Goal: Communication & Community: Share content

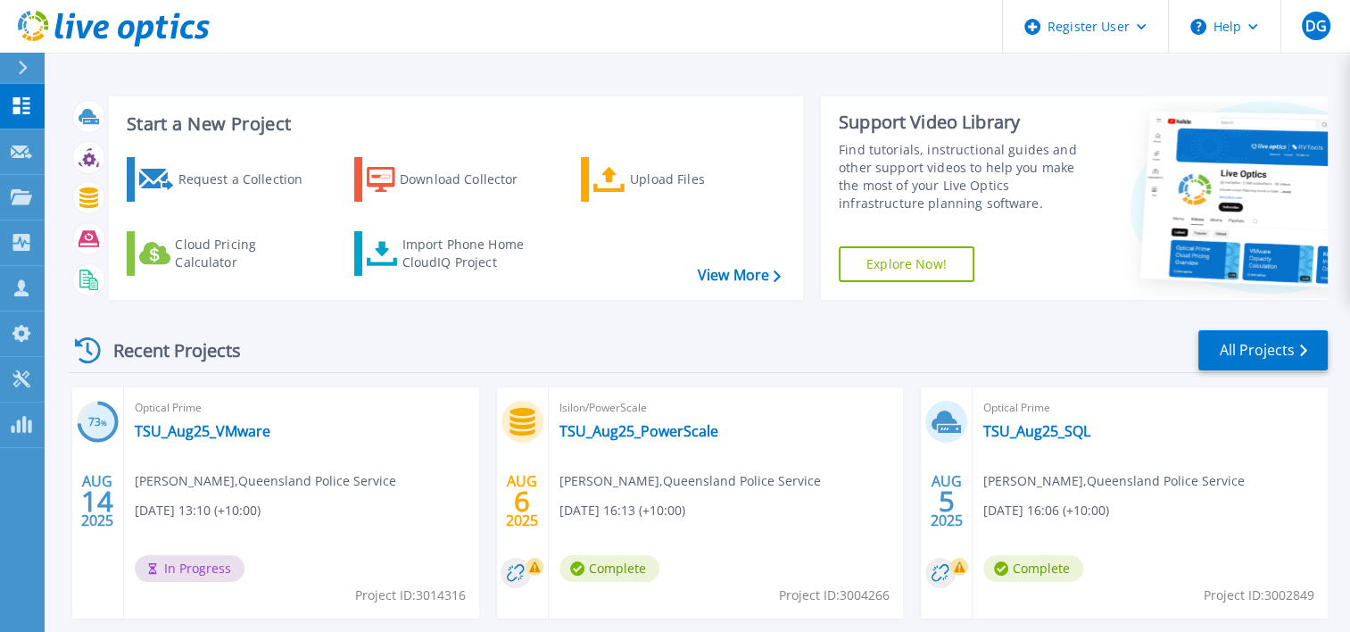
click at [96, 32] on icon at bounding box center [101, 30] width 15 height 19
click at [732, 278] on link "View More" at bounding box center [739, 275] width 83 height 17
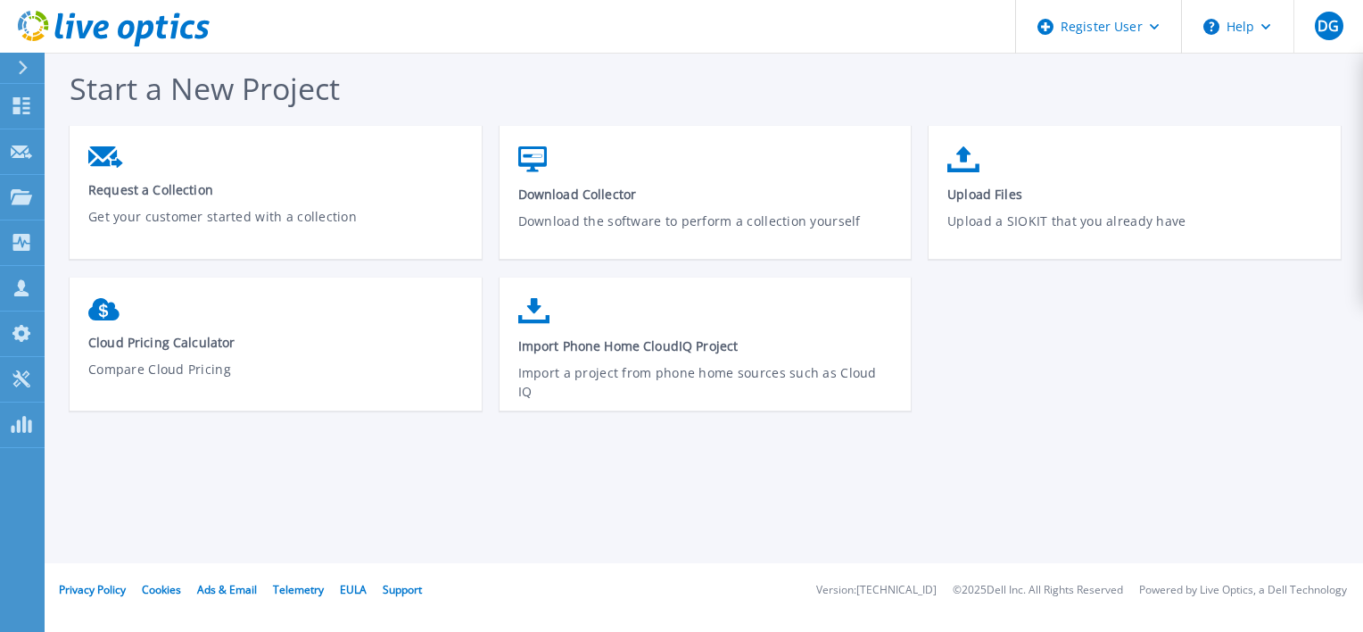
click at [169, 24] on icon at bounding box center [114, 29] width 192 height 37
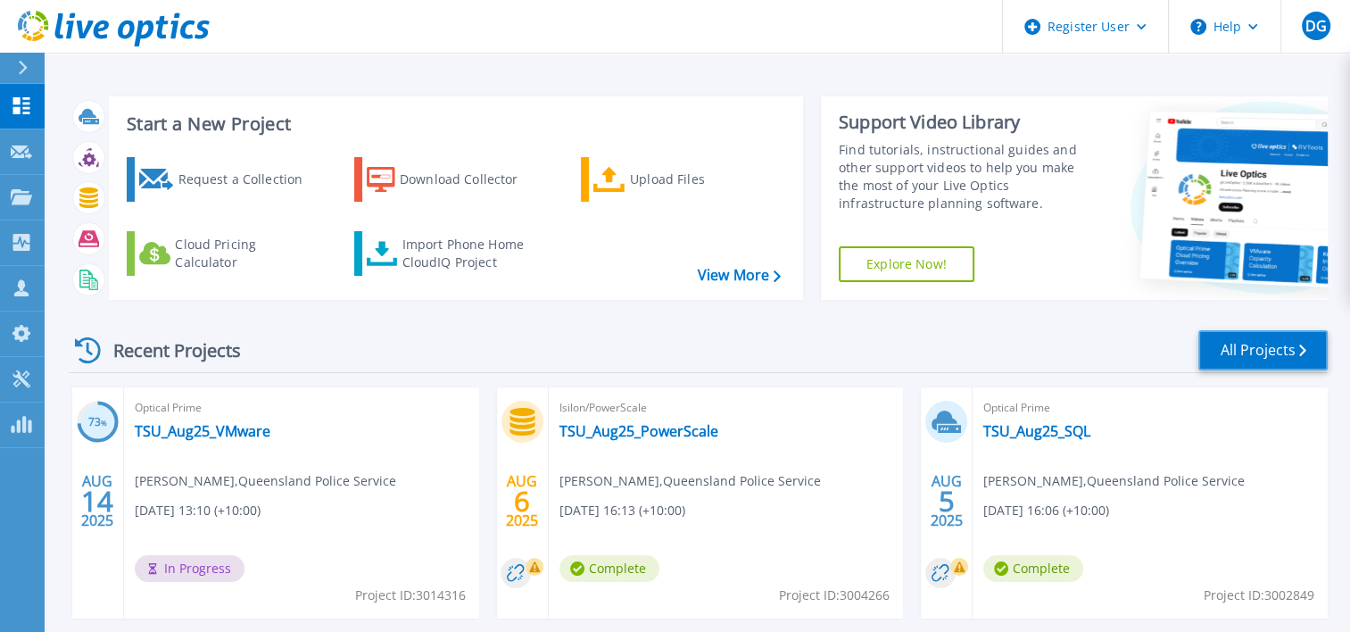
click at [1249, 346] on link "All Projects" at bounding box center [1262, 350] width 129 height 40
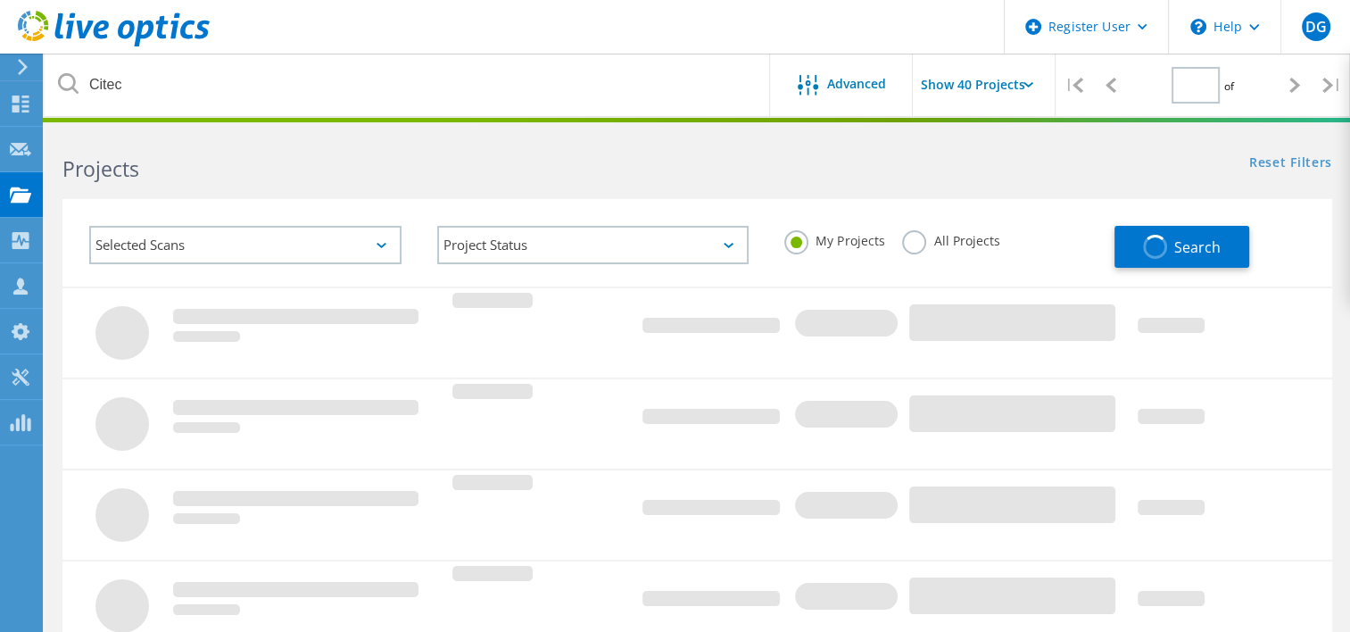
type input "1"
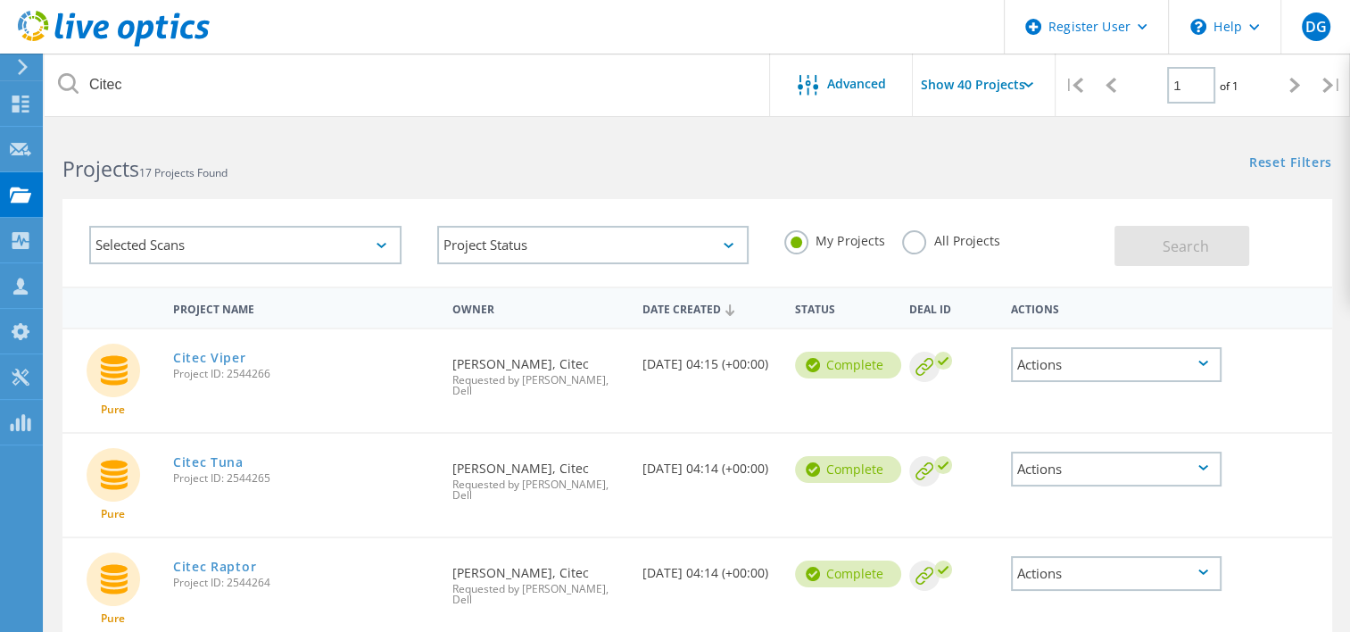
click at [899, 236] on div "My Projects All Projects" at bounding box center [940, 241] width 348 height 66
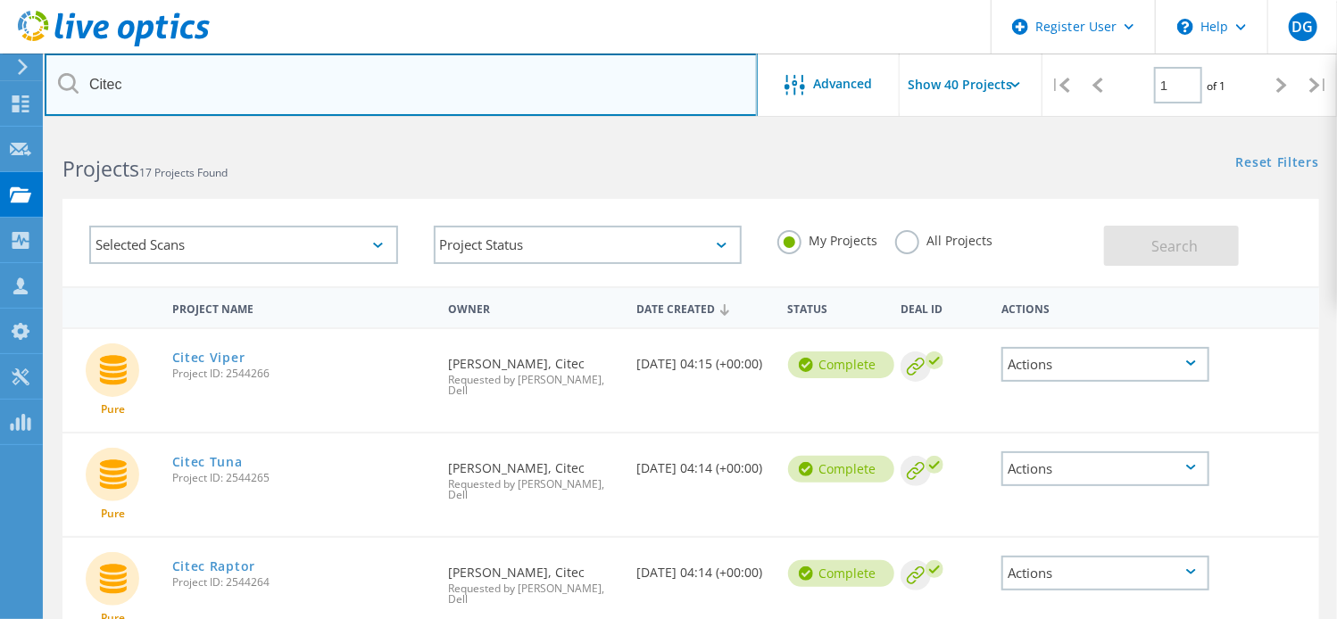
click at [235, 84] on input "Citec" at bounding box center [401, 85] width 713 height 62
type input "C"
type input "[PERSON_NAME][EMAIL_ADDRESS][PERSON_NAME][DOMAIN_NAME]"
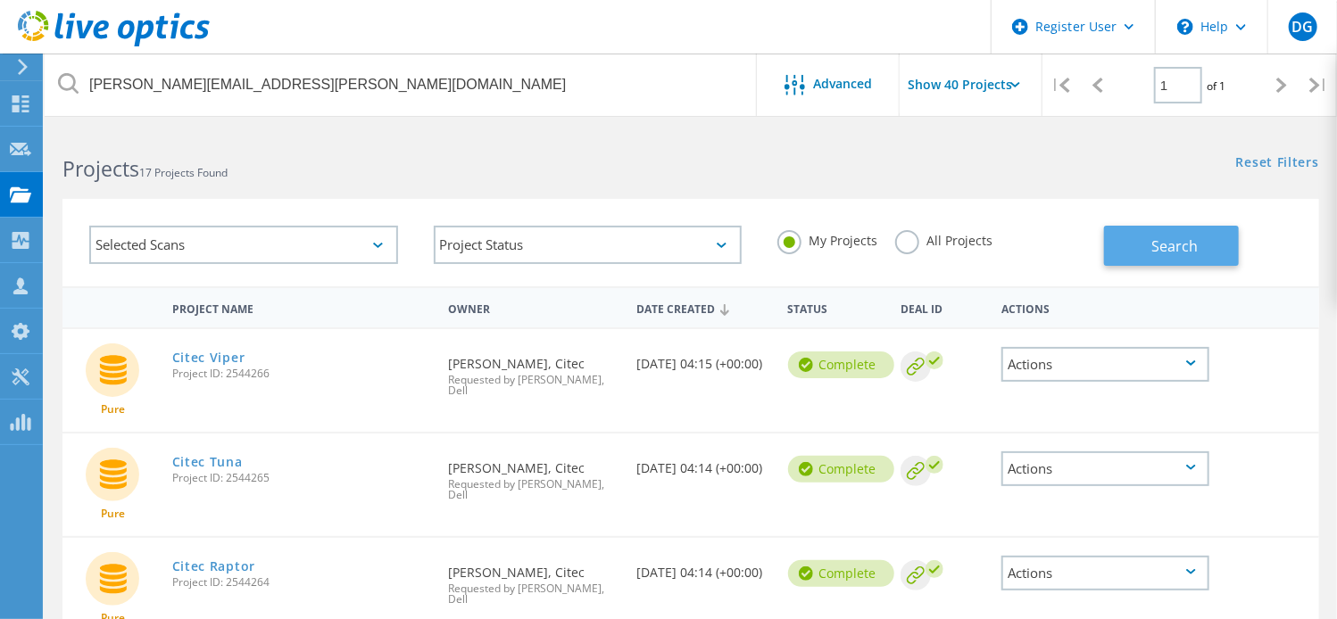
click at [1177, 249] on span "Search" at bounding box center [1174, 246] width 46 height 20
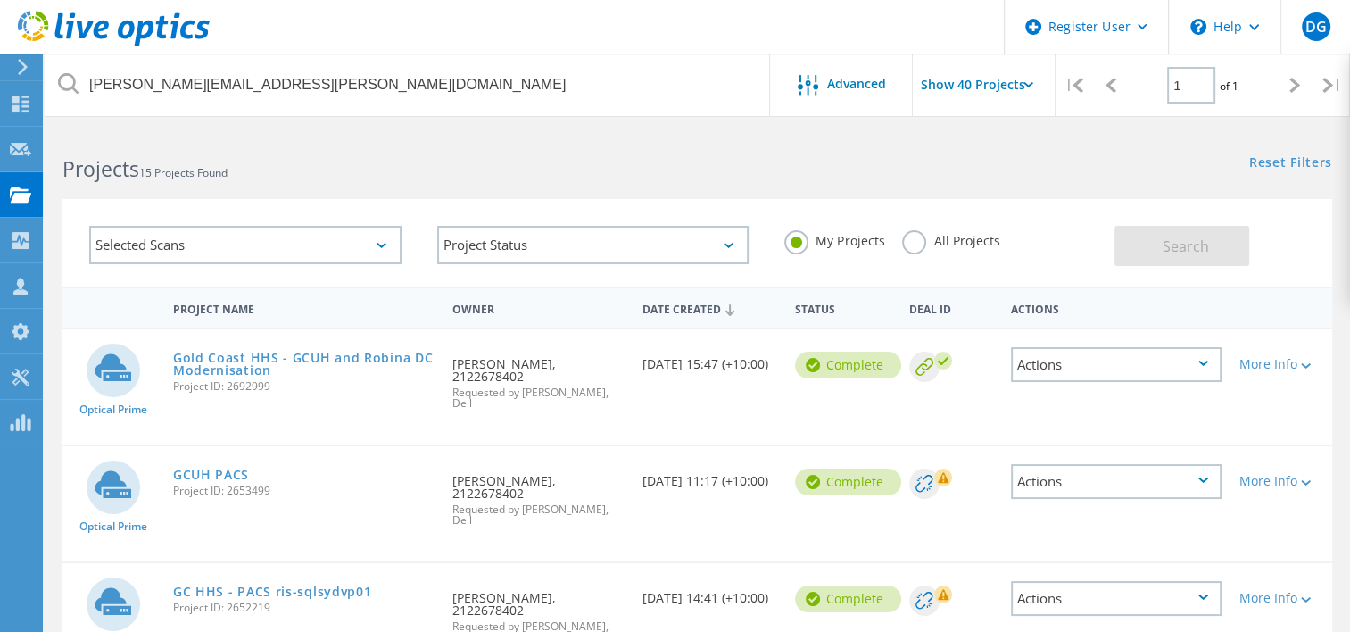
click at [915, 244] on label "All Projects" at bounding box center [950, 238] width 97 height 17
click at [0, 0] on input "All Projects" at bounding box center [0, 0] width 0 height 0
click at [1171, 262] on button "Search" at bounding box center [1181, 246] width 135 height 40
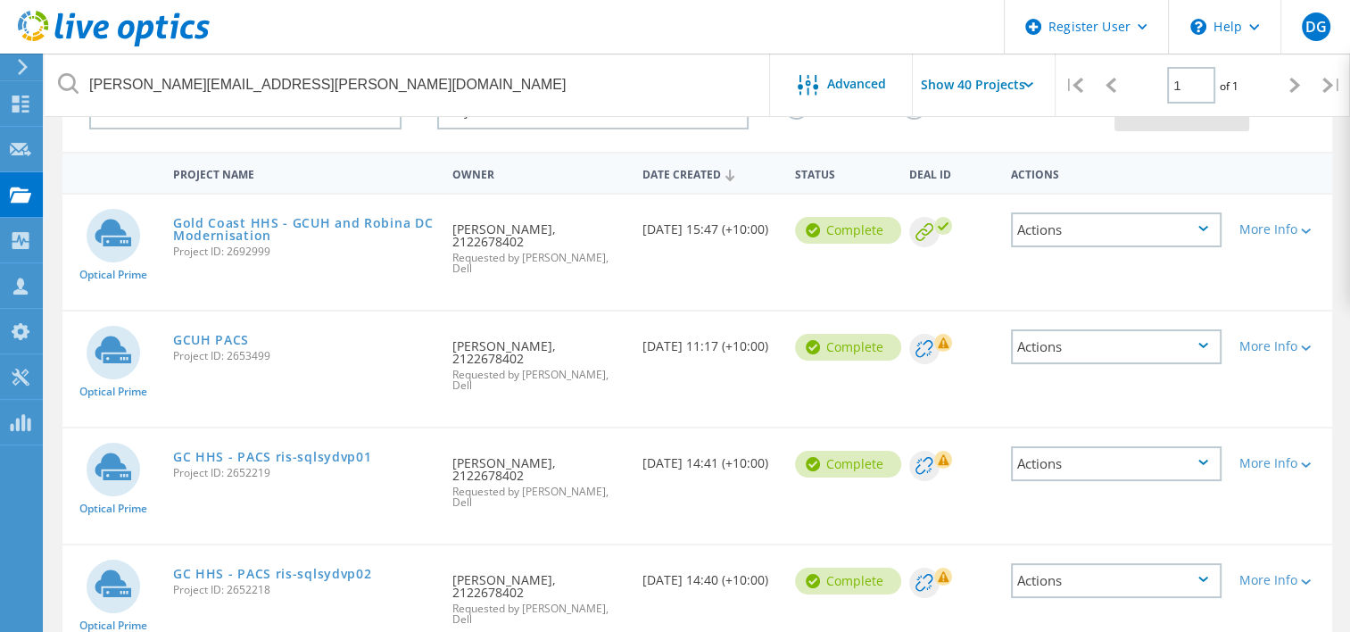
scroll to position [178, 0]
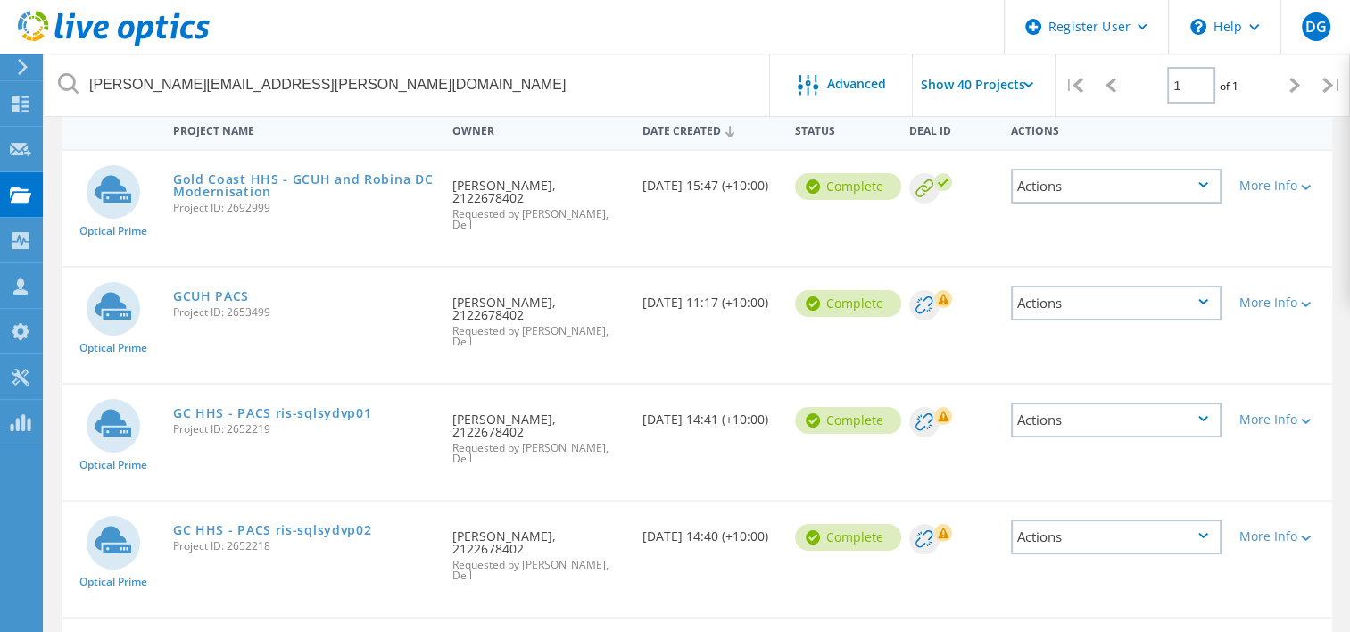
click at [1146, 289] on div "Actions" at bounding box center [1116, 303] width 211 height 35
click at [1274, 336] on div "Optical Prime GCUH PACS Project ID: 2653499 Requested By [PERSON_NAME], 2122678…" at bounding box center [697, 325] width 1270 height 115
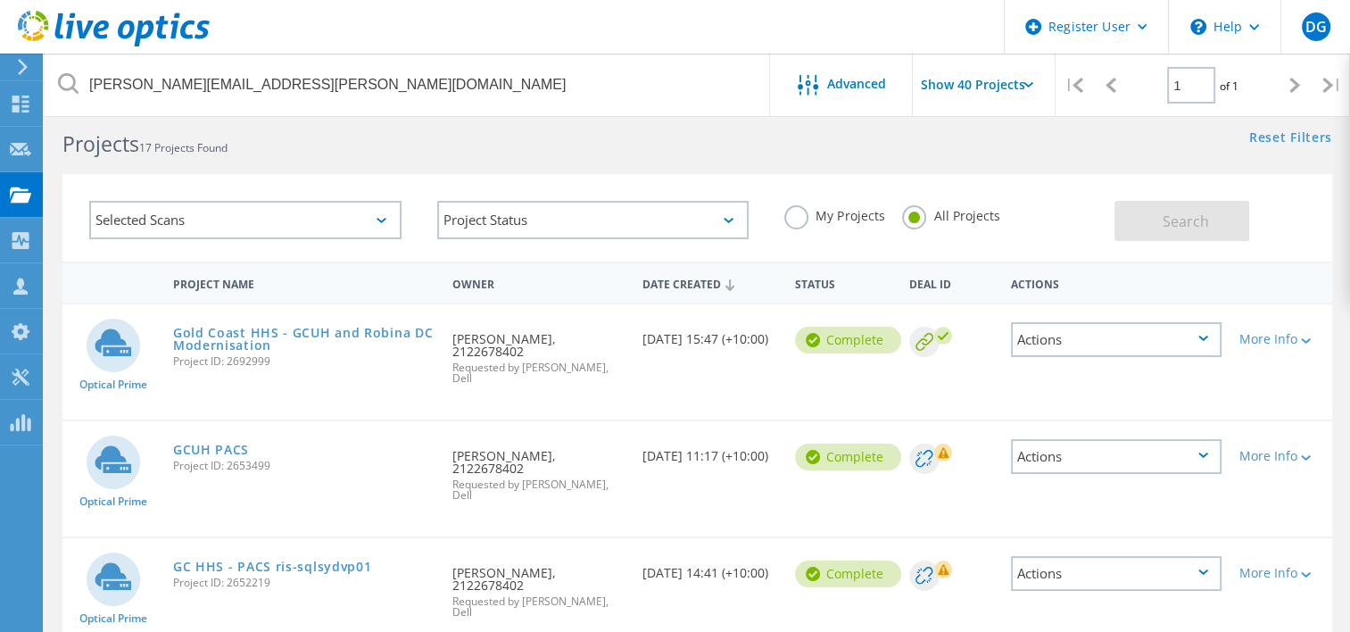
scroll to position [0, 0]
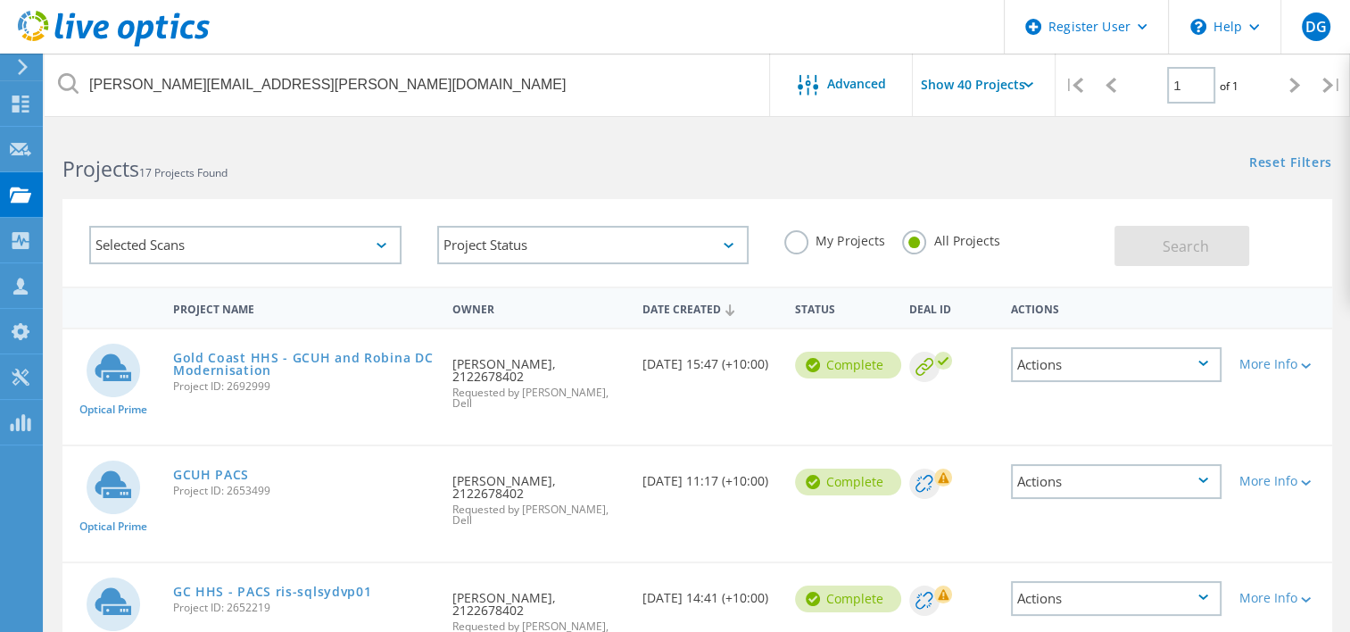
click at [1213, 355] on div "Actions" at bounding box center [1116, 364] width 211 height 35
click at [1160, 378] on div "Share" at bounding box center [1116, 379] width 207 height 28
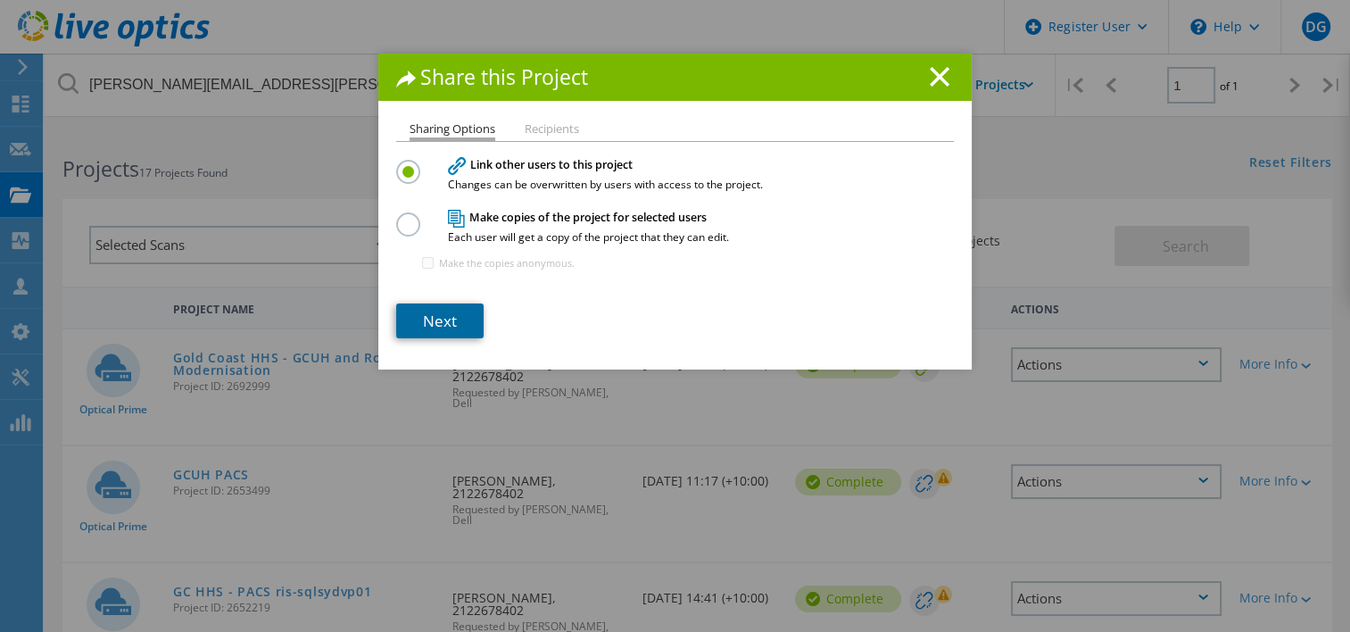
click at [441, 310] on link "Next" at bounding box center [439, 320] width 87 height 35
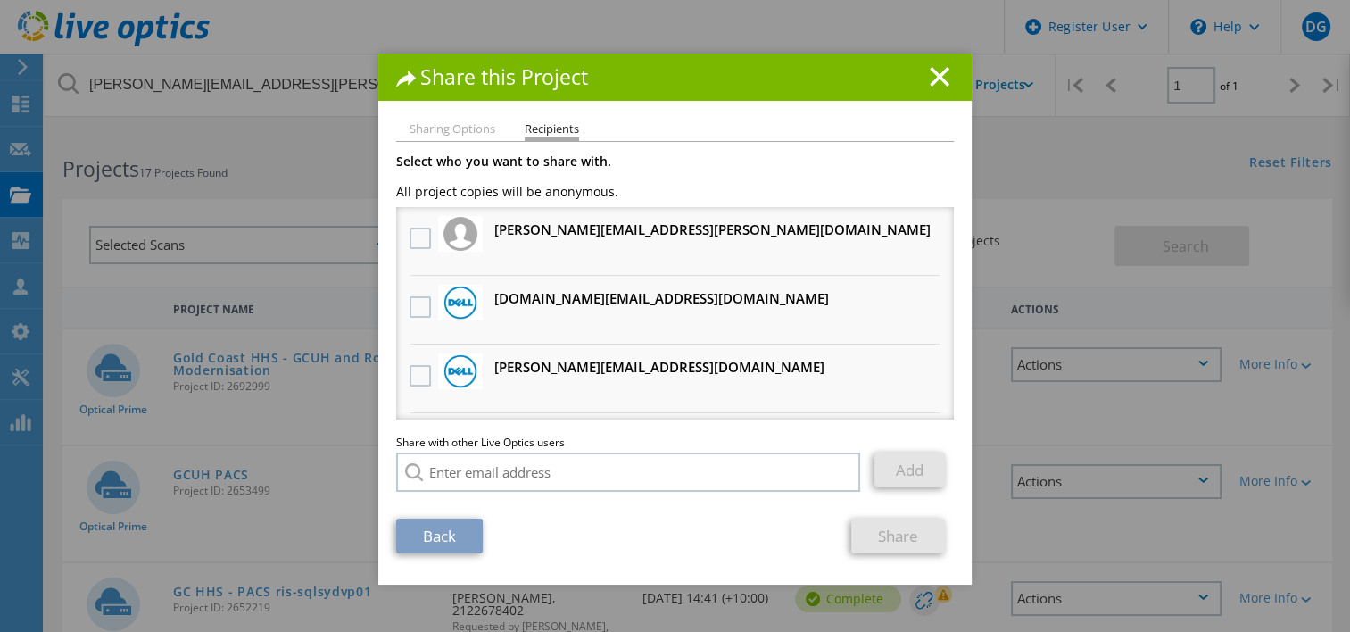
click at [526, 299] on h3 "[DOMAIN_NAME][EMAIL_ADDRESS][DOMAIN_NAME] Will receive an anonymous copy" at bounding box center [661, 298] width 335 height 22
click at [420, 303] on label at bounding box center [423, 306] width 26 height 21
click at [0, 0] on input "checkbox" at bounding box center [0, 0] width 0 height 0
click at [886, 533] on link "Share" at bounding box center [898, 535] width 94 height 35
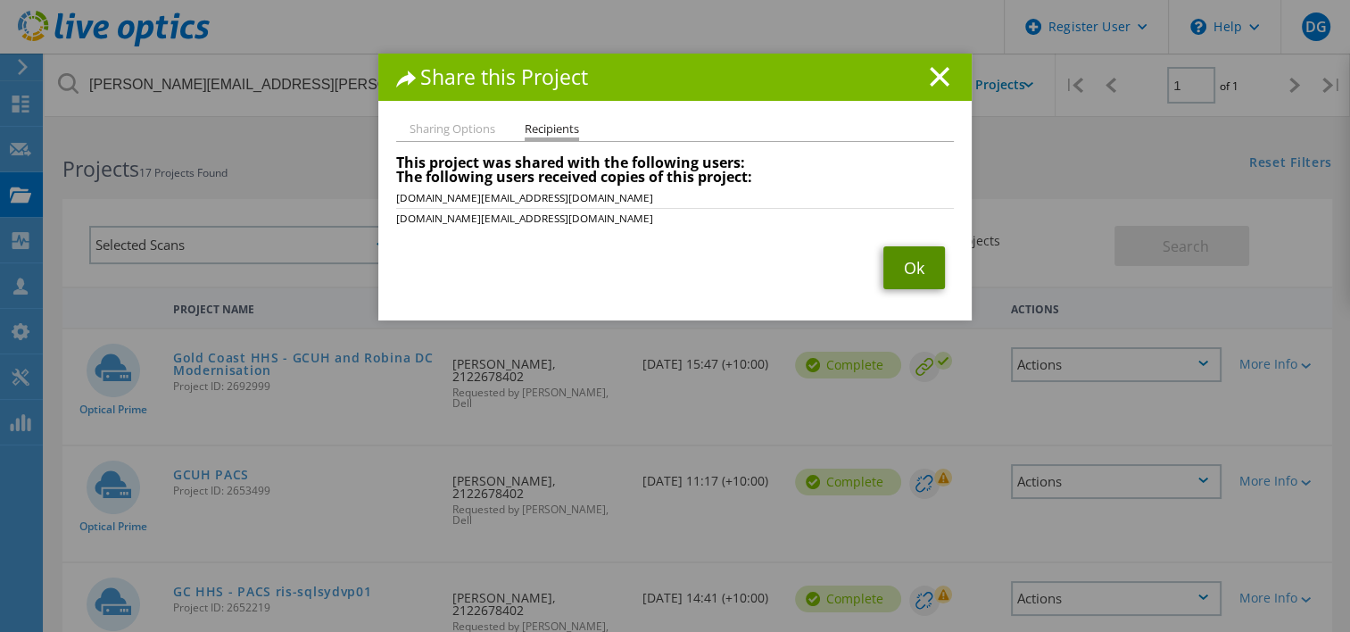
click at [899, 261] on link "Ok" at bounding box center [914, 267] width 62 height 43
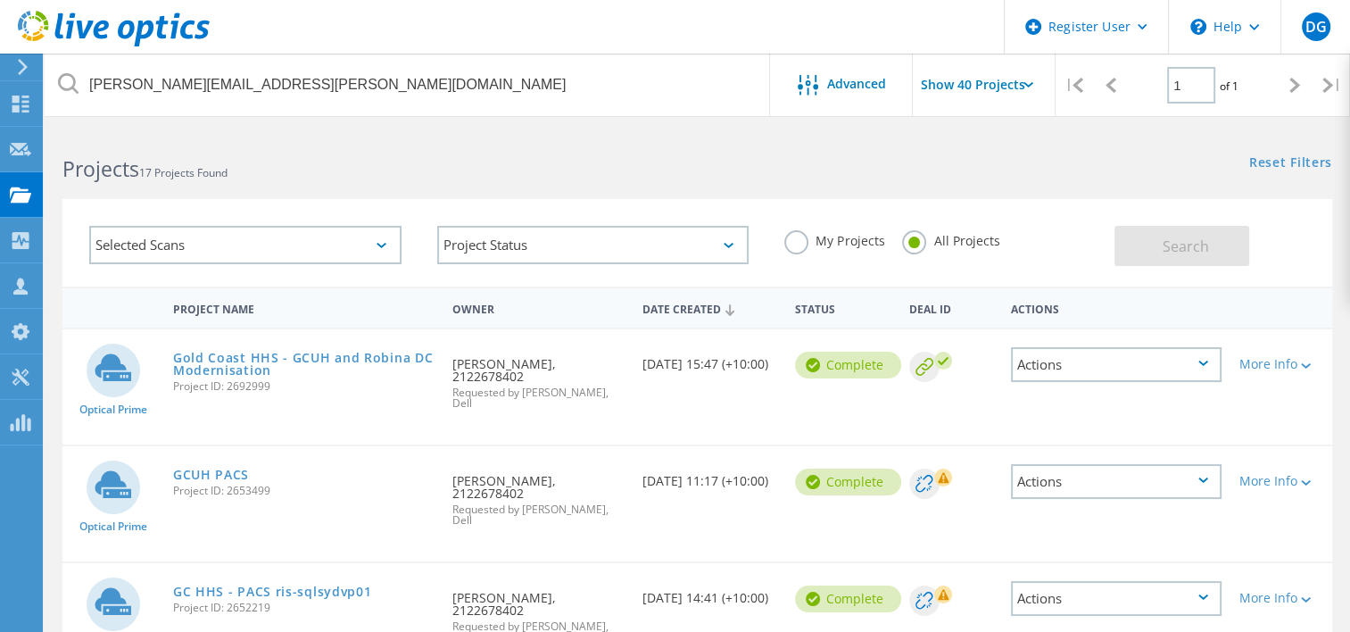
click at [1153, 468] on div "Actions" at bounding box center [1116, 481] width 211 height 35
click at [1122, 482] on div "Share" at bounding box center [1116, 496] width 207 height 28
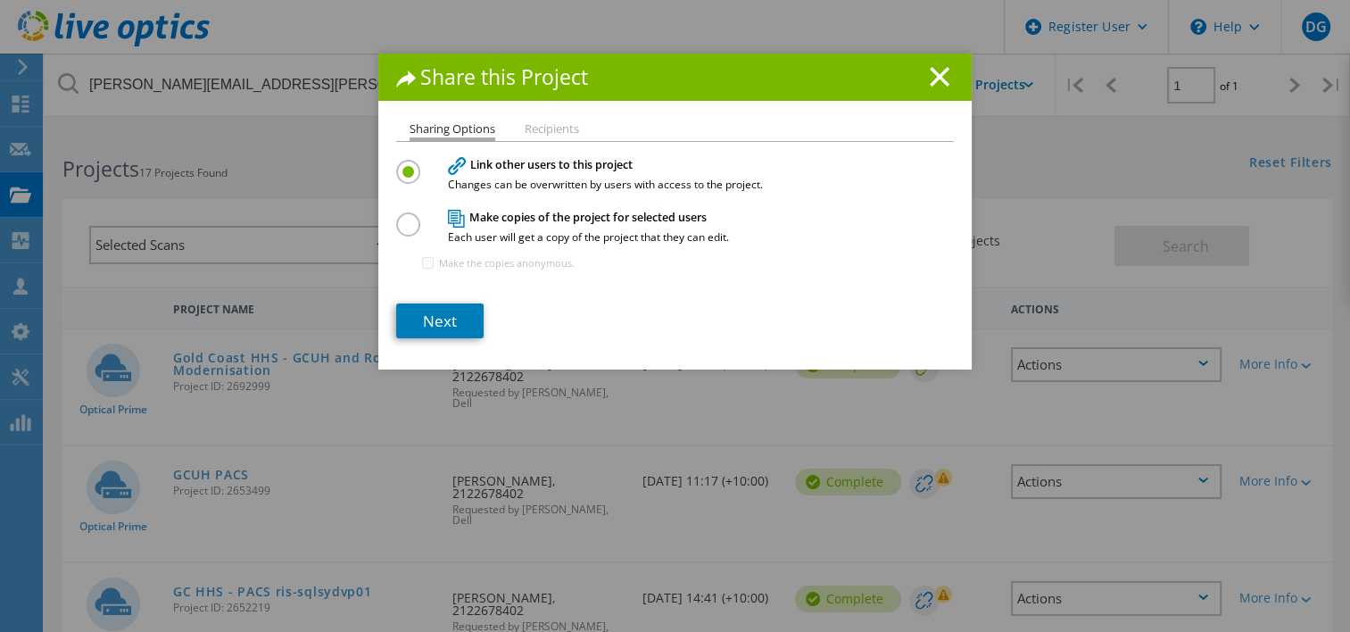
click at [402, 217] on label at bounding box center [411, 214] width 31 height 4
click at [0, 0] on input "radio" at bounding box center [0, 0] width 0 height 0
click at [406, 158] on div "Link other users to this project Changes can be overwritten by users with acces…" at bounding box center [675, 172] width 558 height 35
click at [407, 164] on label at bounding box center [411, 162] width 31 height 4
click at [0, 0] on input "radio" at bounding box center [0, 0] width 0 height 0
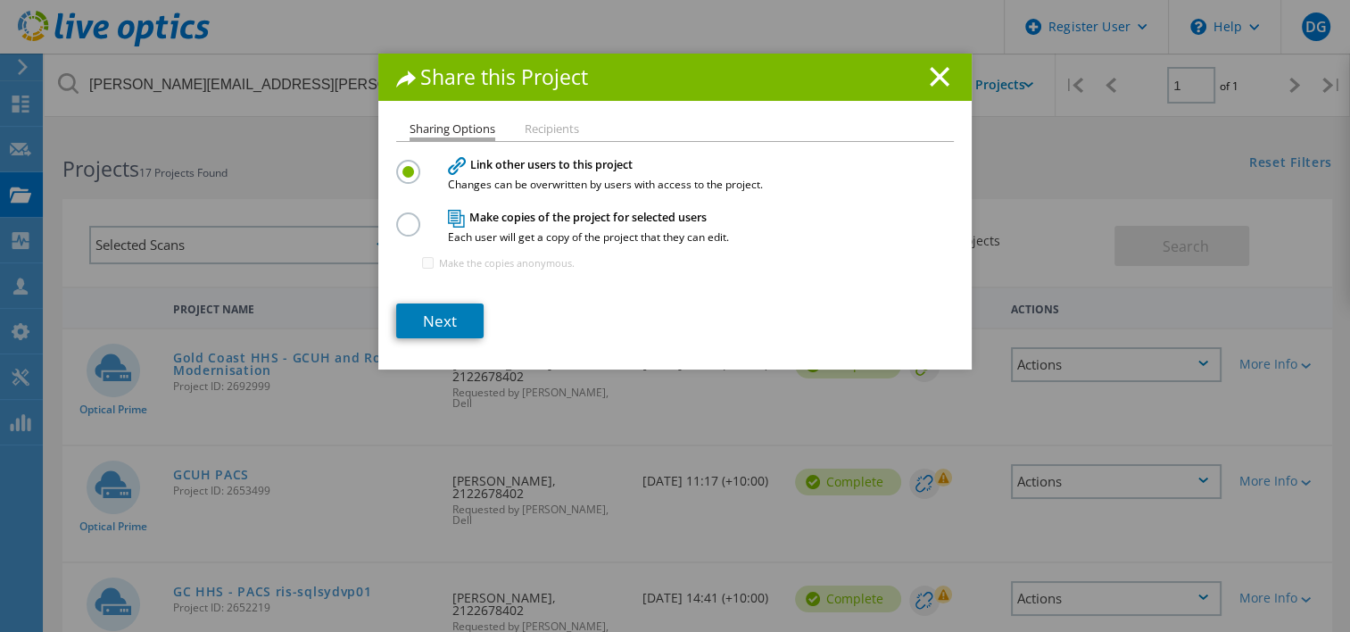
click at [475, 338] on div "Sharing Options Recipients Link other users to this project Changes can be over…" at bounding box center [674, 246] width 593 height 246
click at [457, 319] on link "Next" at bounding box center [439, 320] width 87 height 35
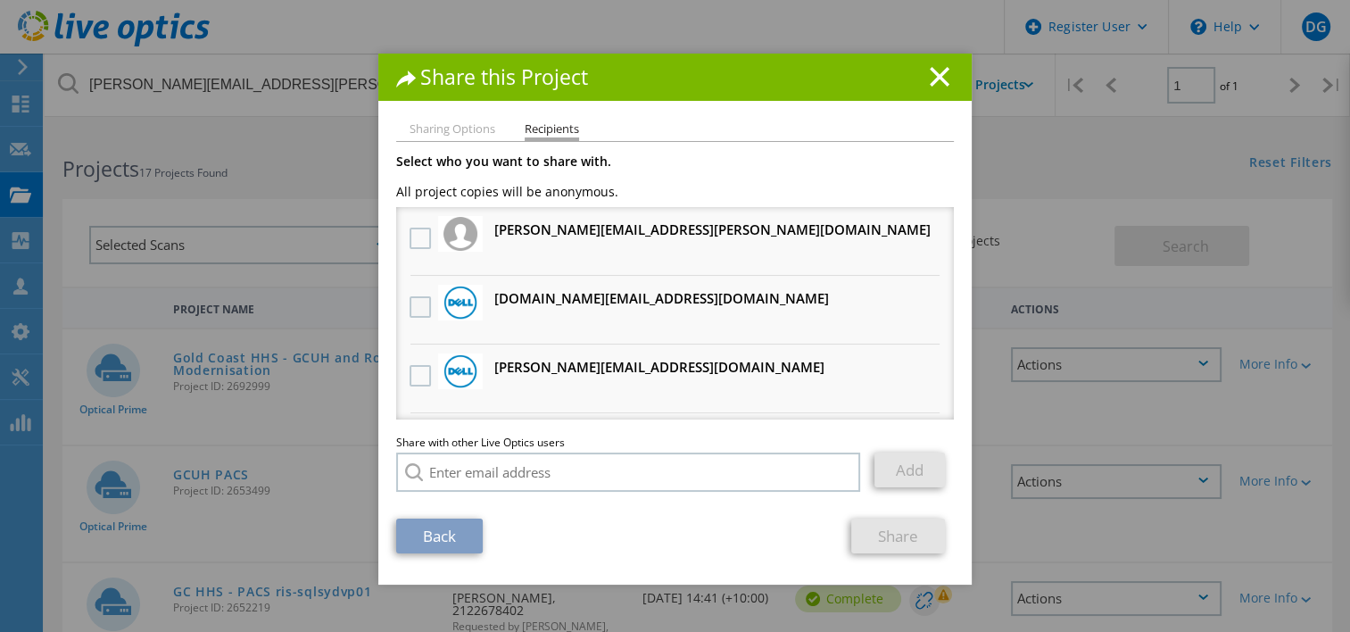
click at [412, 310] on label at bounding box center [423, 306] width 26 height 21
click at [0, 0] on input "checkbox" at bounding box center [0, 0] width 0 height 0
click at [905, 532] on link "Share" at bounding box center [898, 535] width 94 height 35
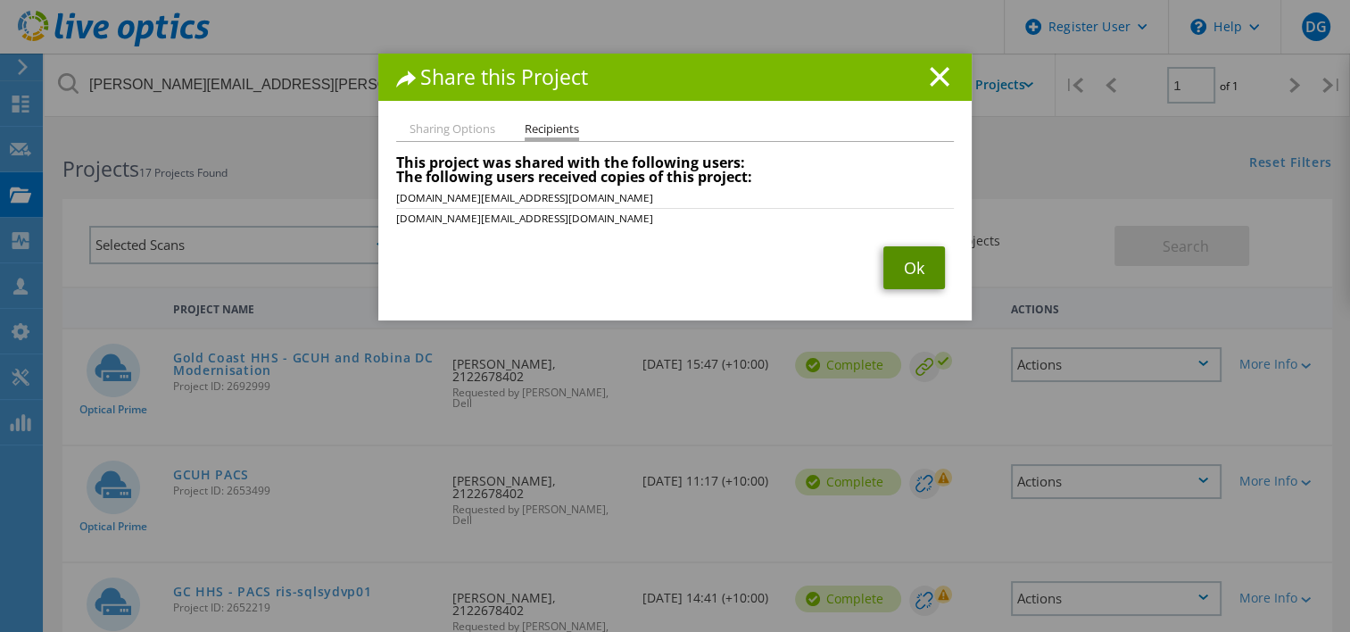
click at [884, 262] on link "Ok" at bounding box center [914, 267] width 62 height 43
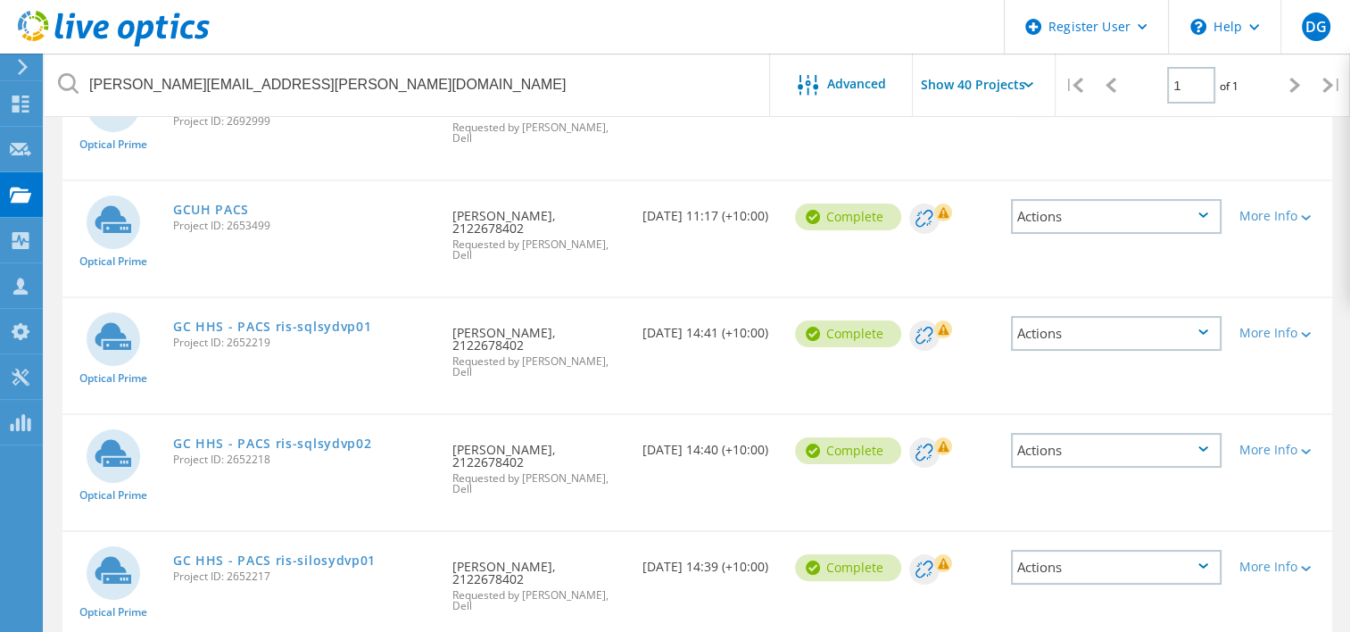
scroll to position [268, 0]
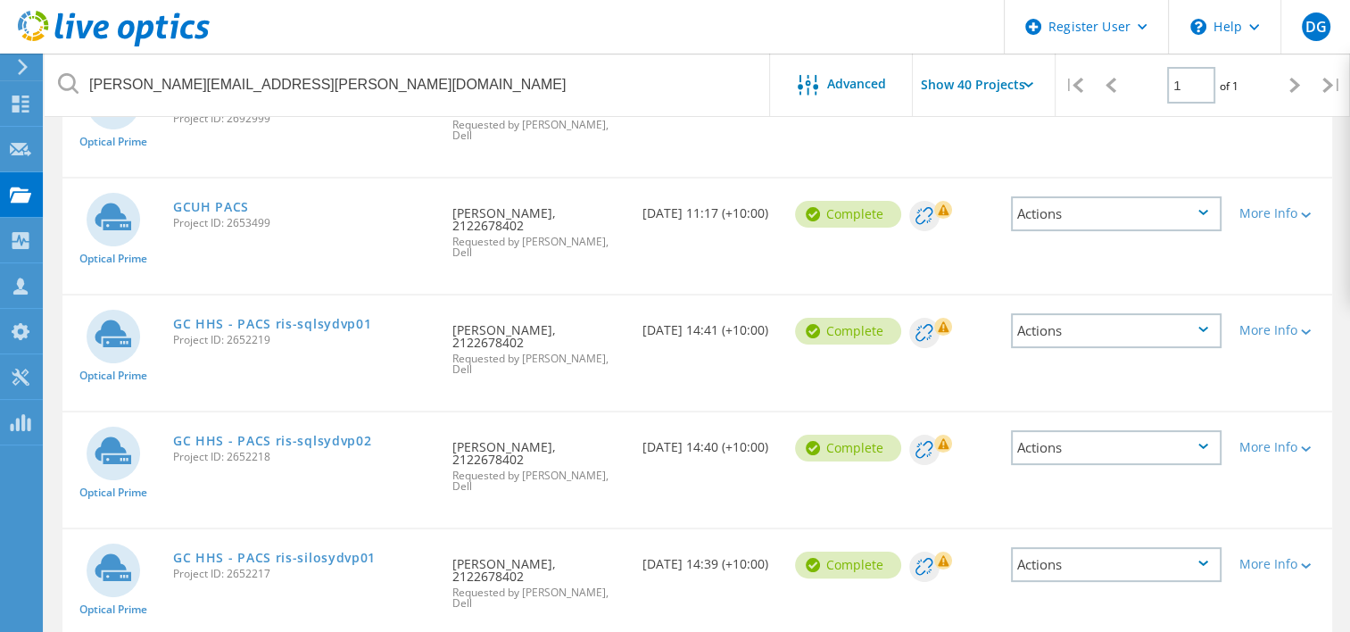
click at [1080, 313] on div "Actions" at bounding box center [1116, 330] width 211 height 35
click at [1075, 331] on div "Share" at bounding box center [1116, 345] width 207 height 28
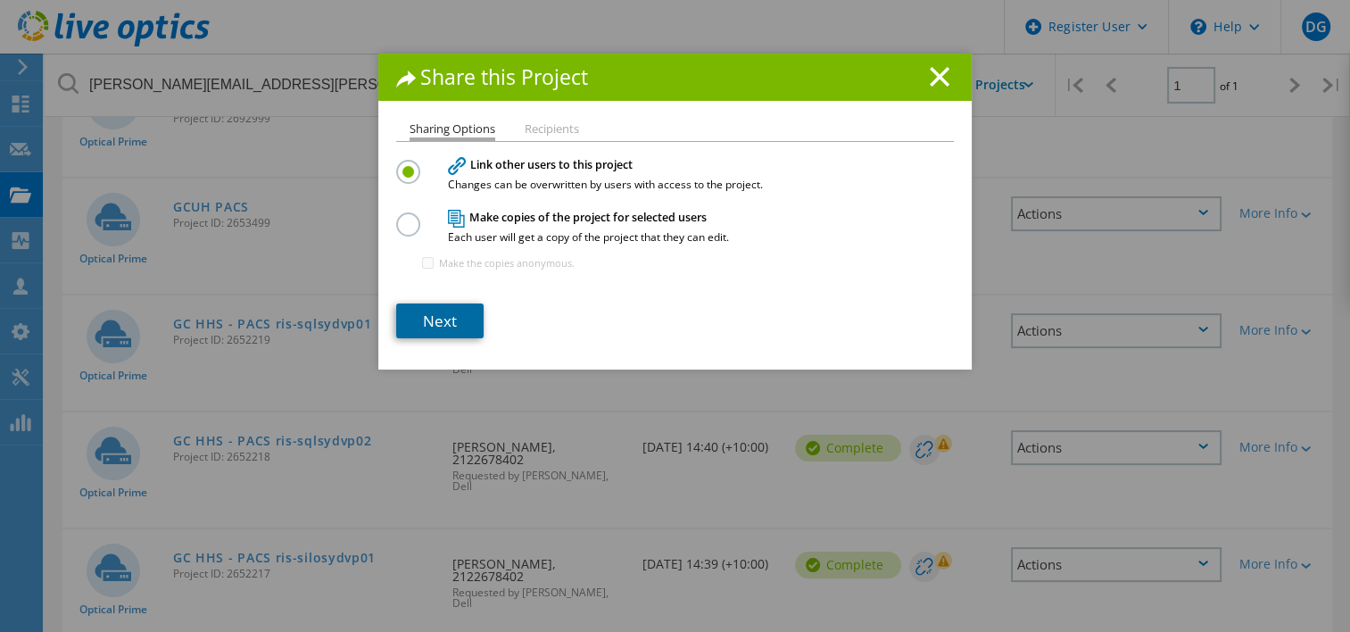
click at [446, 326] on link "Next" at bounding box center [439, 320] width 87 height 35
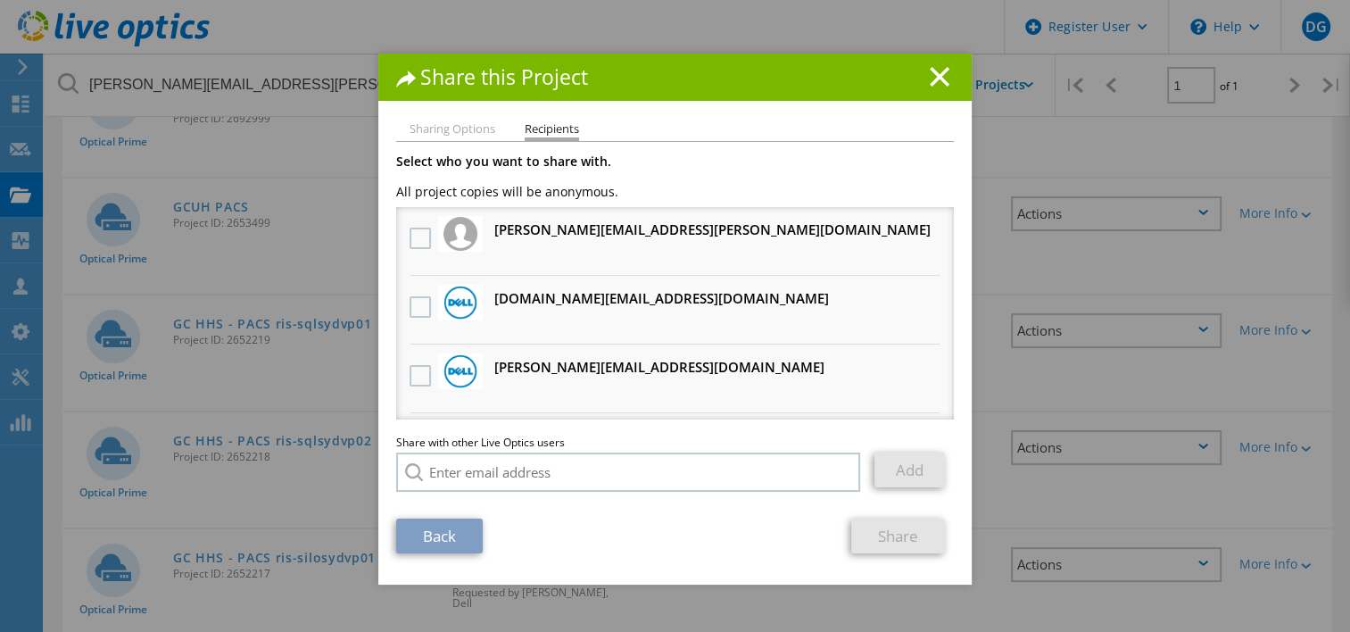
click at [534, 306] on h3 "[DOMAIN_NAME][EMAIL_ADDRESS][DOMAIN_NAME] Will receive an anonymous copy" at bounding box center [661, 298] width 335 height 22
click at [421, 307] on label at bounding box center [423, 306] width 26 height 21
click at [0, 0] on input "checkbox" at bounding box center [0, 0] width 0 height 0
click at [890, 542] on link "Share" at bounding box center [898, 535] width 94 height 35
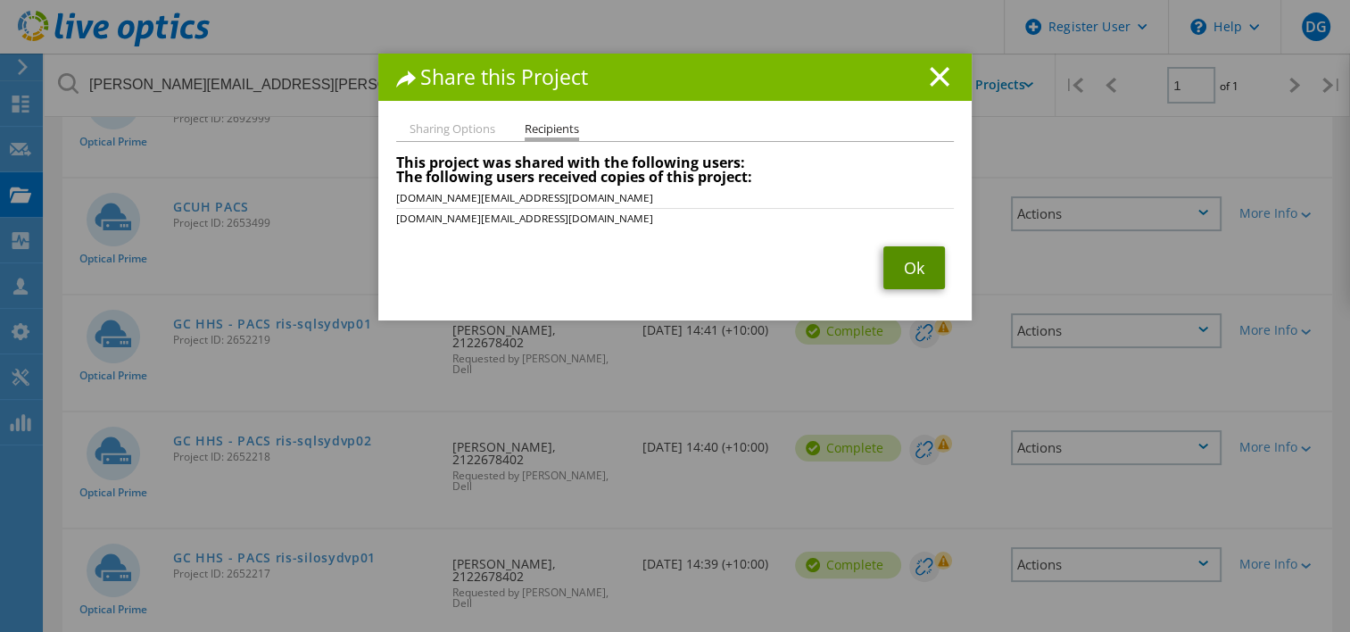
click at [902, 264] on link "Ok" at bounding box center [914, 267] width 62 height 43
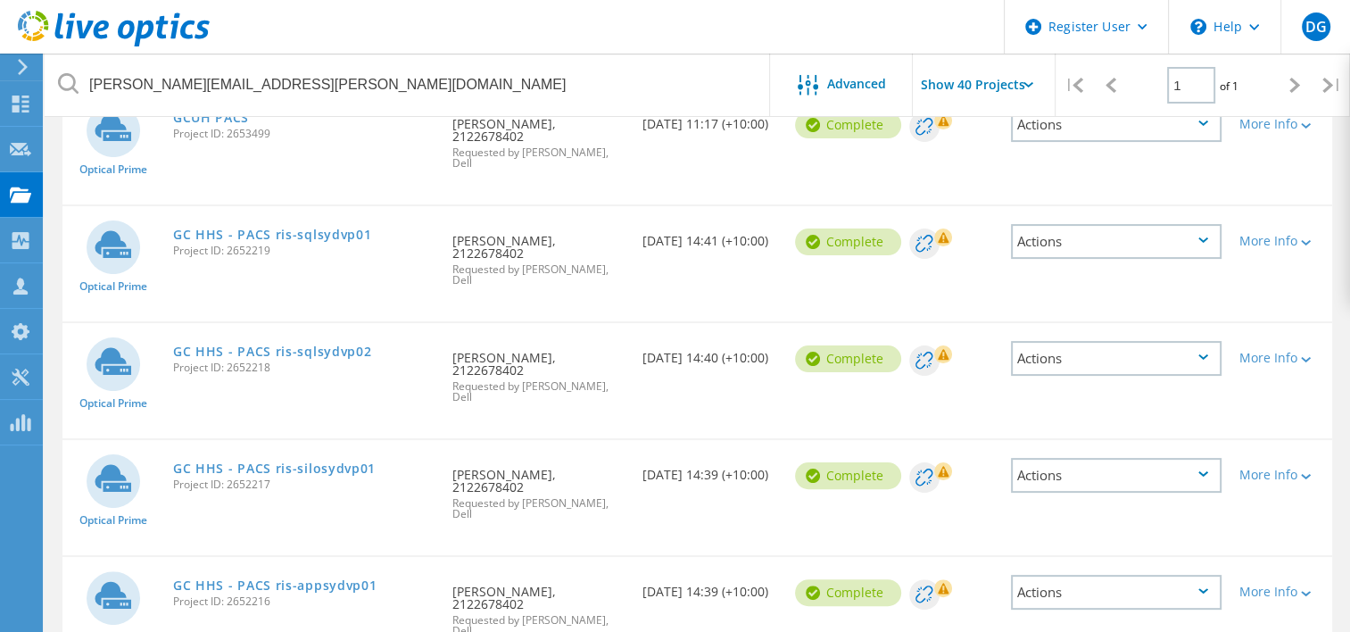
scroll to position [446, 0]
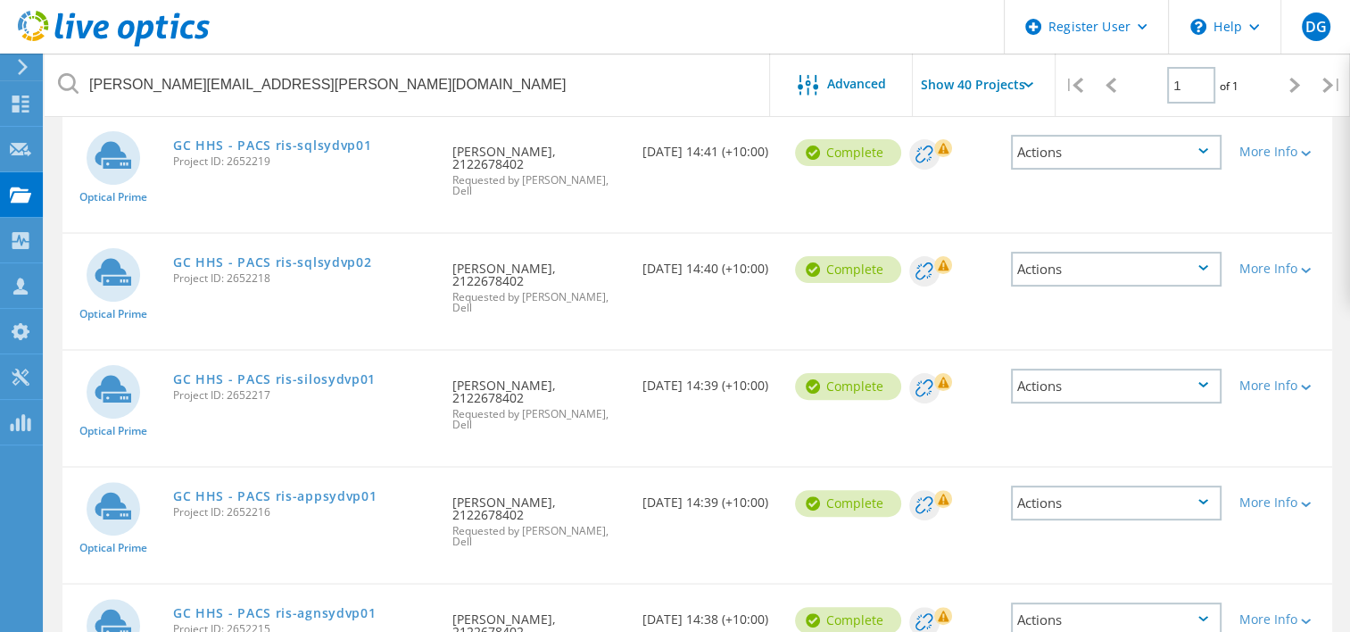
click at [1060, 368] on div "Actions" at bounding box center [1116, 385] width 211 height 35
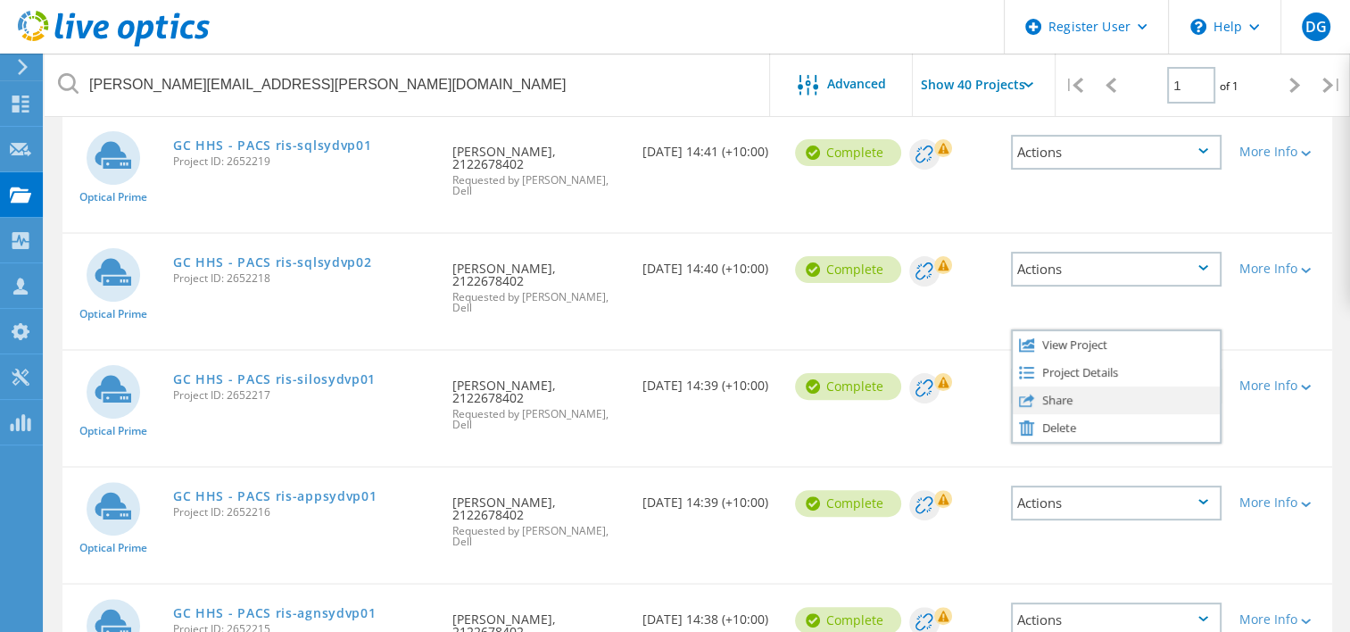
click at [1068, 386] on div "Share" at bounding box center [1116, 400] width 207 height 28
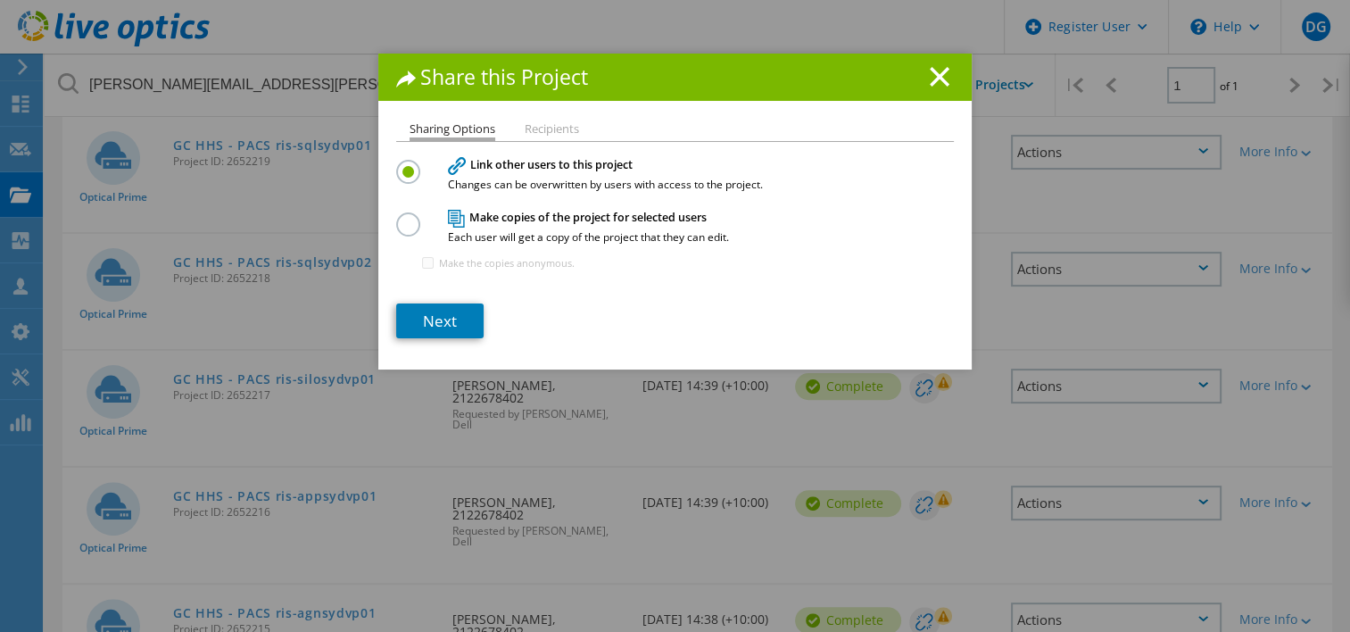
click at [402, 217] on label at bounding box center [411, 214] width 31 height 4
click at [0, 0] on input "radio" at bounding box center [0, 0] width 0 height 0
click at [399, 164] on label at bounding box center [411, 162] width 31 height 4
click at [0, 0] on input "radio" at bounding box center [0, 0] width 0 height 0
click at [431, 331] on link "Next" at bounding box center [439, 320] width 87 height 35
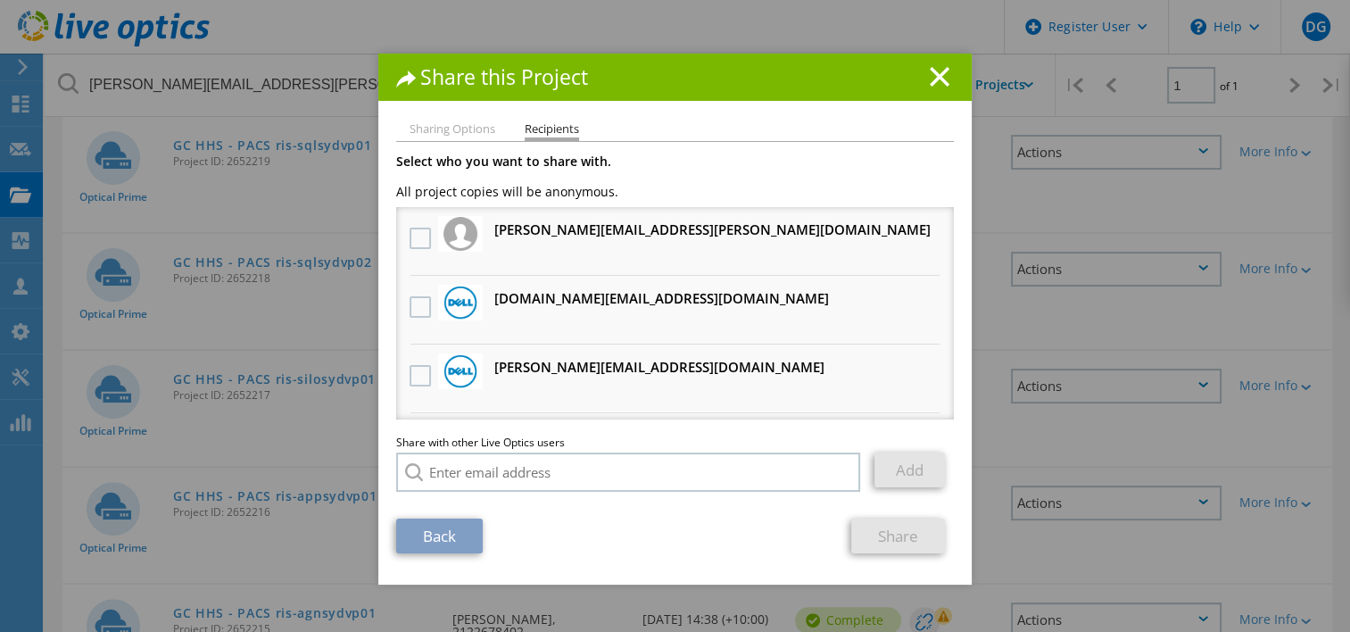
click at [533, 301] on h3 "[DOMAIN_NAME][EMAIL_ADDRESS][DOMAIN_NAME] Will receive an anonymous copy" at bounding box center [661, 298] width 335 height 22
click at [418, 300] on label at bounding box center [423, 306] width 26 height 21
click at [0, 0] on input "checkbox" at bounding box center [0, 0] width 0 height 0
click at [888, 531] on link "Share" at bounding box center [898, 535] width 94 height 35
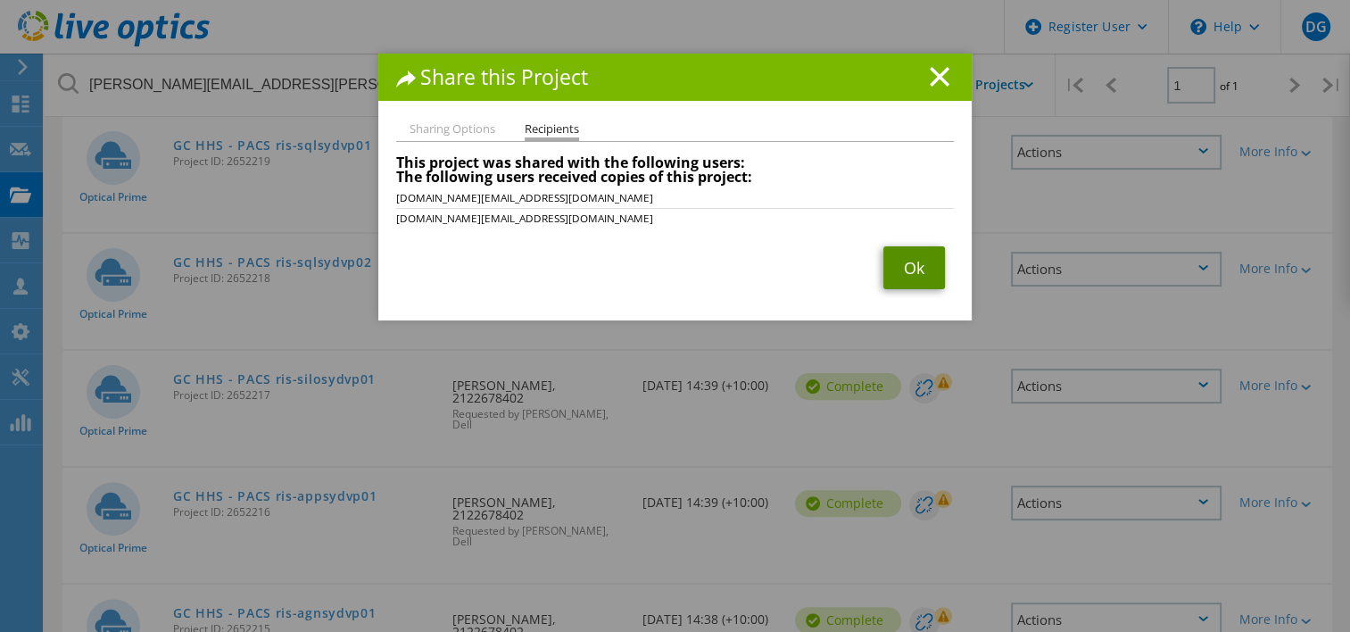
click at [894, 274] on link "Ok" at bounding box center [914, 267] width 62 height 43
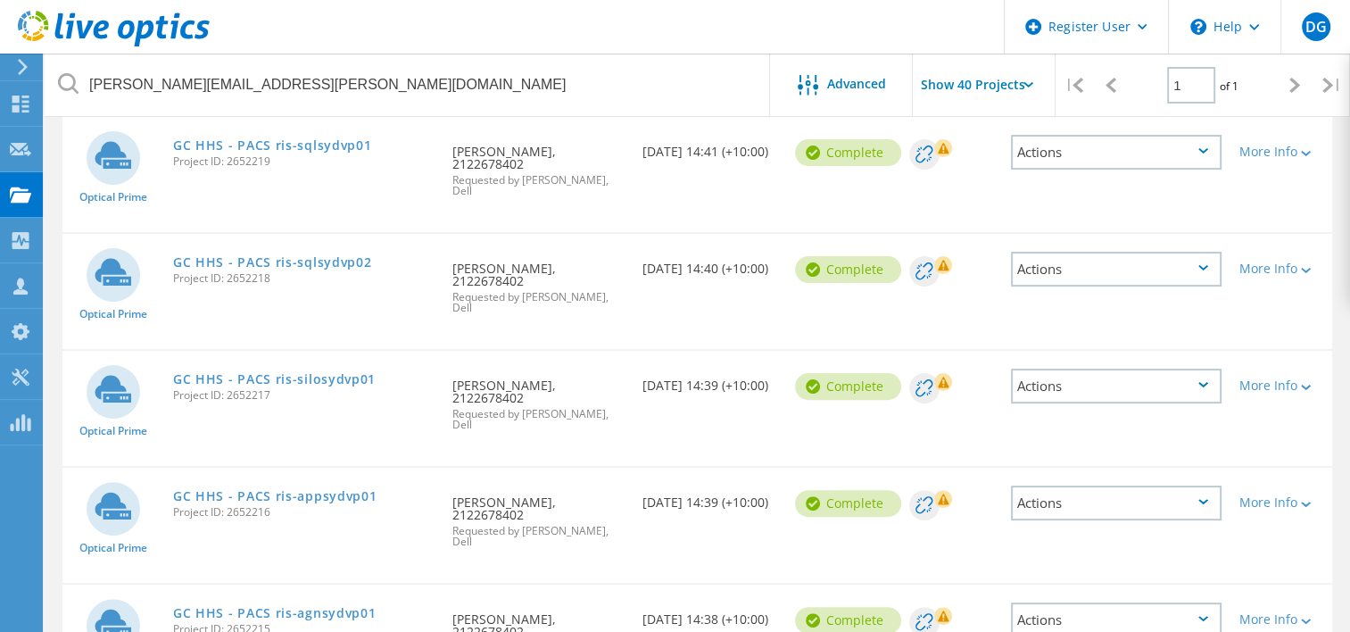
click at [1067, 485] on div "Actions" at bounding box center [1116, 502] width 211 height 35
click at [1067, 503] on div "Share" at bounding box center [1116, 517] width 207 height 28
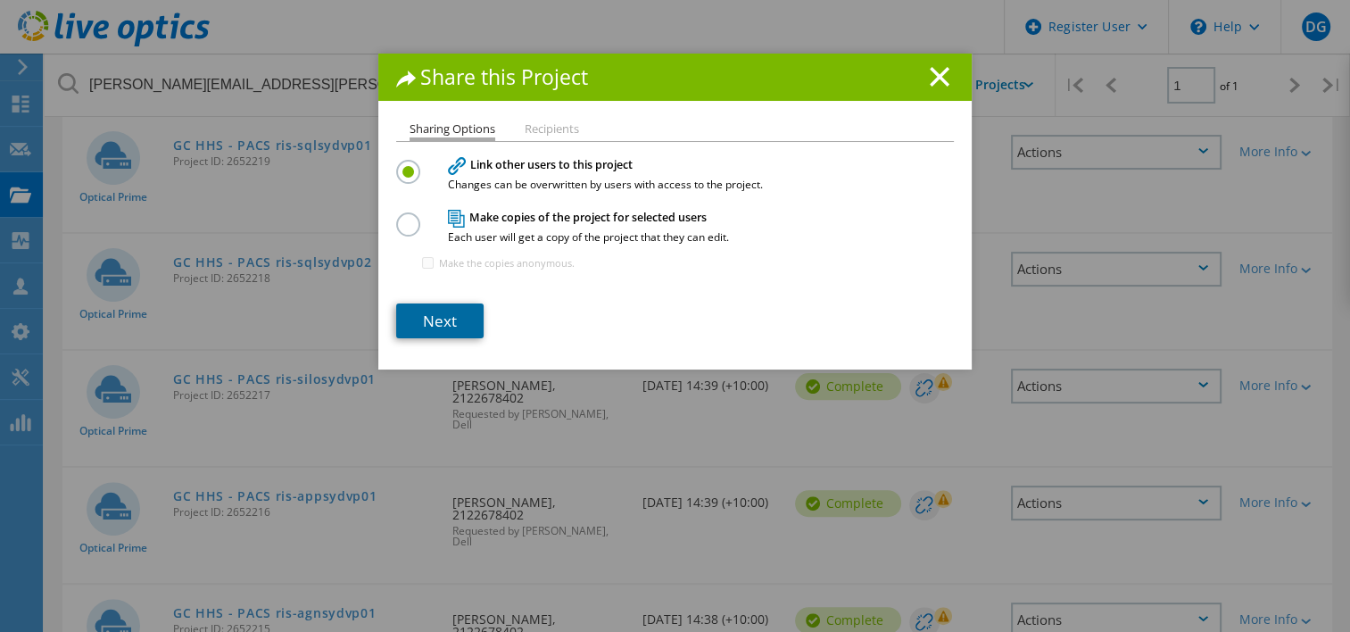
click at [439, 314] on link "Next" at bounding box center [439, 320] width 87 height 35
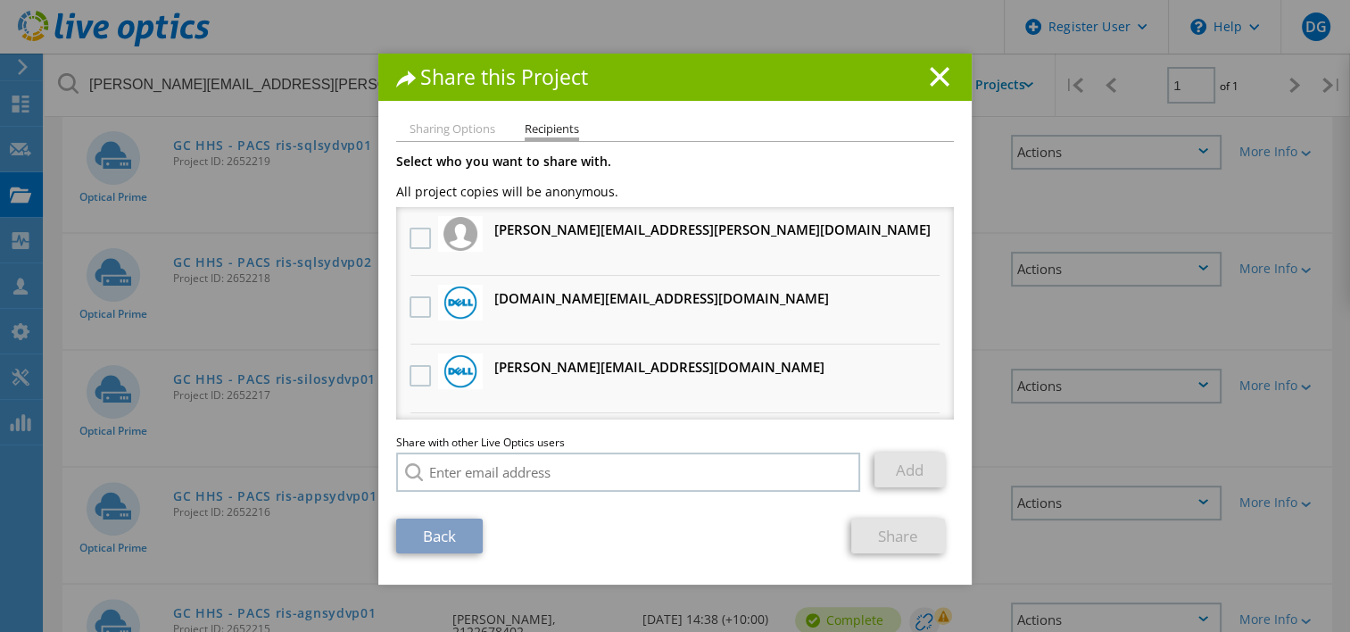
click at [508, 296] on h3 "[DOMAIN_NAME][EMAIL_ADDRESS][DOMAIN_NAME] Will receive an anonymous copy" at bounding box center [661, 298] width 335 height 22
click at [414, 307] on label at bounding box center [423, 306] width 26 height 21
click at [0, 0] on input "checkbox" at bounding box center [0, 0] width 0 height 0
click at [910, 529] on link "Share" at bounding box center [898, 535] width 94 height 35
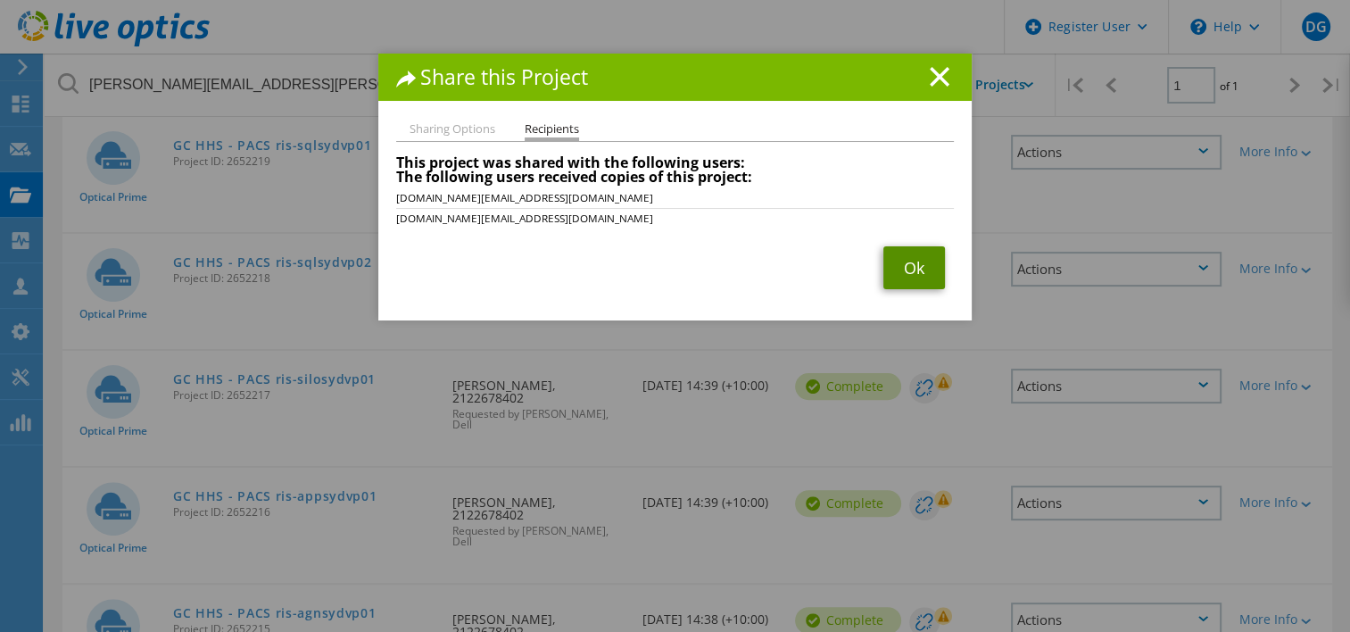
click at [924, 271] on link "Ok" at bounding box center [914, 267] width 62 height 43
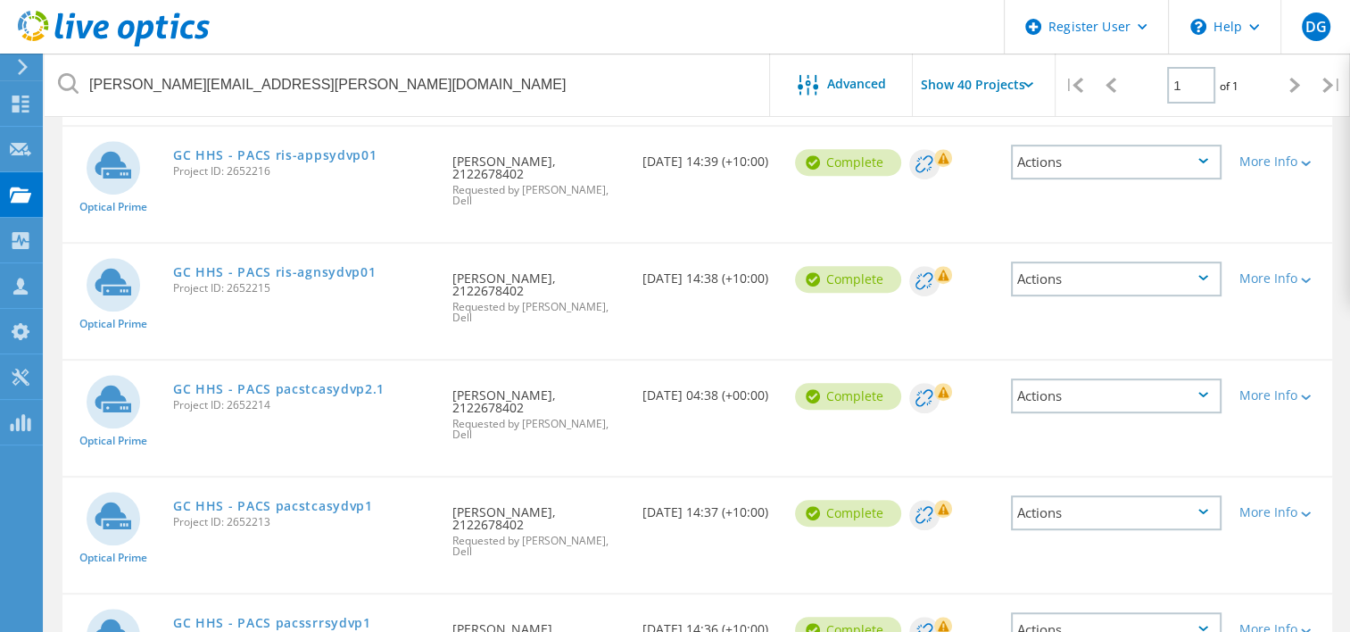
scroll to position [803, 0]
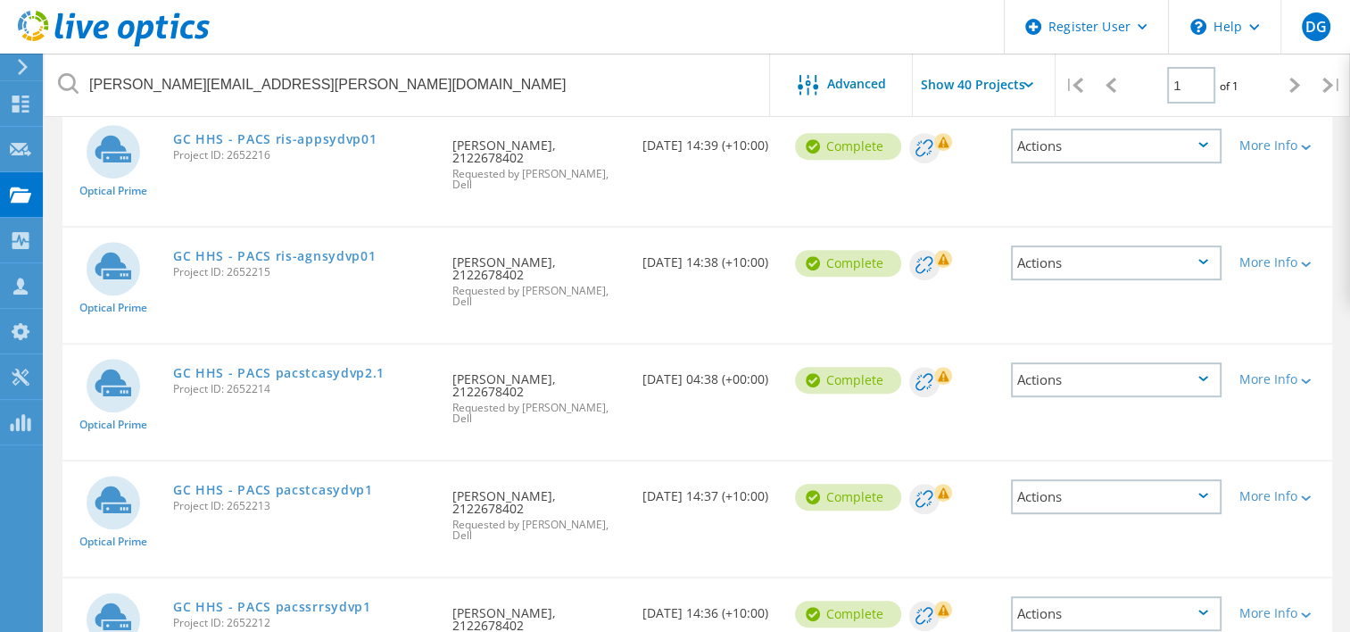
click at [1071, 245] on div "Actions" at bounding box center [1116, 262] width 211 height 35
click at [1067, 263] on div "Share" at bounding box center [1116, 277] width 207 height 28
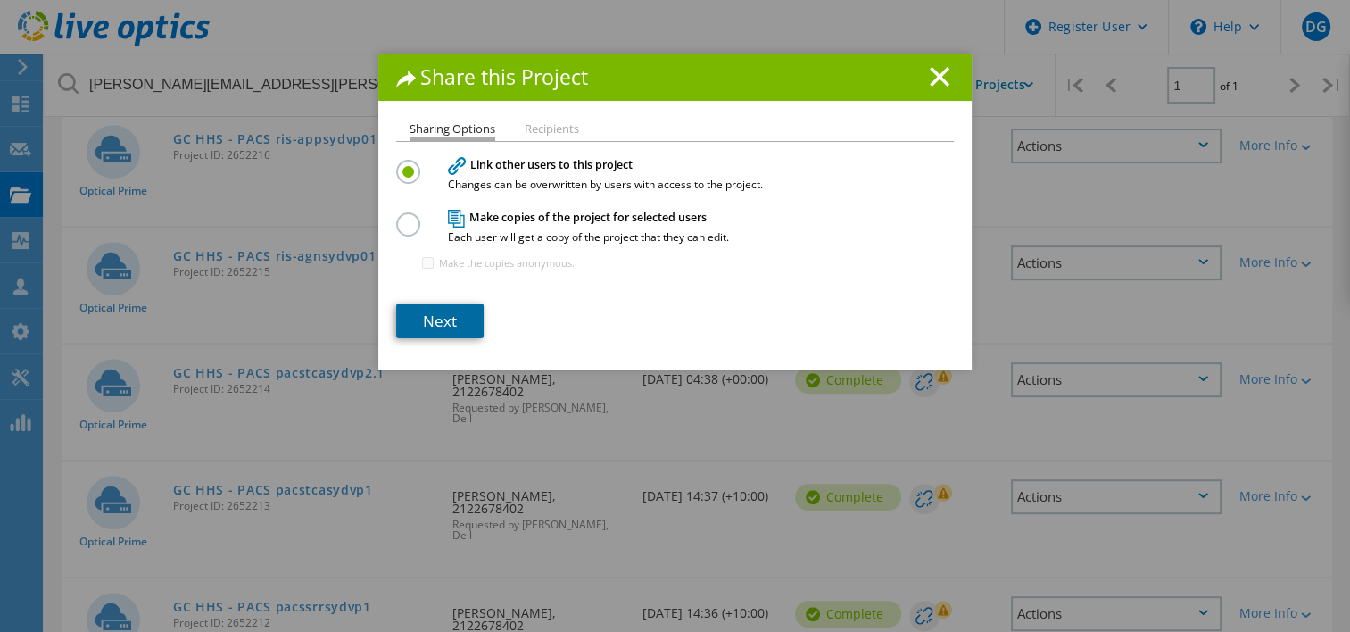
drag, startPoint x: 450, startPoint y: 328, endPoint x: 486, endPoint y: 332, distance: 36.8
click at [450, 327] on link "Next" at bounding box center [439, 320] width 87 height 35
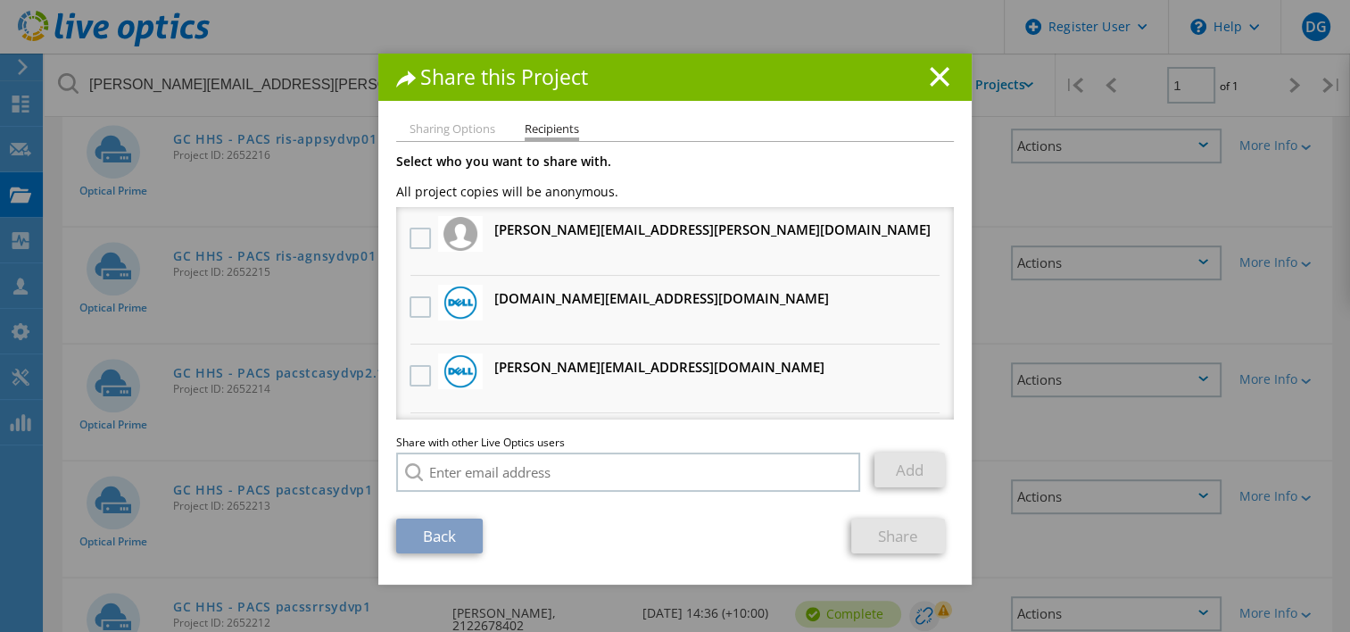
click at [542, 299] on h3 "[DOMAIN_NAME][EMAIL_ADDRESS][DOMAIN_NAME] Will receive an anonymous copy" at bounding box center [661, 298] width 335 height 22
click at [410, 306] on label at bounding box center [423, 306] width 26 height 21
click at [0, 0] on input "checkbox" at bounding box center [0, 0] width 0 height 0
click at [925, 537] on link "Share" at bounding box center [898, 535] width 94 height 35
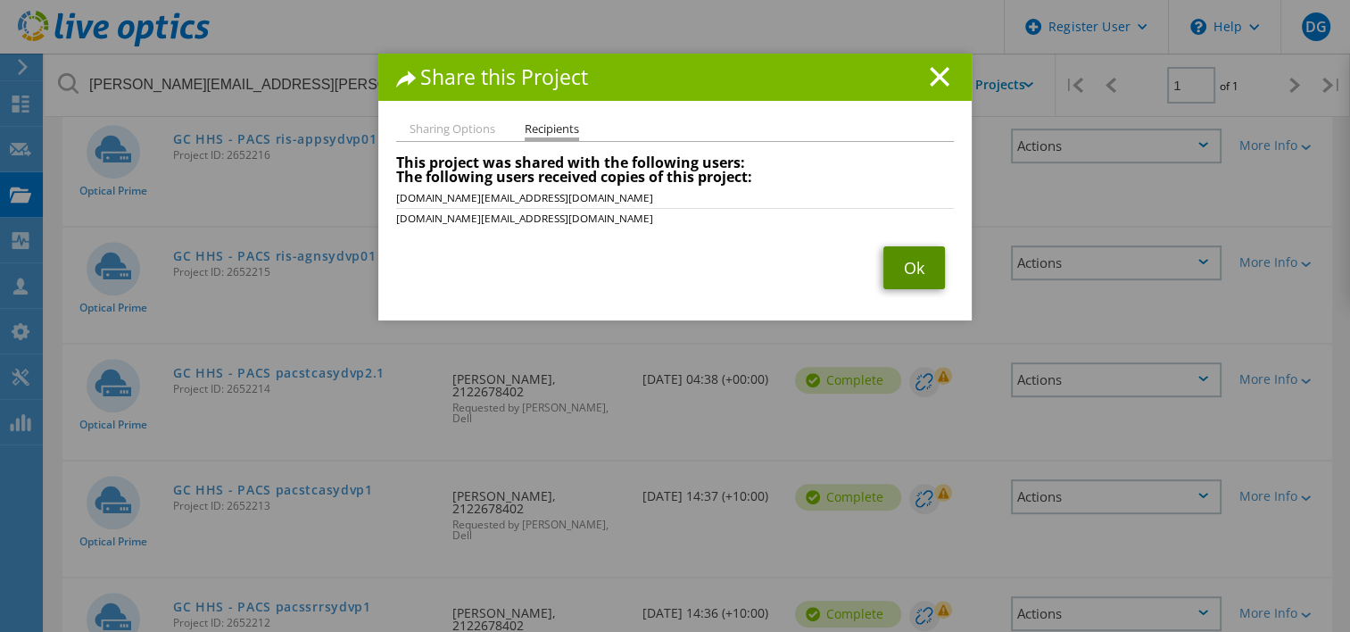
click at [931, 257] on link "Ok" at bounding box center [914, 267] width 62 height 43
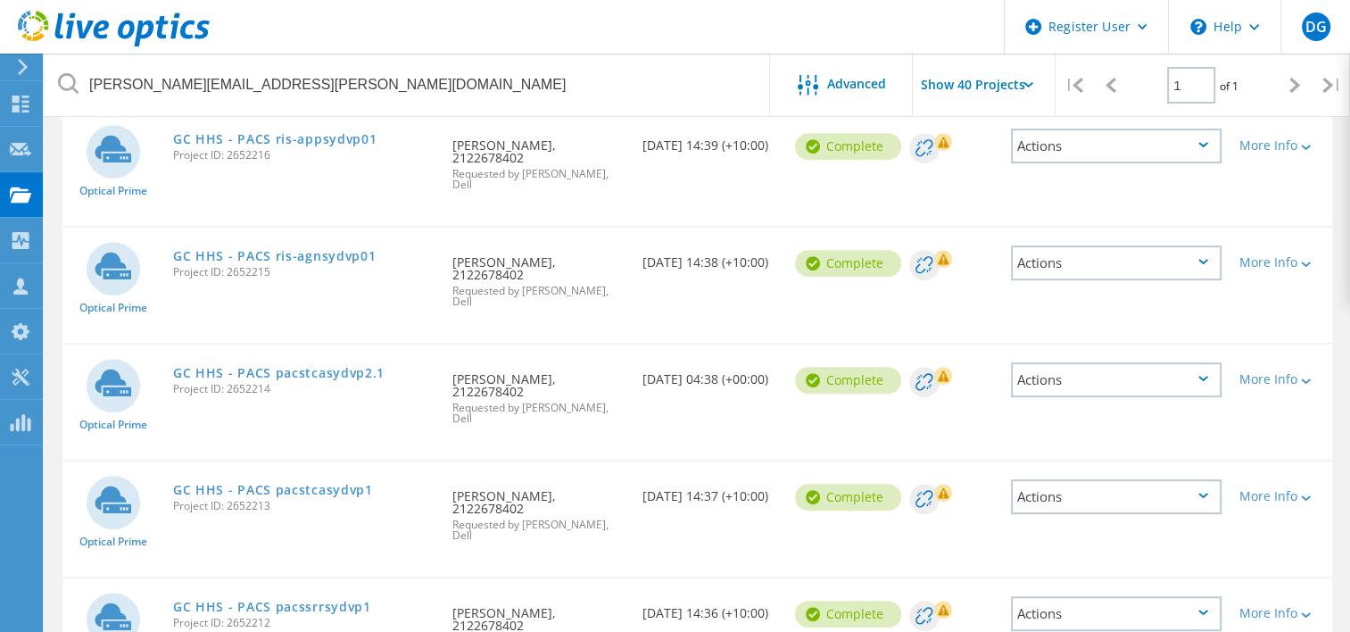
click at [1081, 362] on div "Actions" at bounding box center [1116, 379] width 211 height 35
click at [1078, 380] on div "Share" at bounding box center [1116, 394] width 207 height 28
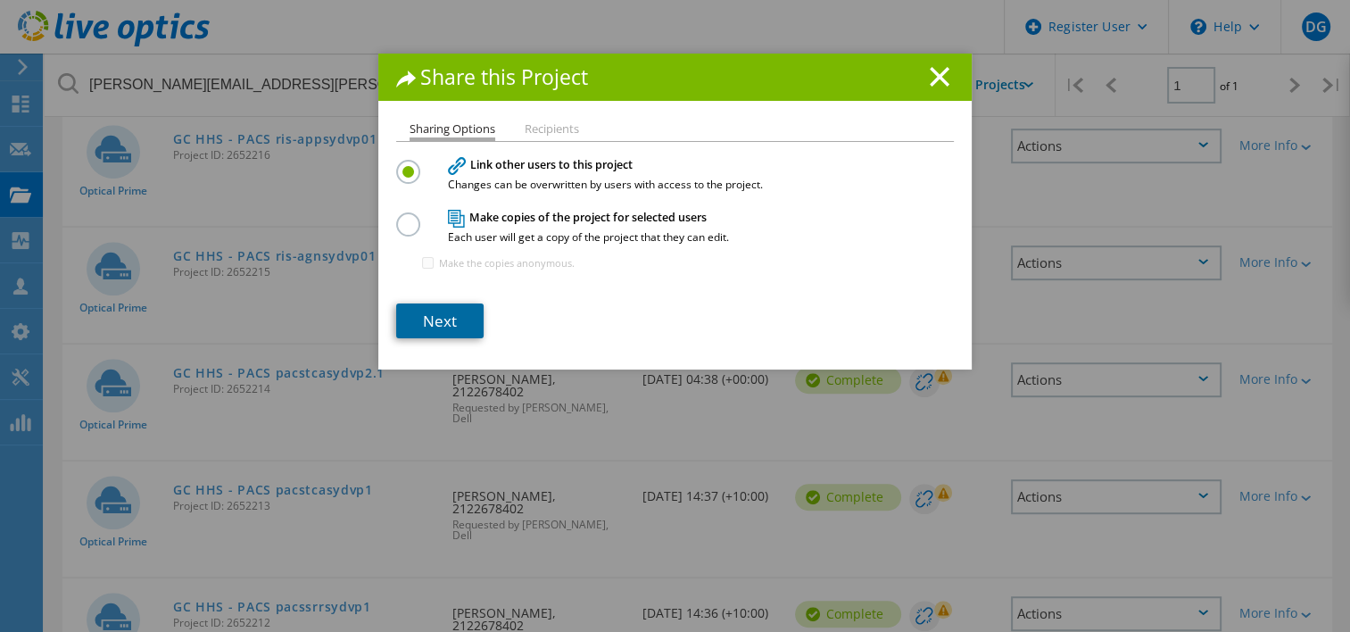
click at [450, 312] on link "Next" at bounding box center [439, 320] width 87 height 35
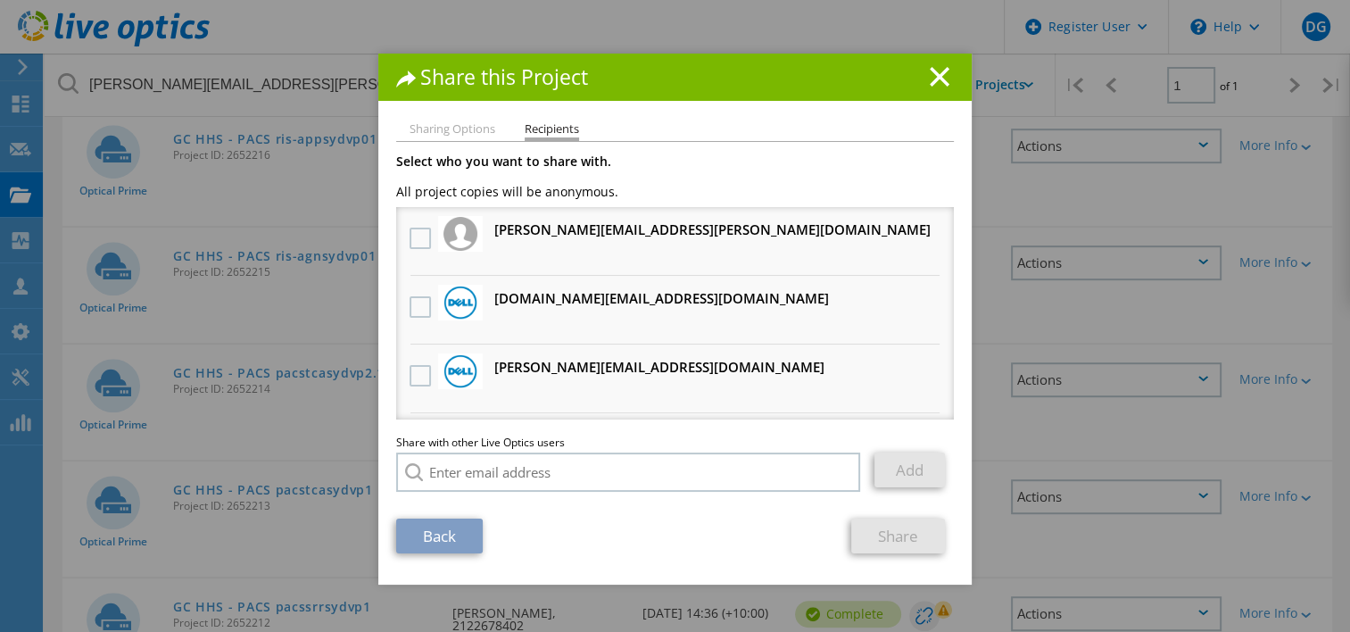
click at [531, 295] on h3 "[DOMAIN_NAME][EMAIL_ADDRESS][DOMAIN_NAME] Will receive an anonymous copy" at bounding box center [661, 298] width 335 height 22
click at [418, 307] on label at bounding box center [423, 306] width 26 height 21
click at [0, 0] on input "checkbox" at bounding box center [0, 0] width 0 height 0
click at [885, 541] on link "Share" at bounding box center [898, 535] width 94 height 35
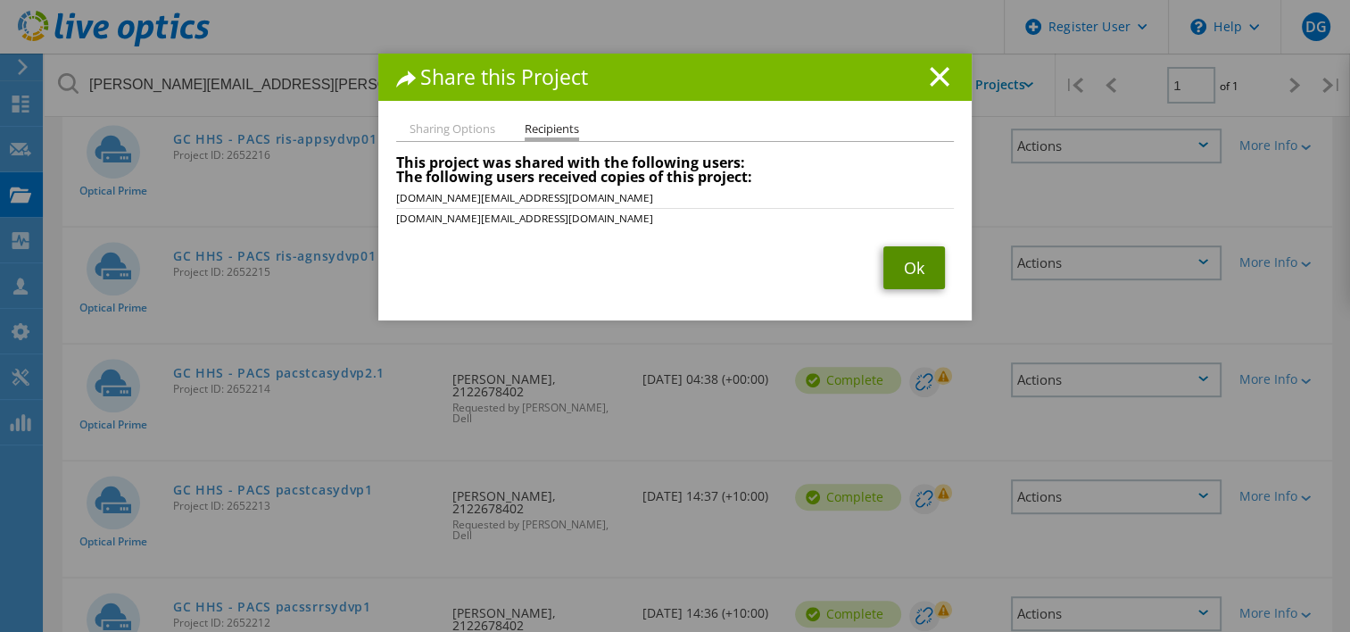
drag, startPoint x: 892, startPoint y: 267, endPoint x: 971, endPoint y: 326, distance: 98.1
click at [893, 267] on link "Ok" at bounding box center [914, 267] width 62 height 43
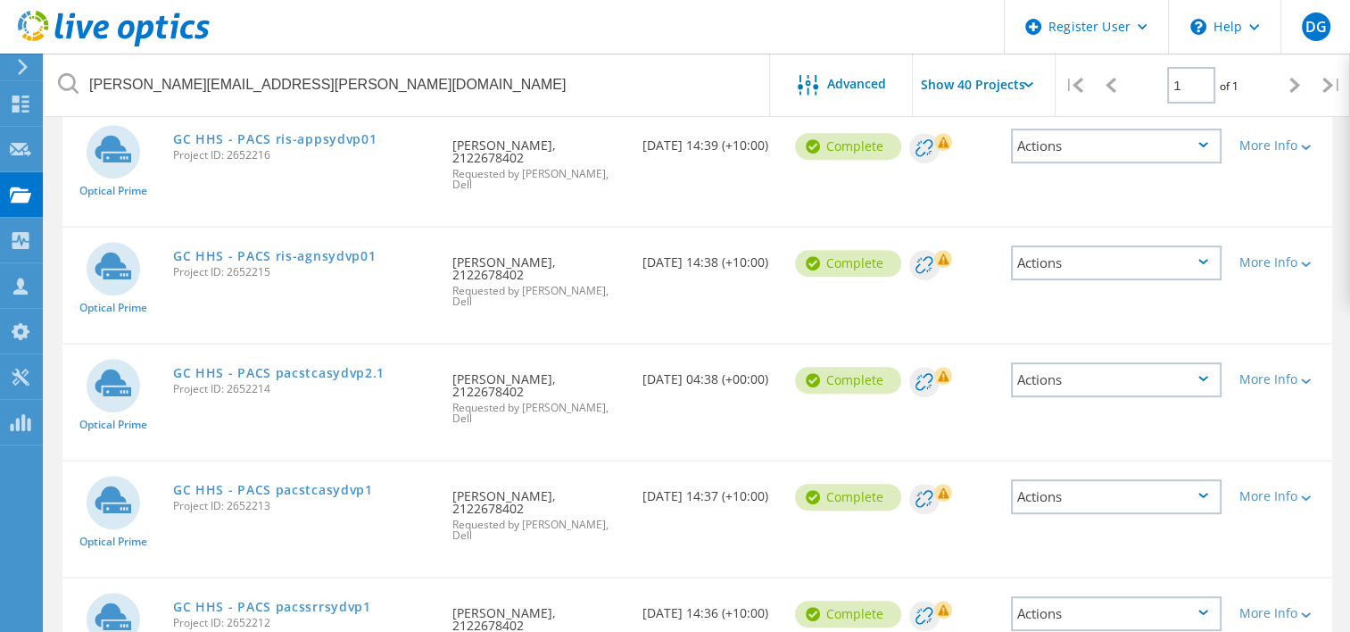
click at [1039, 479] on div "Actions" at bounding box center [1116, 496] width 211 height 35
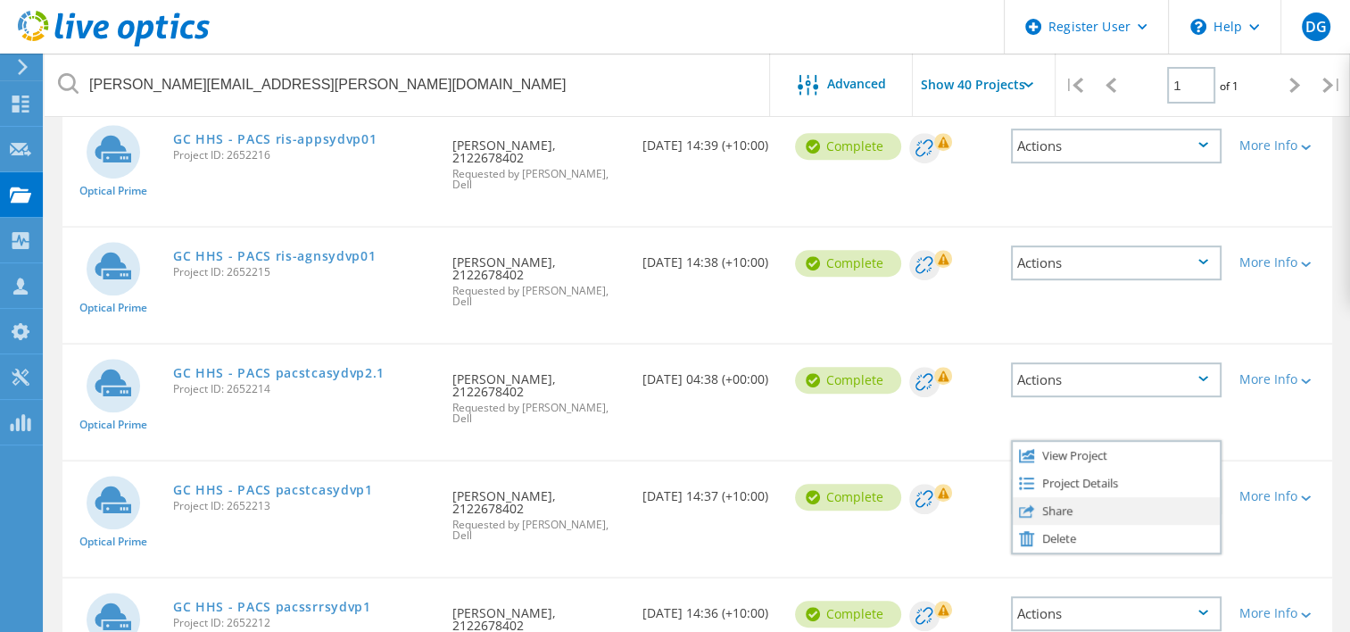
click at [1045, 497] on div "Share" at bounding box center [1116, 511] width 207 height 28
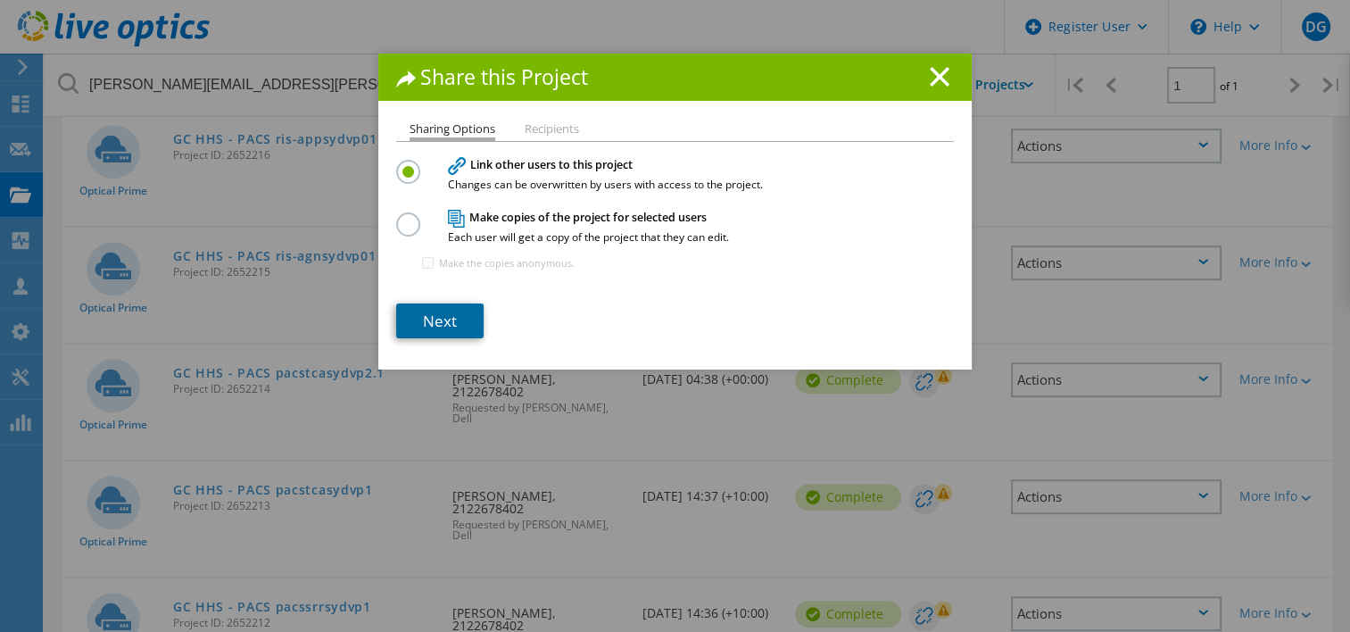
click at [446, 317] on link "Next" at bounding box center [439, 320] width 87 height 35
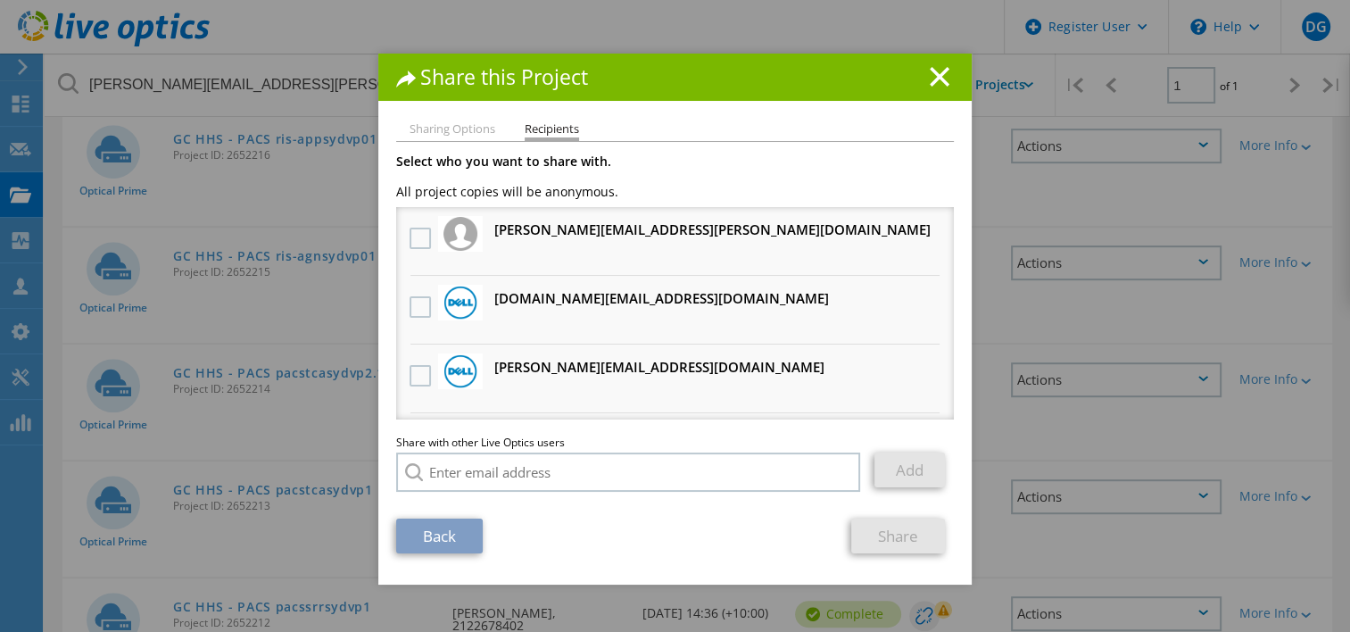
click at [536, 298] on h3 "[DOMAIN_NAME][EMAIL_ADDRESS][DOMAIN_NAME] Will receive an anonymous copy" at bounding box center [661, 298] width 335 height 22
click at [410, 312] on label at bounding box center [423, 306] width 26 height 21
click at [0, 0] on input "checkbox" at bounding box center [0, 0] width 0 height 0
click at [916, 531] on link "Share" at bounding box center [898, 535] width 94 height 35
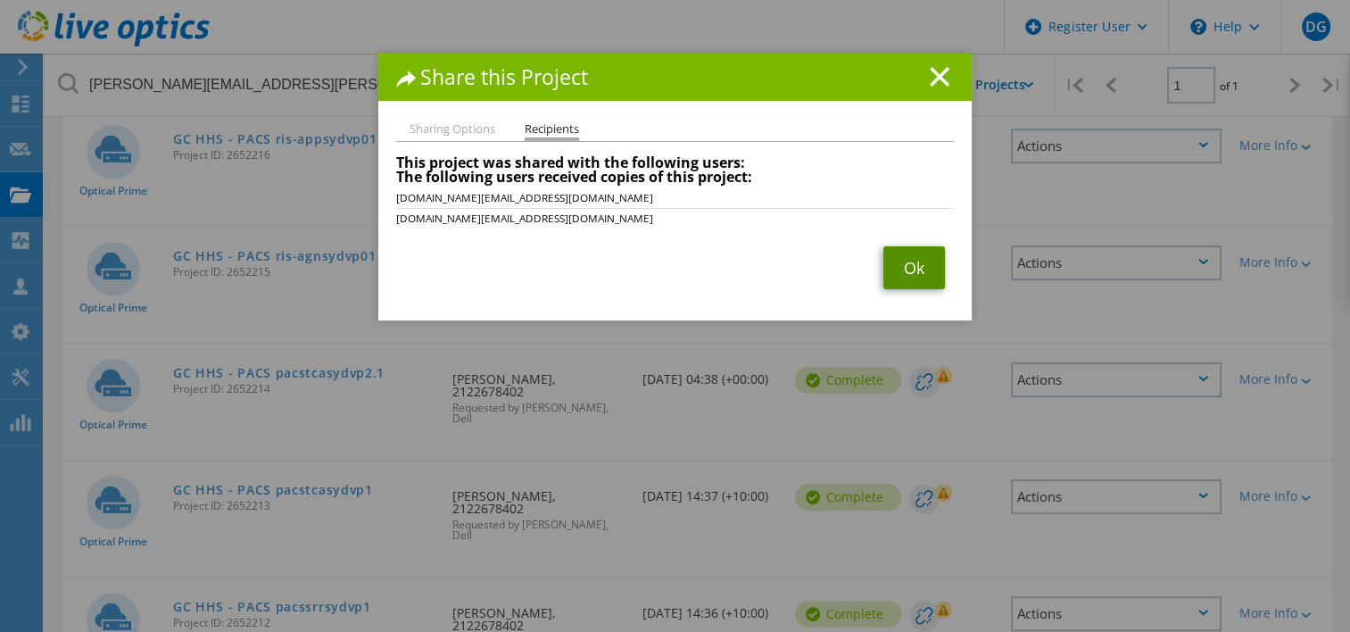
click at [902, 268] on link "Ok" at bounding box center [914, 267] width 62 height 43
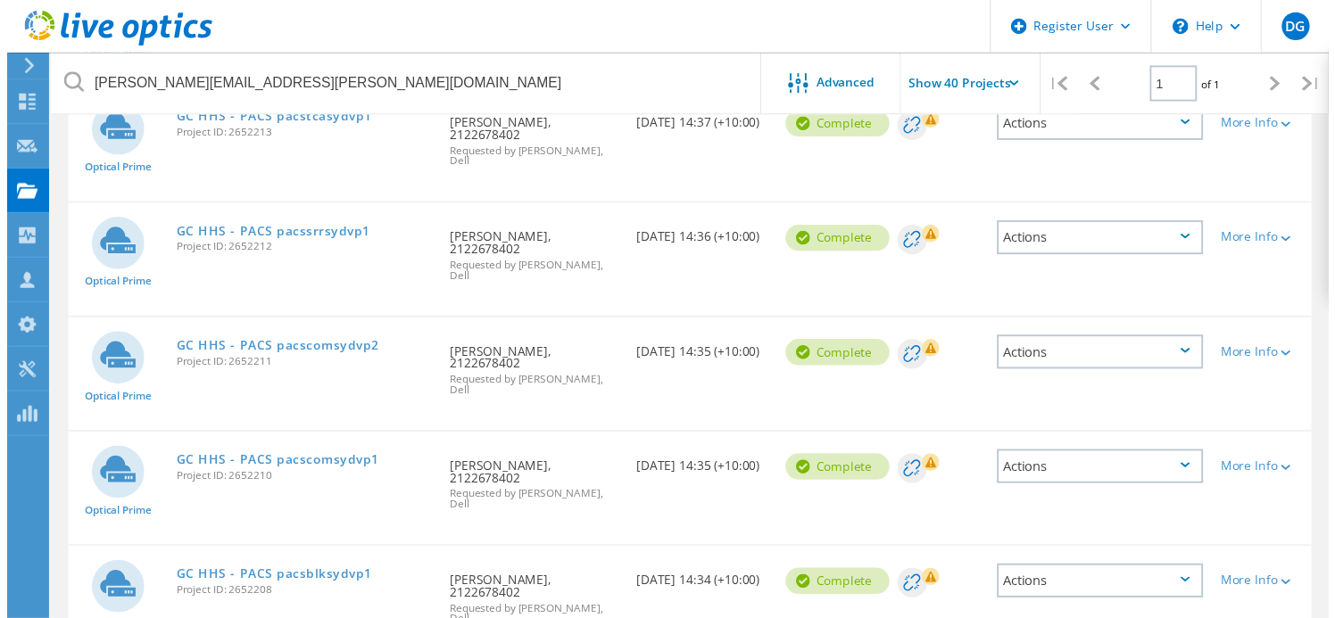
scroll to position [1071, 0]
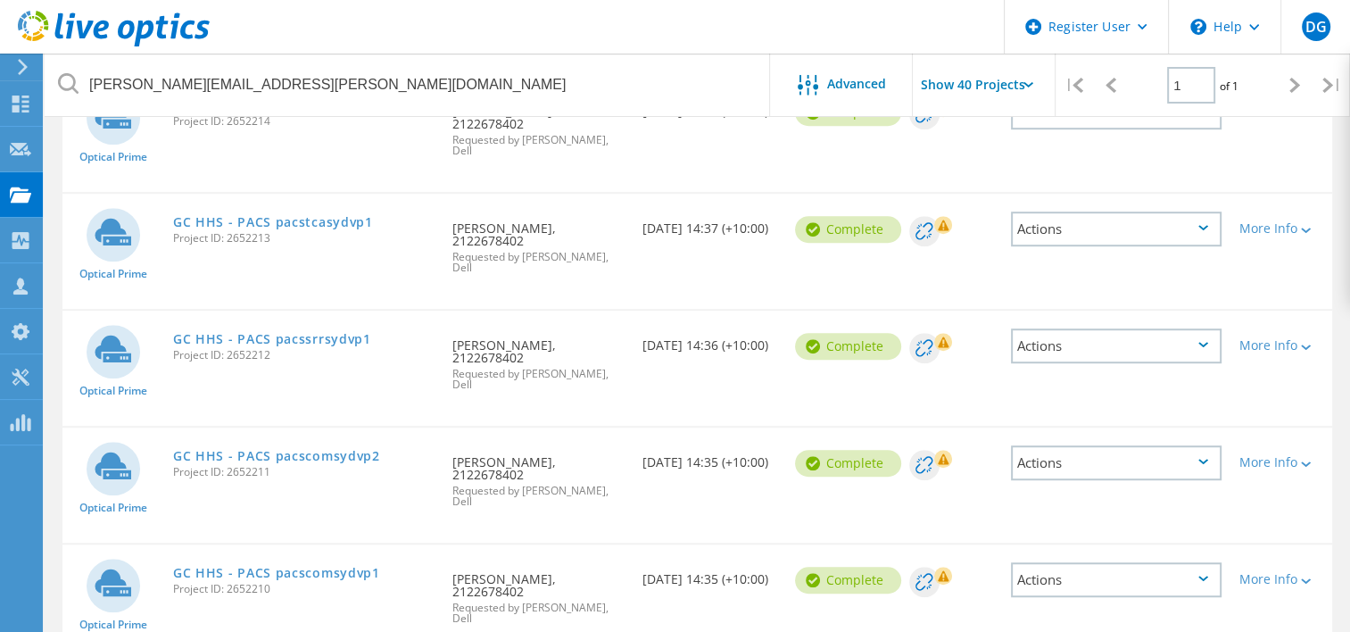
click at [1077, 328] on div "Actions" at bounding box center [1116, 345] width 211 height 35
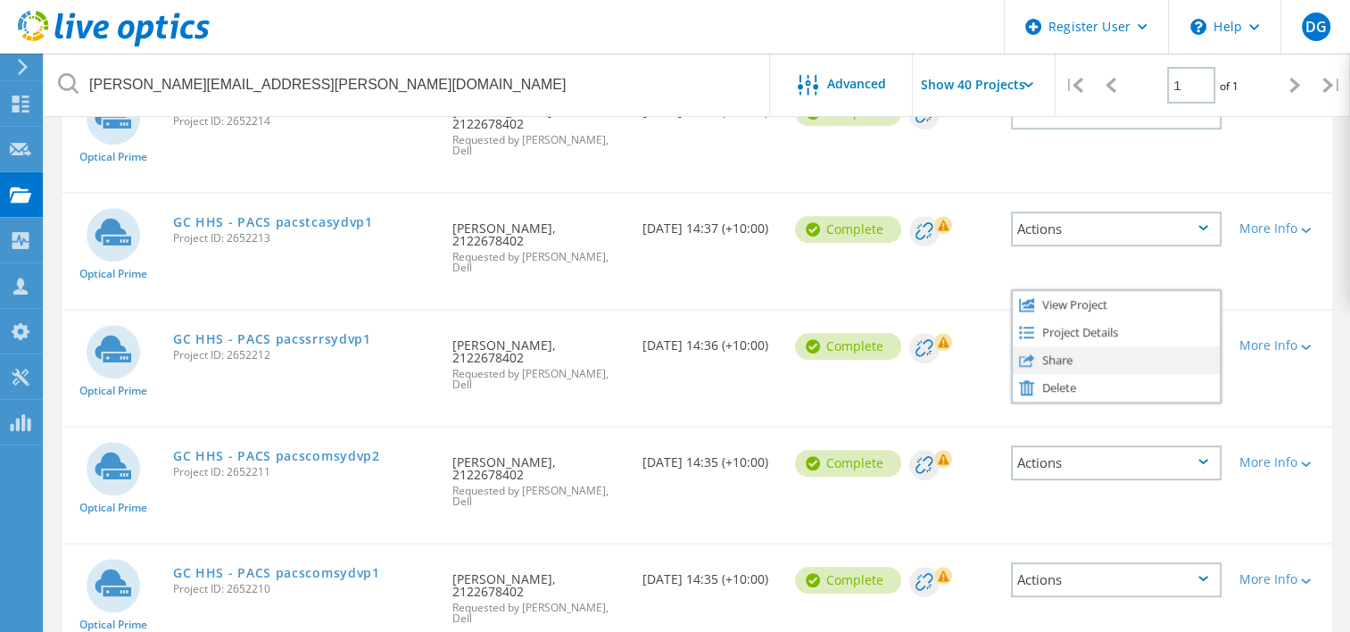
click at [1074, 346] on div "Share" at bounding box center [1116, 360] width 207 height 28
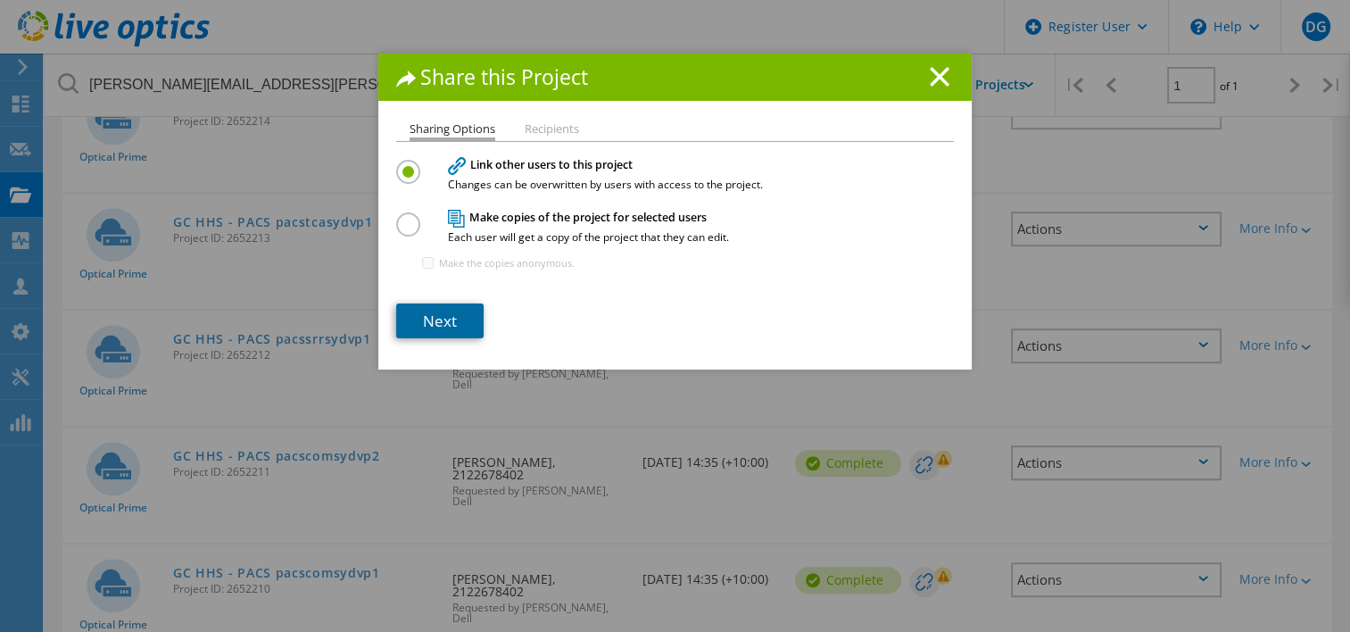
click at [437, 311] on link "Next" at bounding box center [439, 320] width 87 height 35
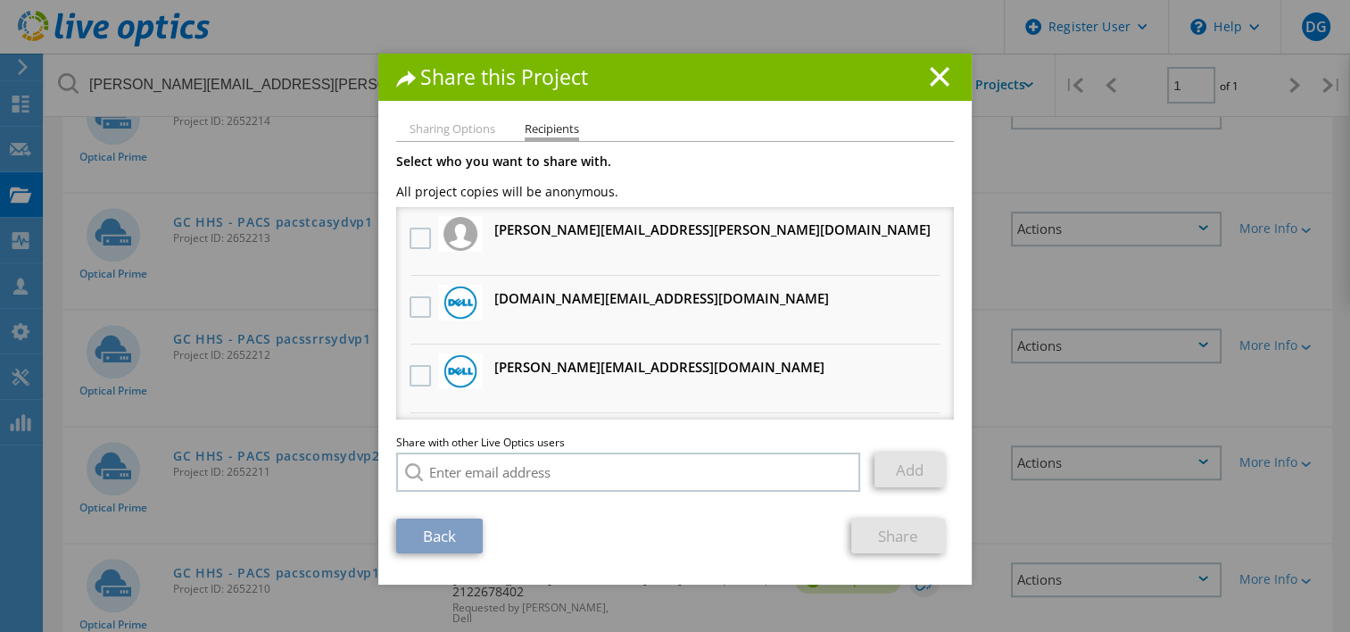
click at [541, 293] on h3 "[DOMAIN_NAME][EMAIL_ADDRESS][DOMAIN_NAME] Will receive an anonymous copy" at bounding box center [661, 298] width 335 height 22
click at [419, 301] on label at bounding box center [423, 306] width 26 height 21
click at [0, 0] on input "checkbox" at bounding box center [0, 0] width 0 height 0
click at [895, 528] on link "Share" at bounding box center [898, 535] width 94 height 35
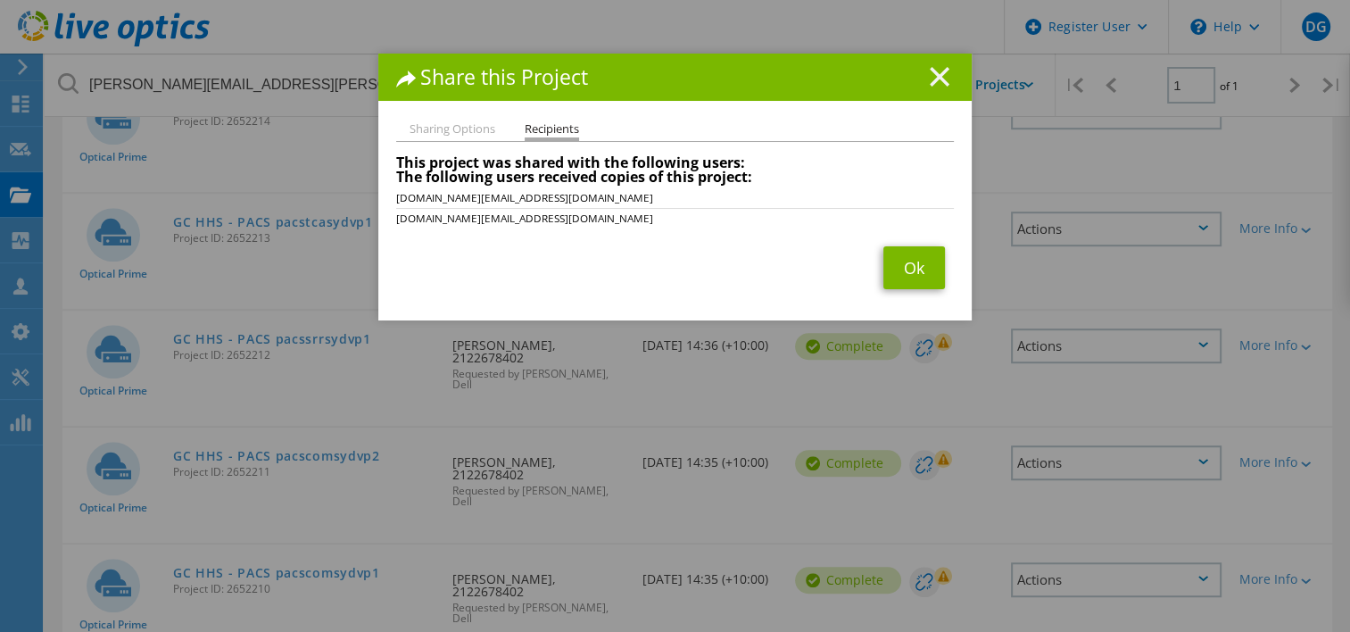
click at [930, 73] on icon at bounding box center [940, 77] width 20 height 20
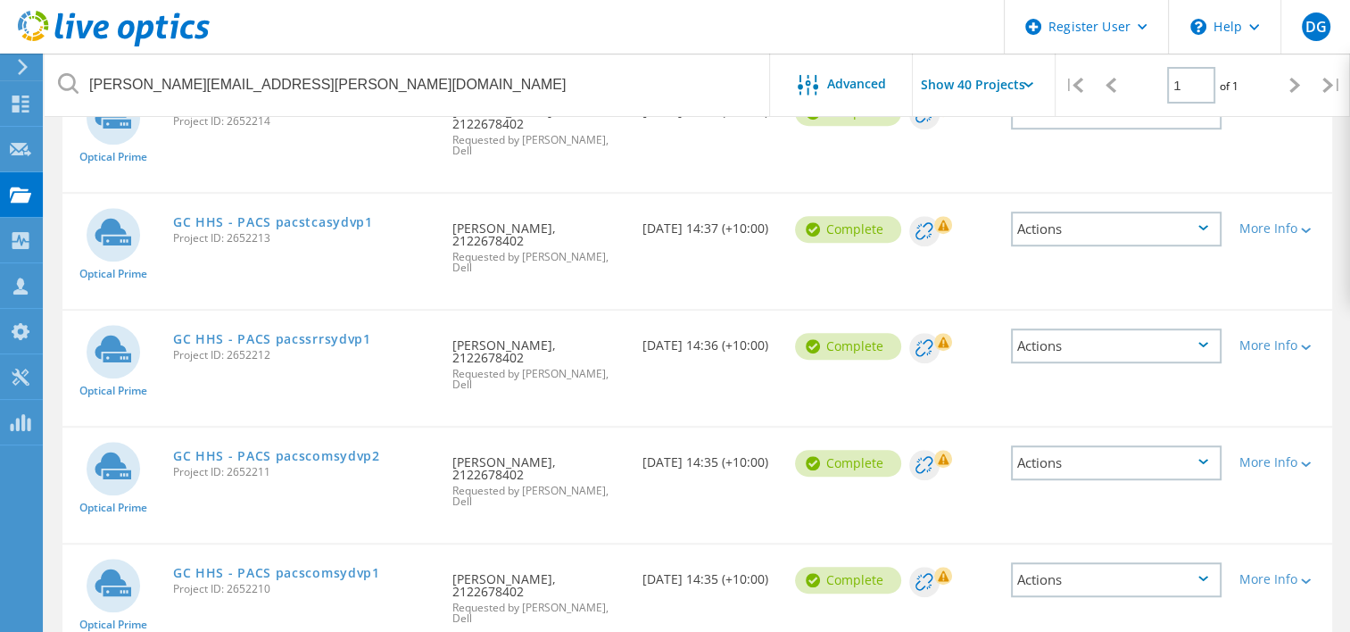
click at [1081, 445] on div "Actions" at bounding box center [1116, 462] width 211 height 35
click at [1081, 463] on div "Share" at bounding box center [1116, 477] width 207 height 28
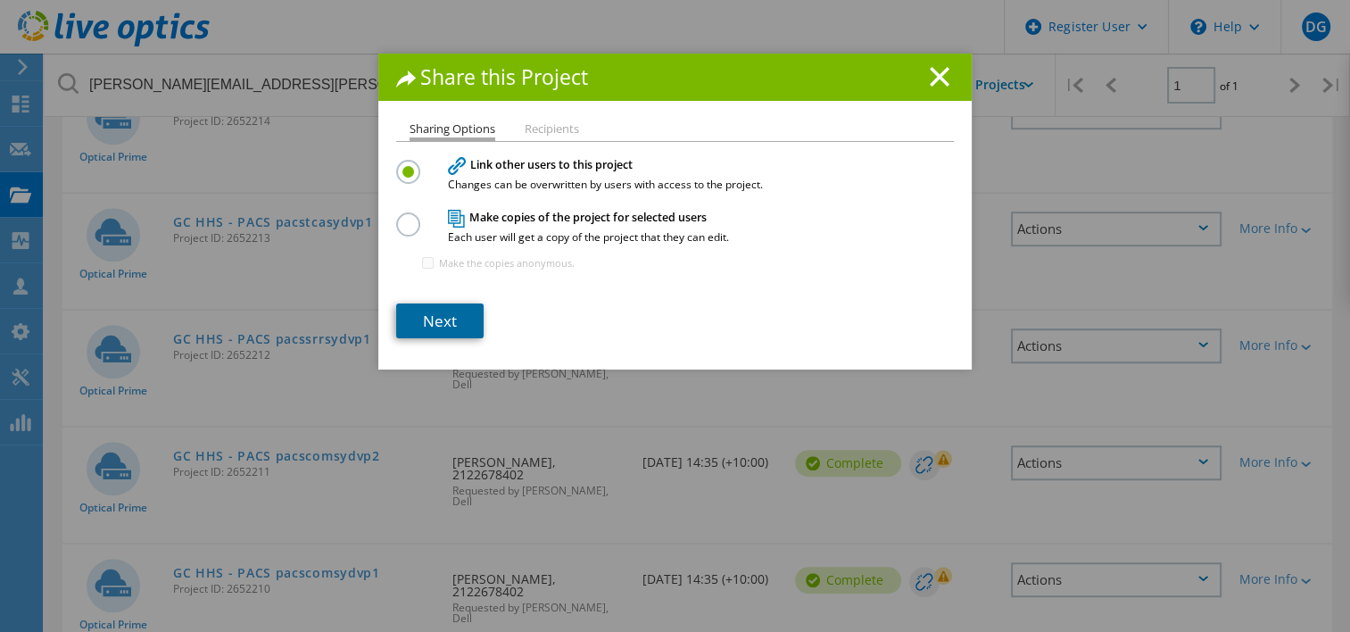
click at [458, 317] on link "Next" at bounding box center [439, 320] width 87 height 35
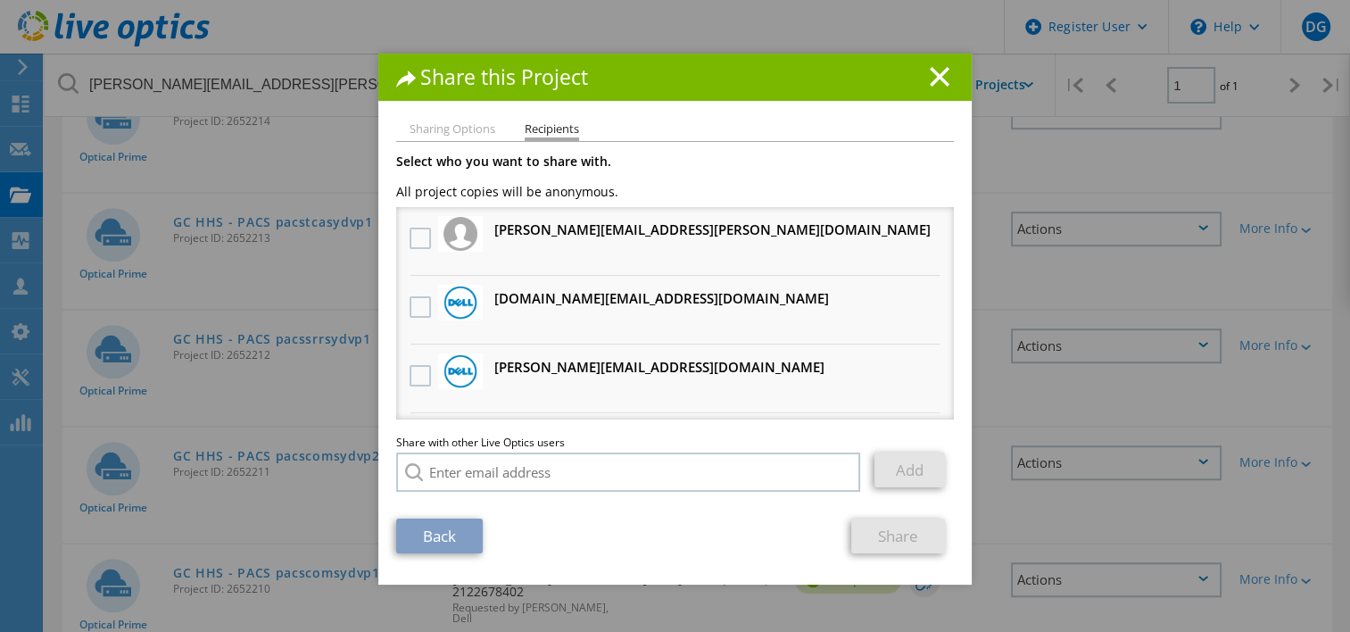
click at [567, 297] on h3 "[DOMAIN_NAME][EMAIL_ADDRESS][DOMAIN_NAME] Will receive an anonymous copy" at bounding box center [661, 298] width 335 height 22
click at [410, 309] on label at bounding box center [423, 306] width 26 height 21
click at [0, 0] on input "checkbox" at bounding box center [0, 0] width 0 height 0
click at [870, 535] on link "Share" at bounding box center [898, 535] width 94 height 35
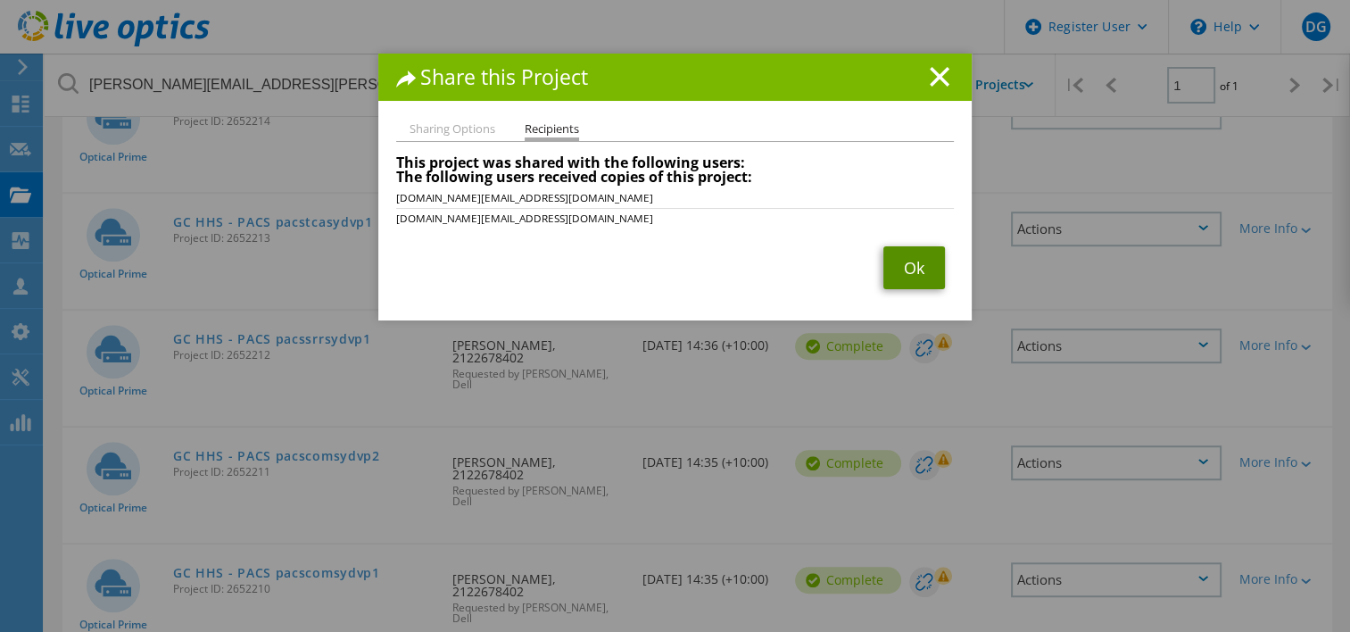
click at [907, 265] on link "Ok" at bounding box center [914, 267] width 62 height 43
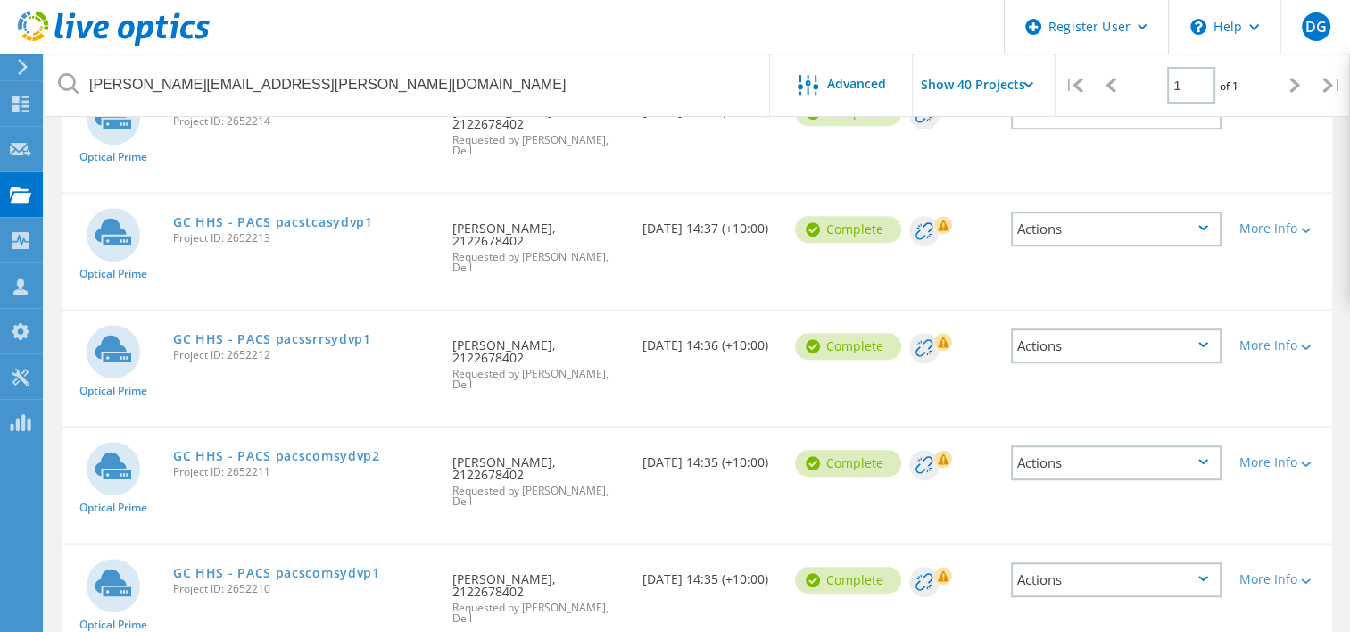
click at [1070, 562] on div "Actions" at bounding box center [1116, 579] width 211 height 35
click at [1071, 580] on div "Share" at bounding box center [1116, 594] width 207 height 28
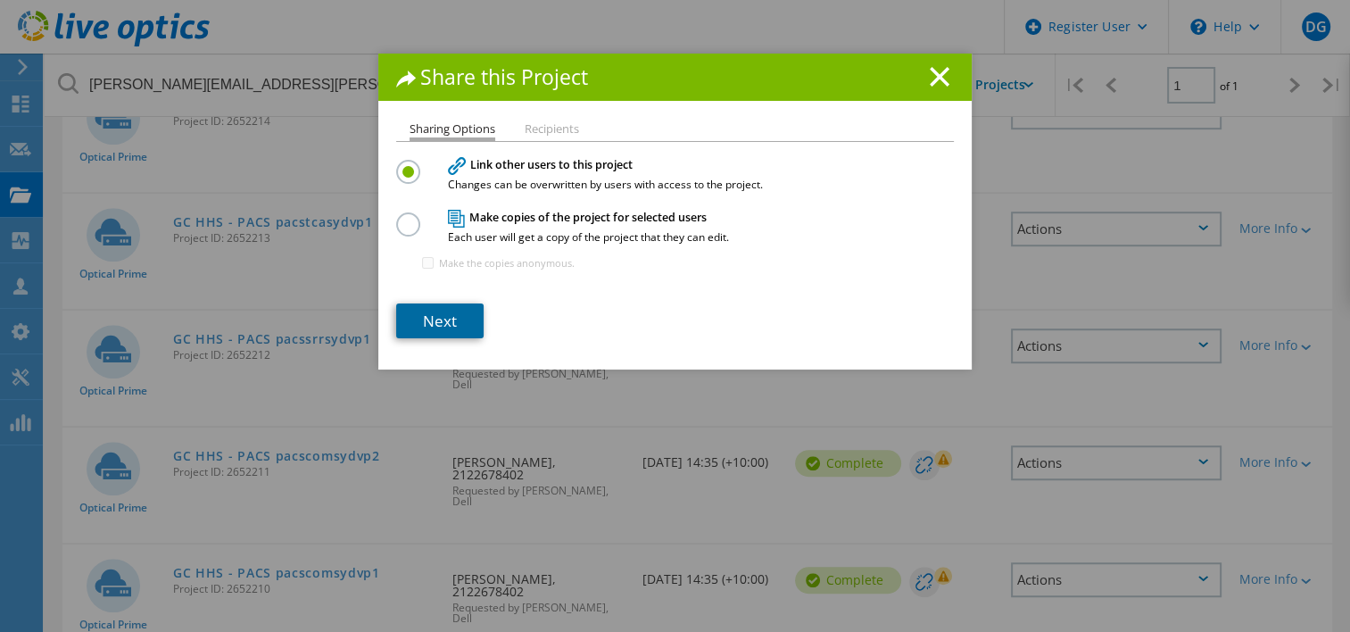
click at [429, 321] on link "Next" at bounding box center [439, 320] width 87 height 35
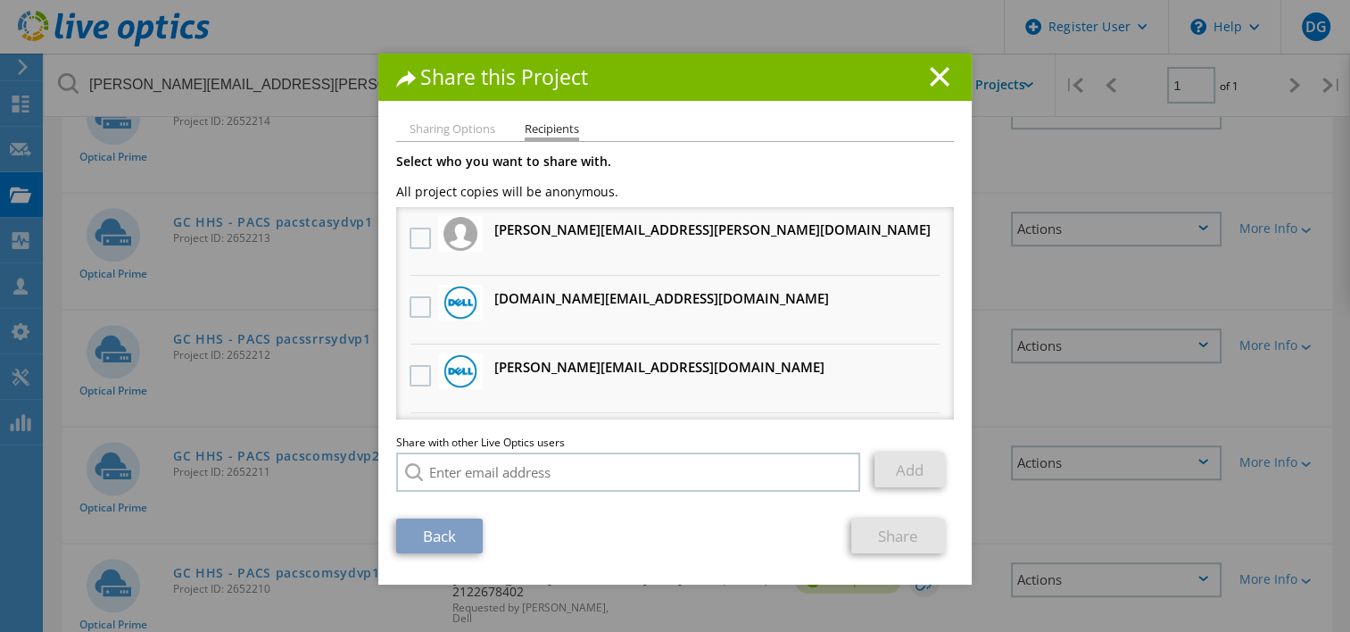
click at [564, 303] on h3 "[DOMAIN_NAME][EMAIL_ADDRESS][DOMAIN_NAME] Will receive an anonymous copy" at bounding box center [661, 298] width 335 height 22
click at [419, 307] on label at bounding box center [423, 306] width 26 height 21
click at [0, 0] on input "checkbox" at bounding box center [0, 0] width 0 height 0
drag, startPoint x: 879, startPoint y: 528, endPoint x: 896, endPoint y: 528, distance: 17.0
click at [880, 528] on link "Share" at bounding box center [898, 535] width 94 height 35
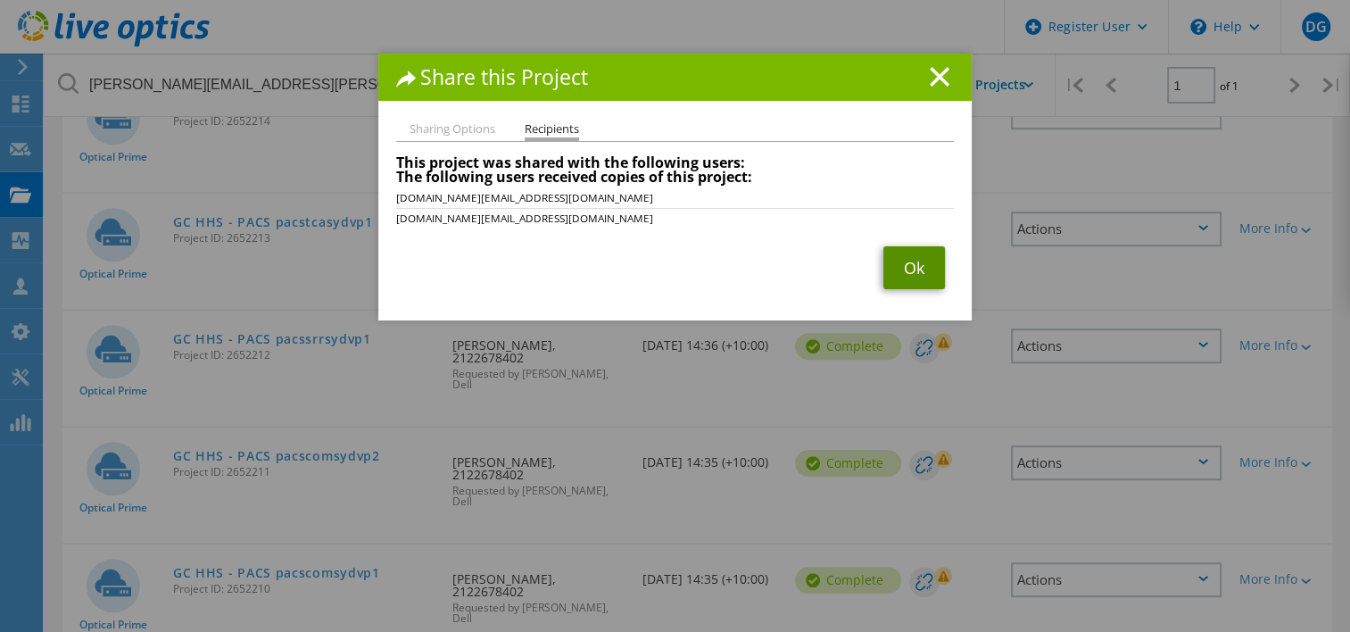
click at [911, 280] on link "Ok" at bounding box center [914, 267] width 62 height 43
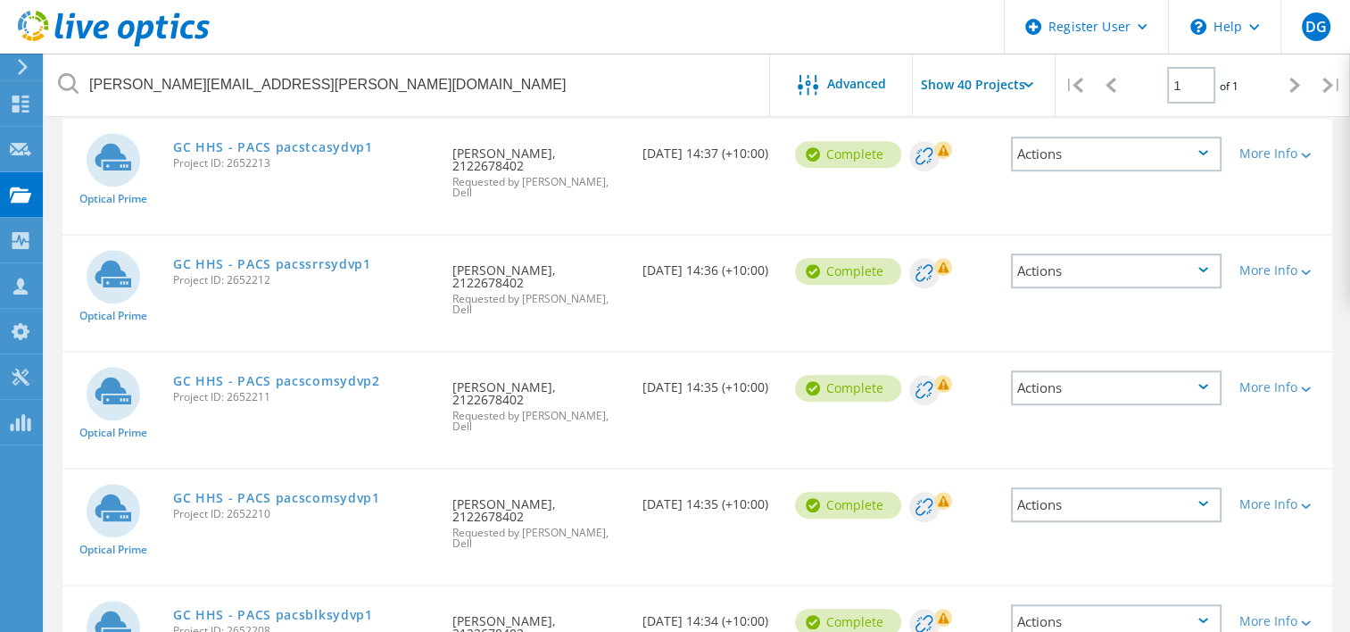
scroll to position [1249, 0]
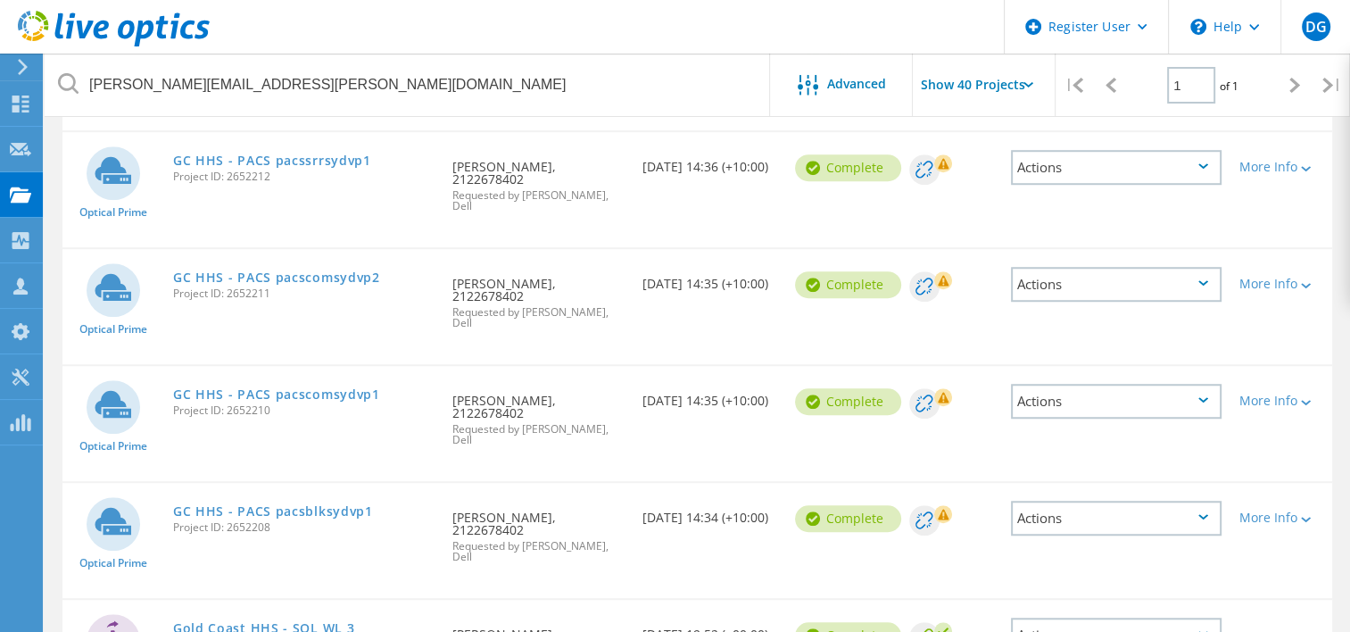
click at [1122, 384] on div "Actions" at bounding box center [1116, 401] width 211 height 35
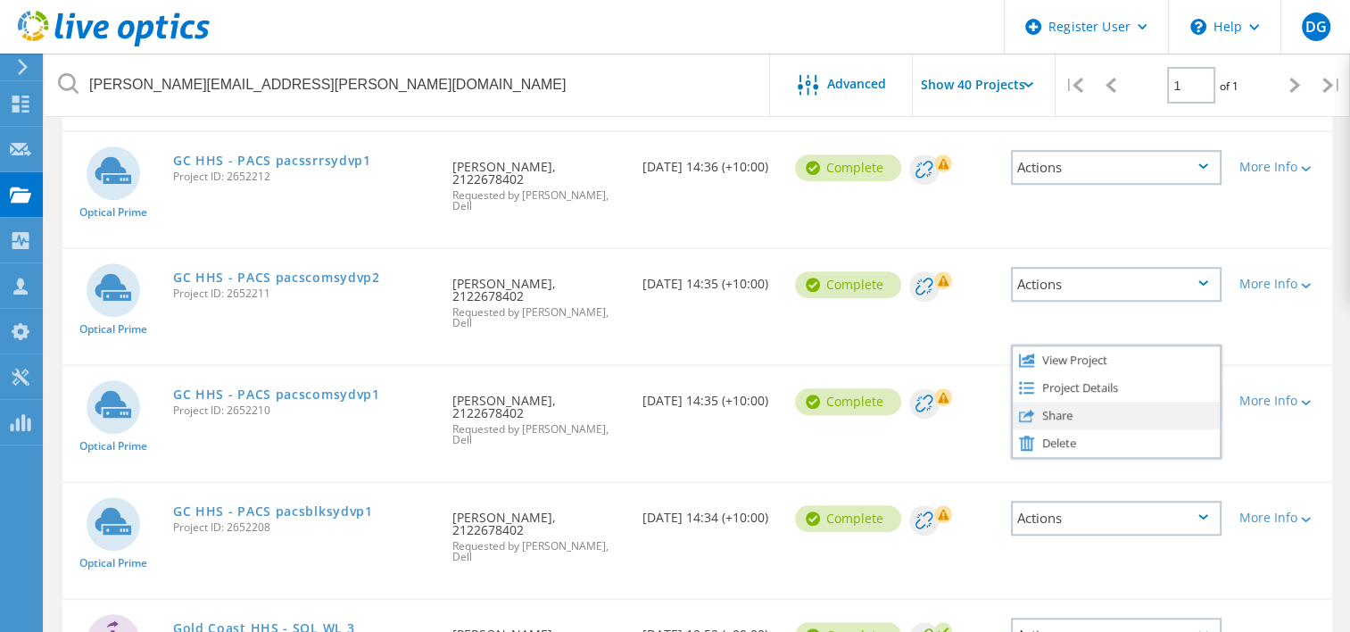
click at [1125, 401] on div "Share" at bounding box center [1116, 415] width 207 height 28
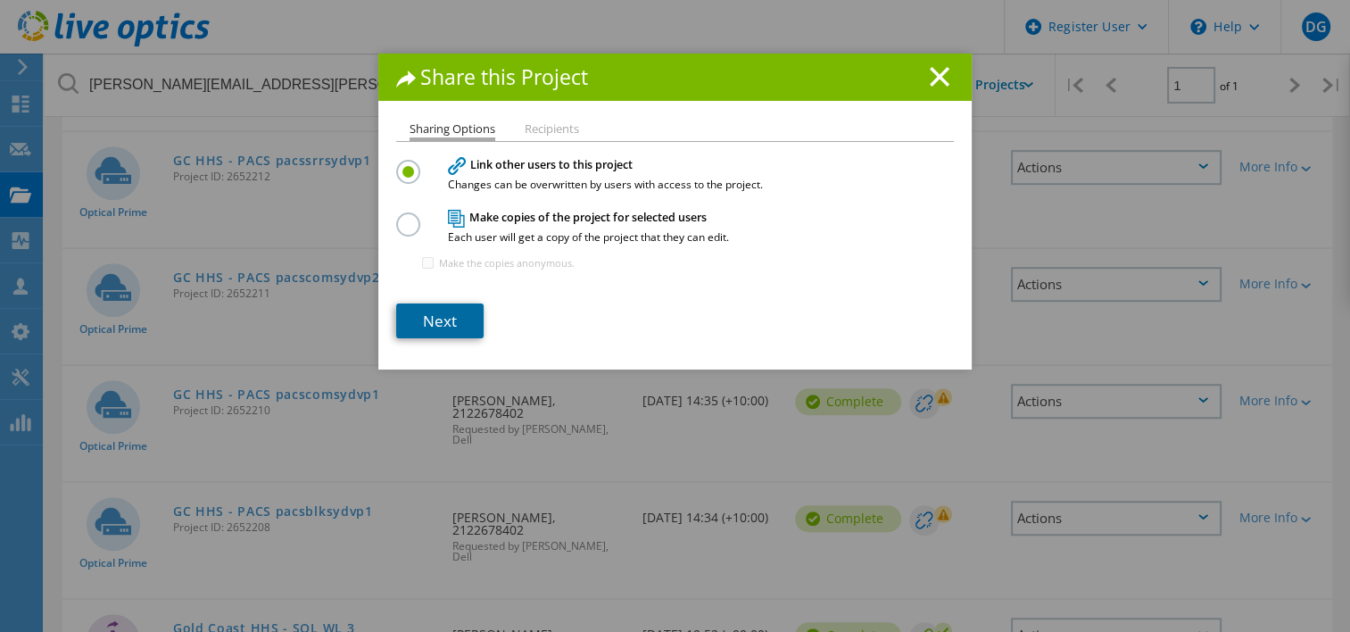
click at [439, 316] on link "Next" at bounding box center [439, 320] width 87 height 35
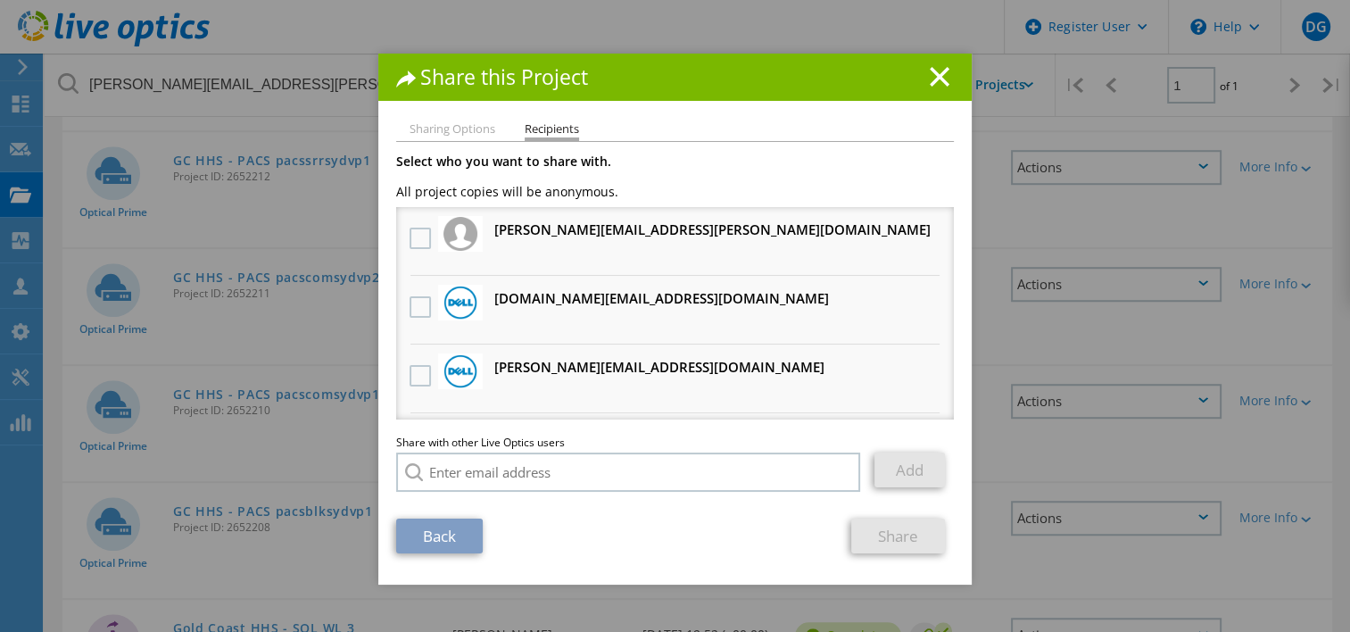
click at [547, 295] on h3 "[DOMAIN_NAME][EMAIL_ADDRESS][DOMAIN_NAME] Will receive an anonymous copy" at bounding box center [661, 298] width 335 height 22
click at [414, 300] on label at bounding box center [423, 306] width 26 height 21
click at [0, 0] on input "checkbox" at bounding box center [0, 0] width 0 height 0
click at [890, 530] on link "Share" at bounding box center [898, 535] width 94 height 35
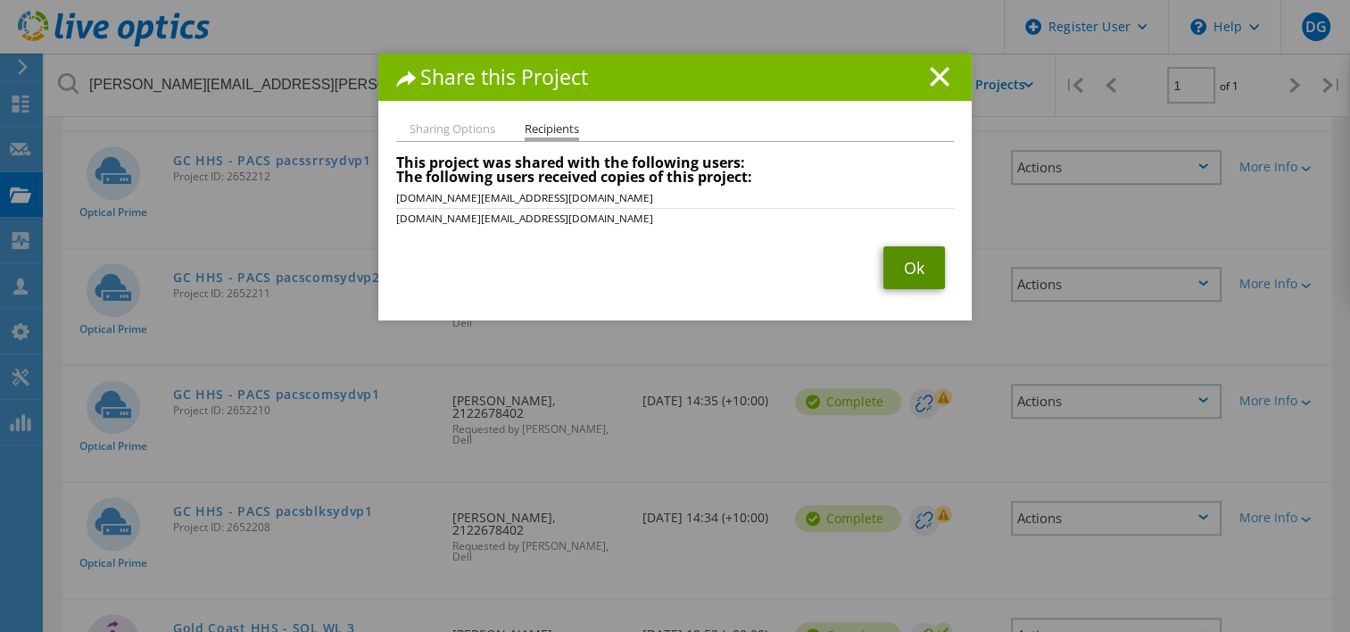
click at [902, 279] on link "Ok" at bounding box center [914, 267] width 62 height 43
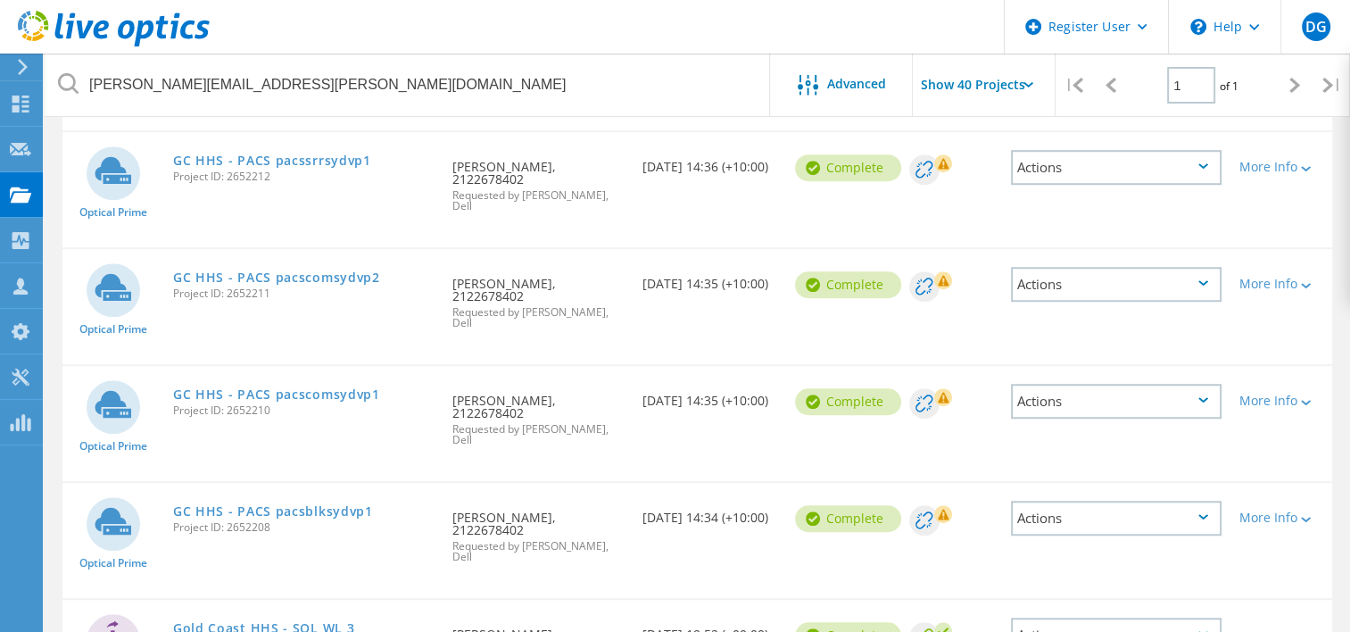
click at [1074, 501] on div "Actions" at bounding box center [1116, 518] width 211 height 35
click at [1078, 518] on div "Share" at bounding box center [1116, 532] width 207 height 28
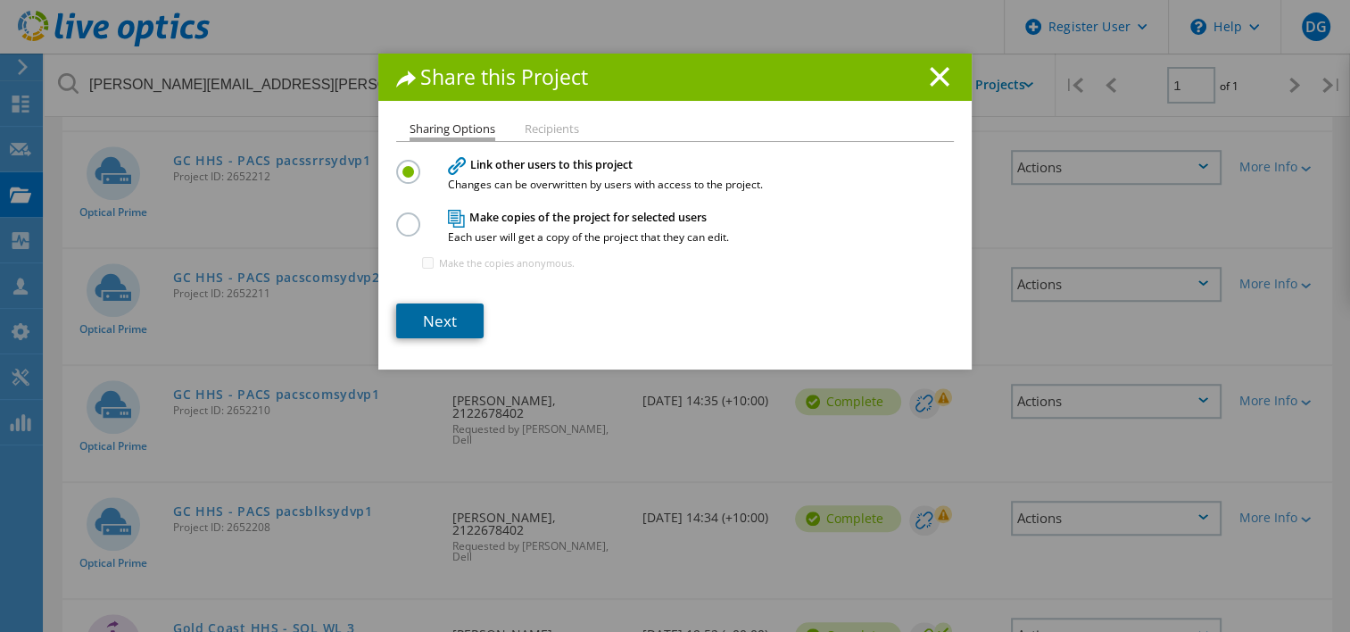
click at [432, 317] on link "Next" at bounding box center [439, 320] width 87 height 35
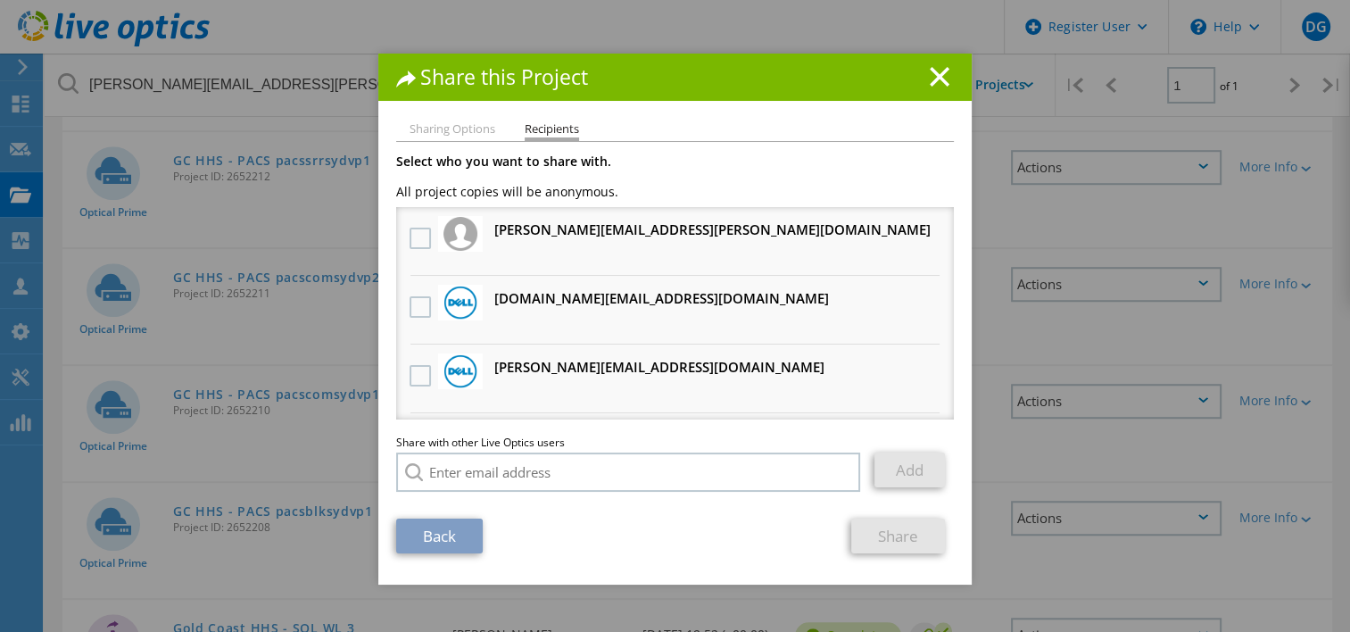
click at [529, 289] on h3 "[DOMAIN_NAME][EMAIL_ADDRESS][DOMAIN_NAME] Will receive an anonymous copy" at bounding box center [661, 298] width 335 height 22
click at [416, 306] on label at bounding box center [423, 306] width 26 height 21
click at [0, 0] on input "checkbox" at bounding box center [0, 0] width 0 height 0
click at [894, 538] on link "Share" at bounding box center [898, 535] width 94 height 35
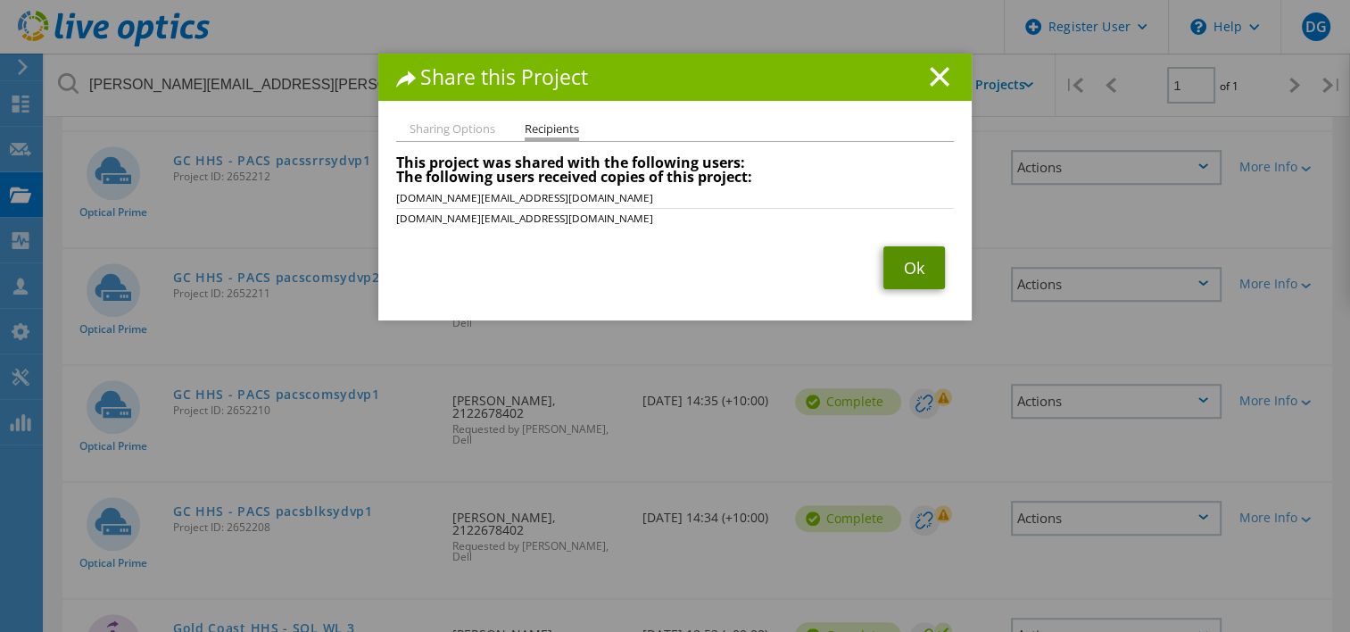
click at [912, 267] on link "Ok" at bounding box center [914, 267] width 62 height 43
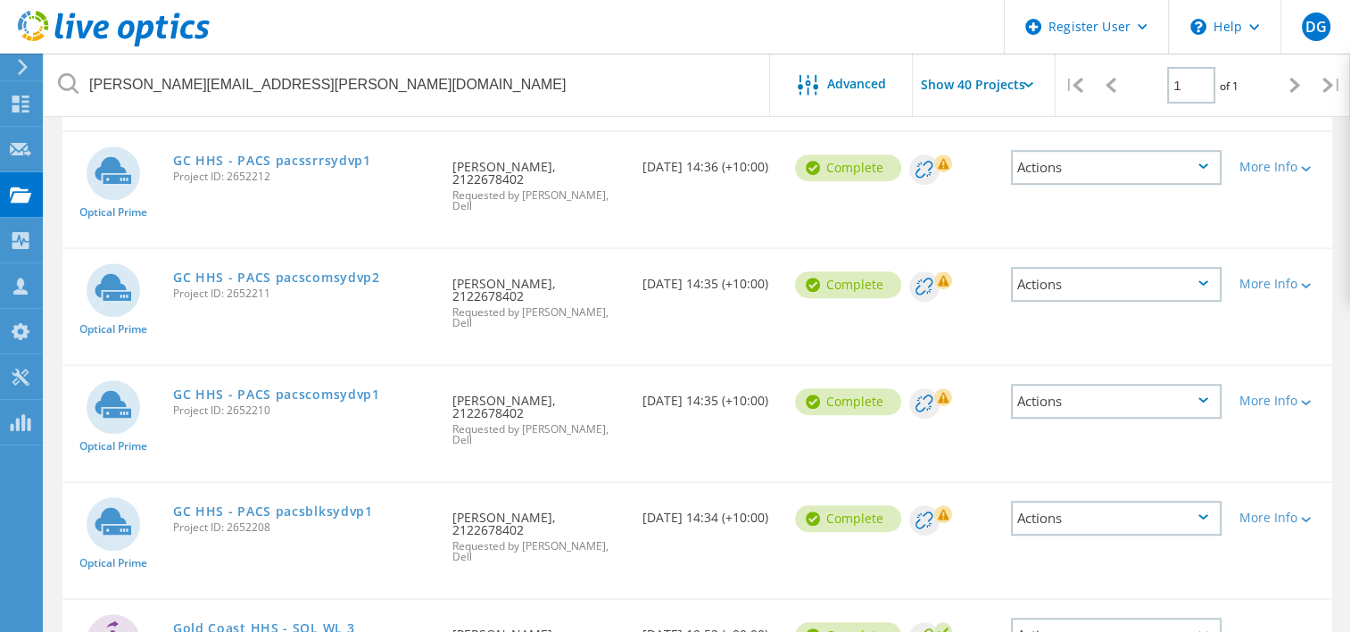
click at [1056, 617] on div "Actions" at bounding box center [1116, 634] width 211 height 35
click at [1078, 621] on div "Share" at bounding box center [1116, 635] width 207 height 28
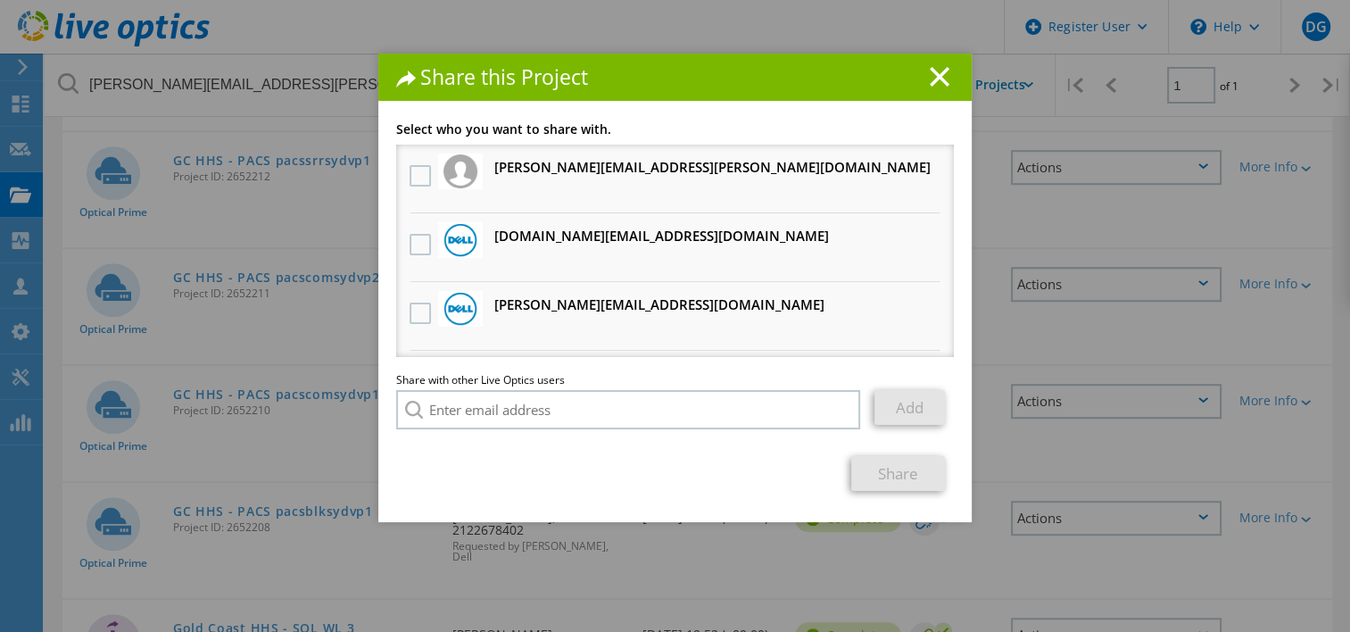
click at [517, 240] on h3 "[DOMAIN_NAME][EMAIL_ADDRESS][DOMAIN_NAME] Will receive an anonymous copy" at bounding box center [661, 236] width 335 height 22
click at [410, 248] on label at bounding box center [423, 244] width 26 height 21
click at [0, 0] on input "checkbox" at bounding box center [0, 0] width 0 height 0
click at [886, 465] on link "Share" at bounding box center [898, 473] width 94 height 35
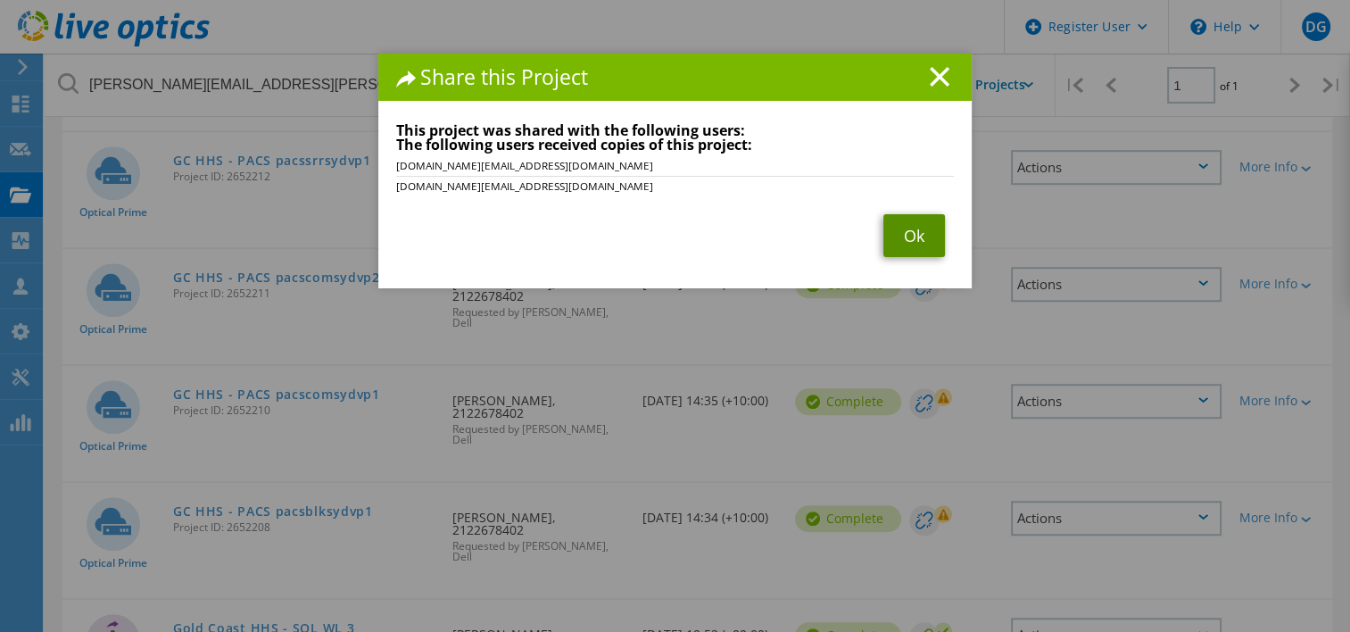
click at [917, 218] on link "Ok" at bounding box center [914, 235] width 62 height 43
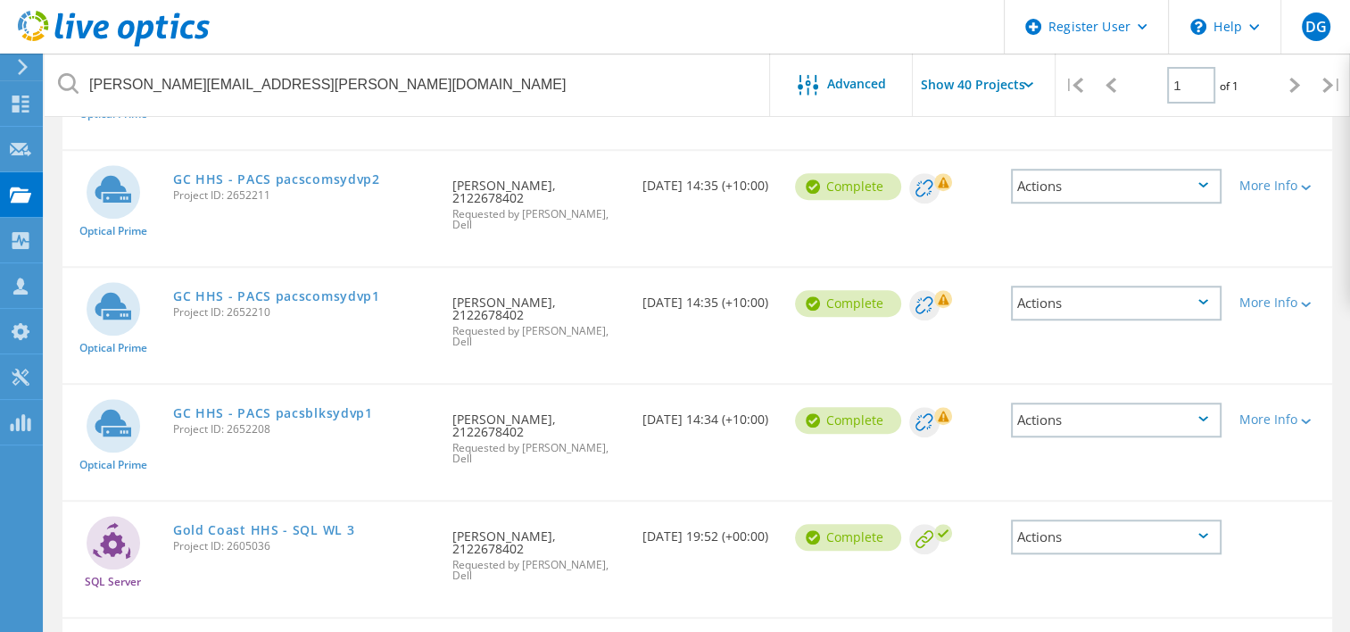
scroll to position [1517, 0]
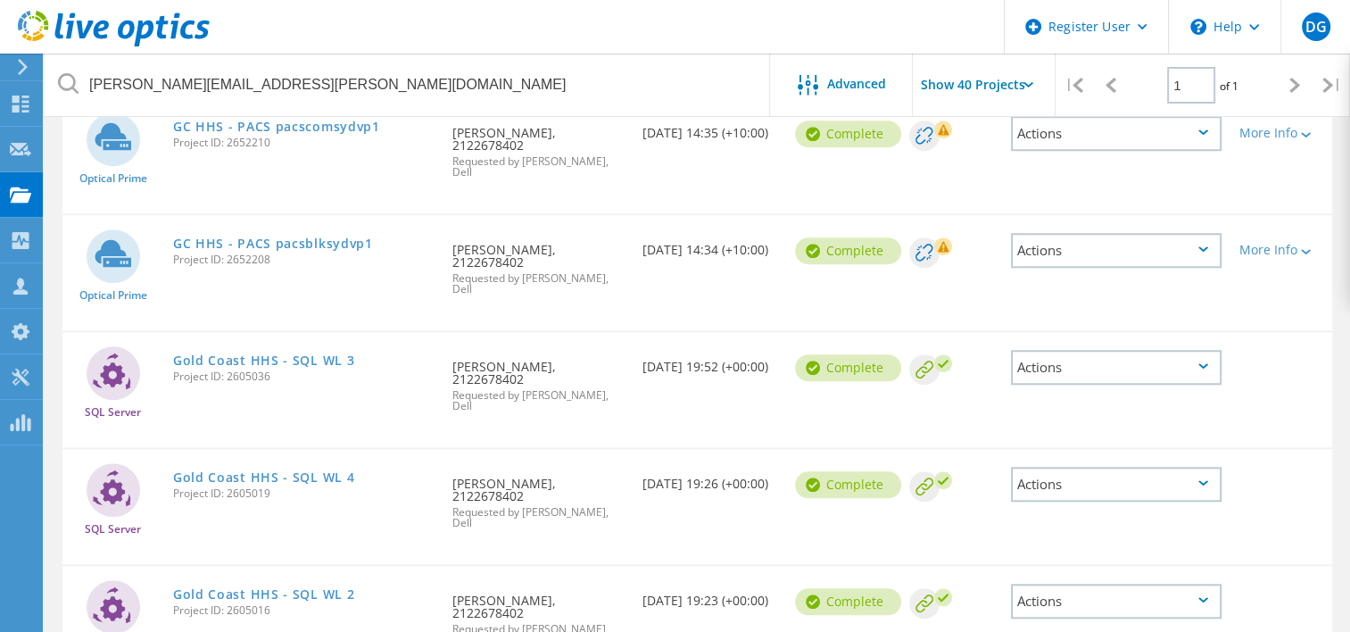
click at [1101, 467] on div "Actions" at bounding box center [1116, 484] width 211 height 35
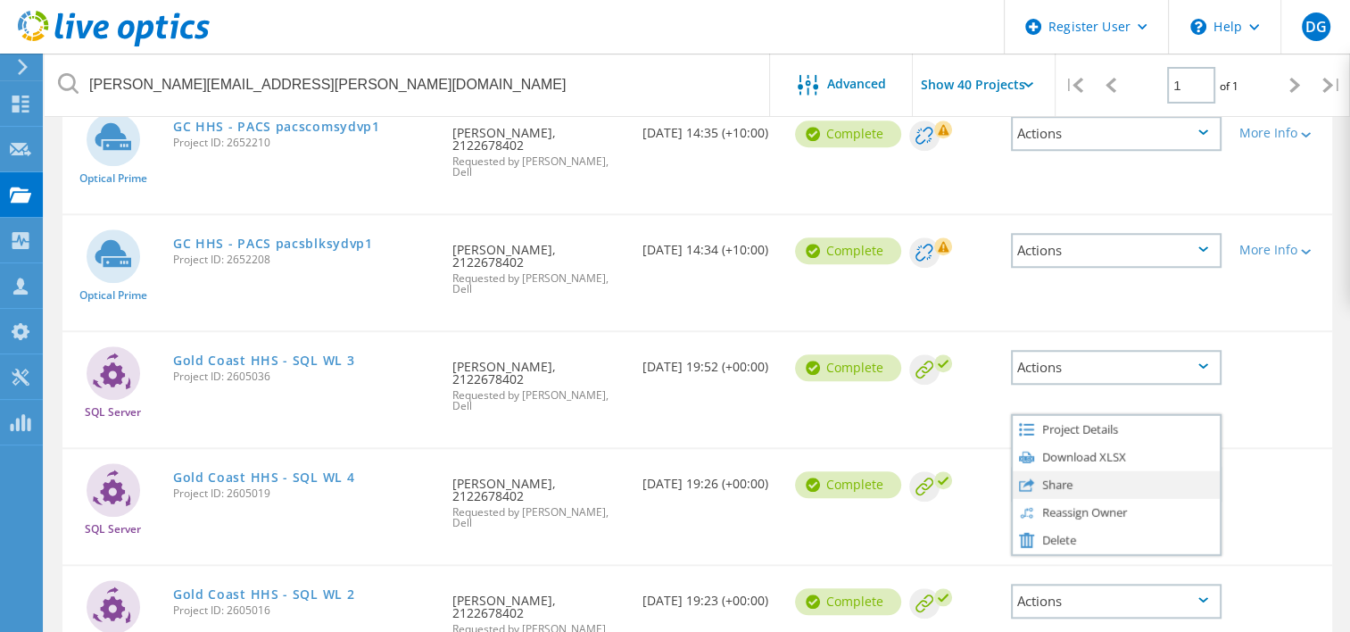
click at [1085, 470] on div "Share" at bounding box center [1116, 484] width 207 height 28
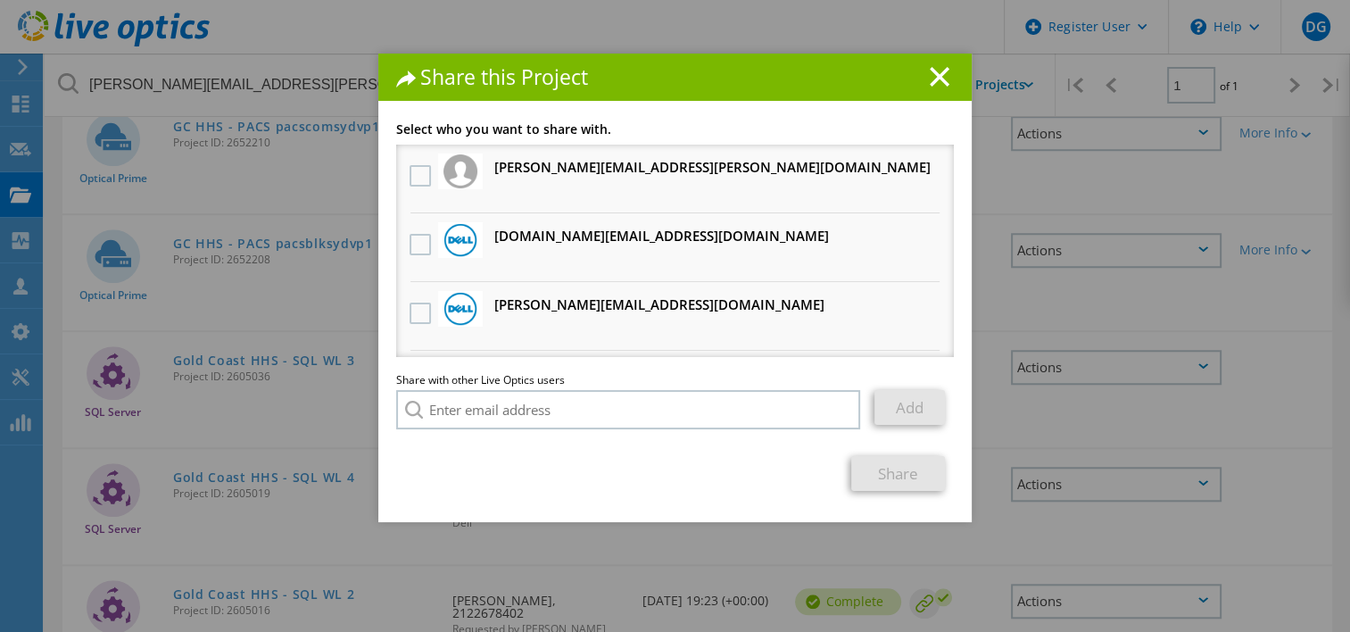
click at [536, 242] on h3 "[DOMAIN_NAME][EMAIL_ADDRESS][DOMAIN_NAME] Will receive an anonymous copy" at bounding box center [661, 236] width 335 height 22
click at [417, 252] on label at bounding box center [423, 244] width 26 height 21
click at [0, 0] on input "checkbox" at bounding box center [0, 0] width 0 height 0
click at [882, 477] on link "Share" at bounding box center [898, 473] width 94 height 35
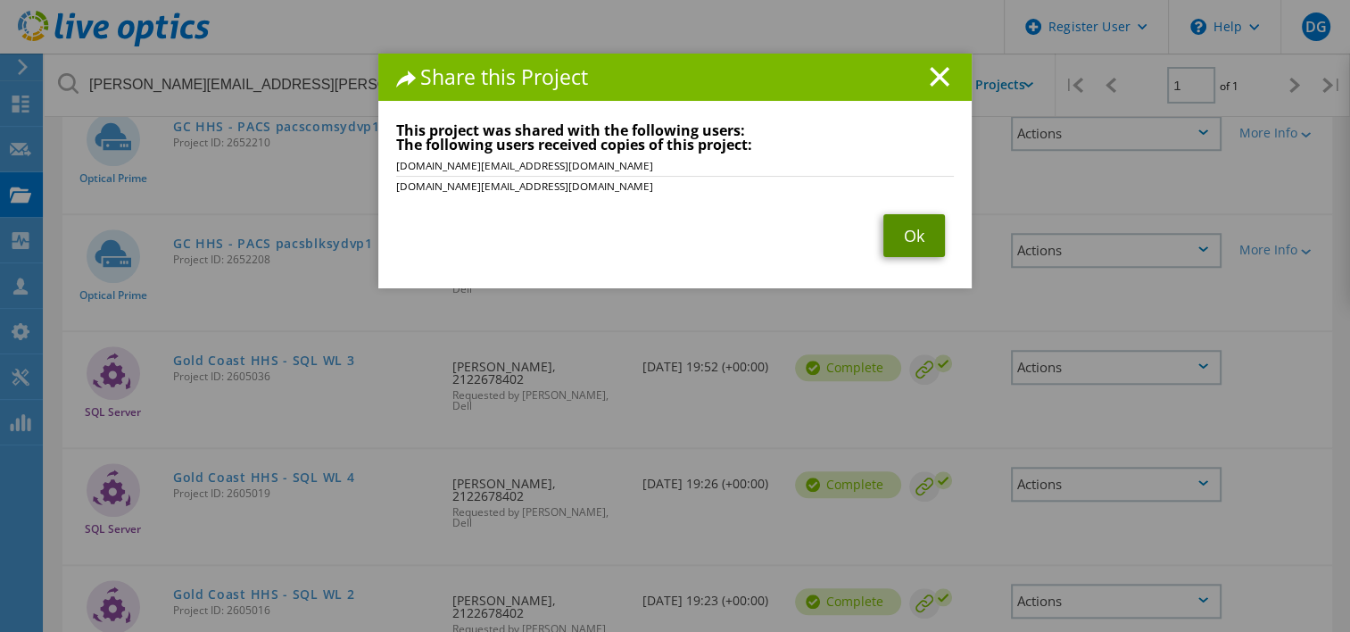
click at [911, 246] on link "Ok" at bounding box center [914, 235] width 62 height 43
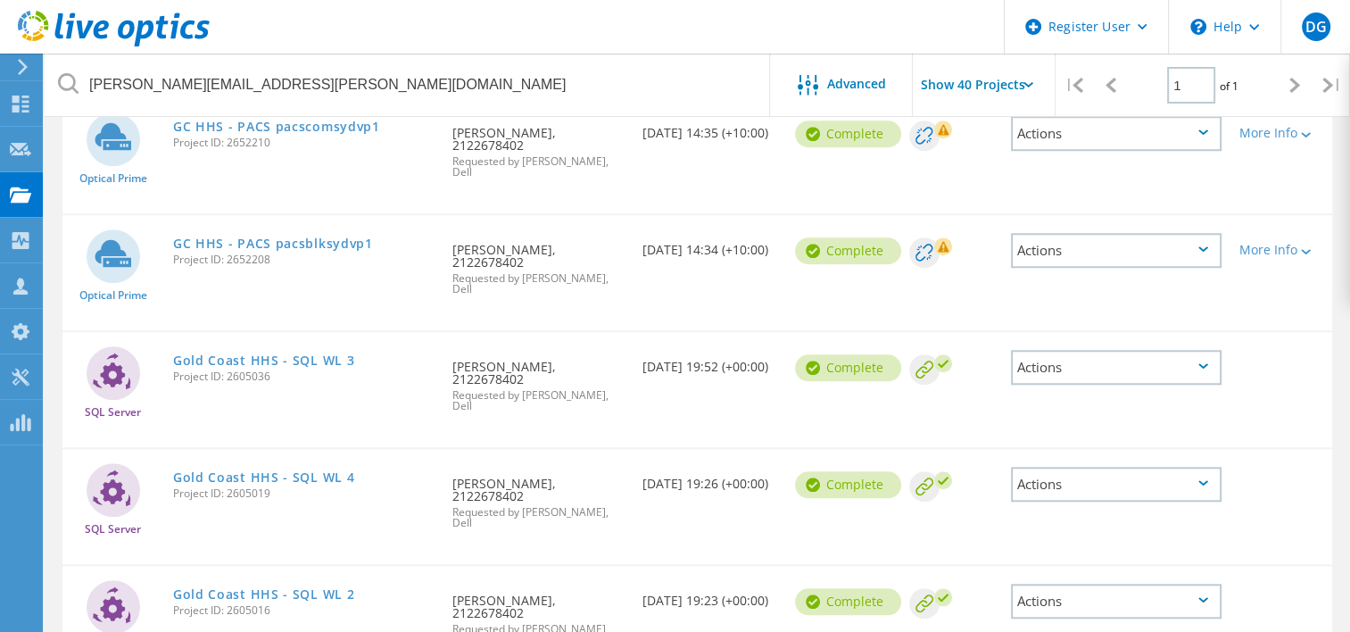
click at [1135, 584] on div "Actions" at bounding box center [1116, 601] width 211 height 35
click at [1101, 587] on div "Share" at bounding box center [1116, 601] width 207 height 28
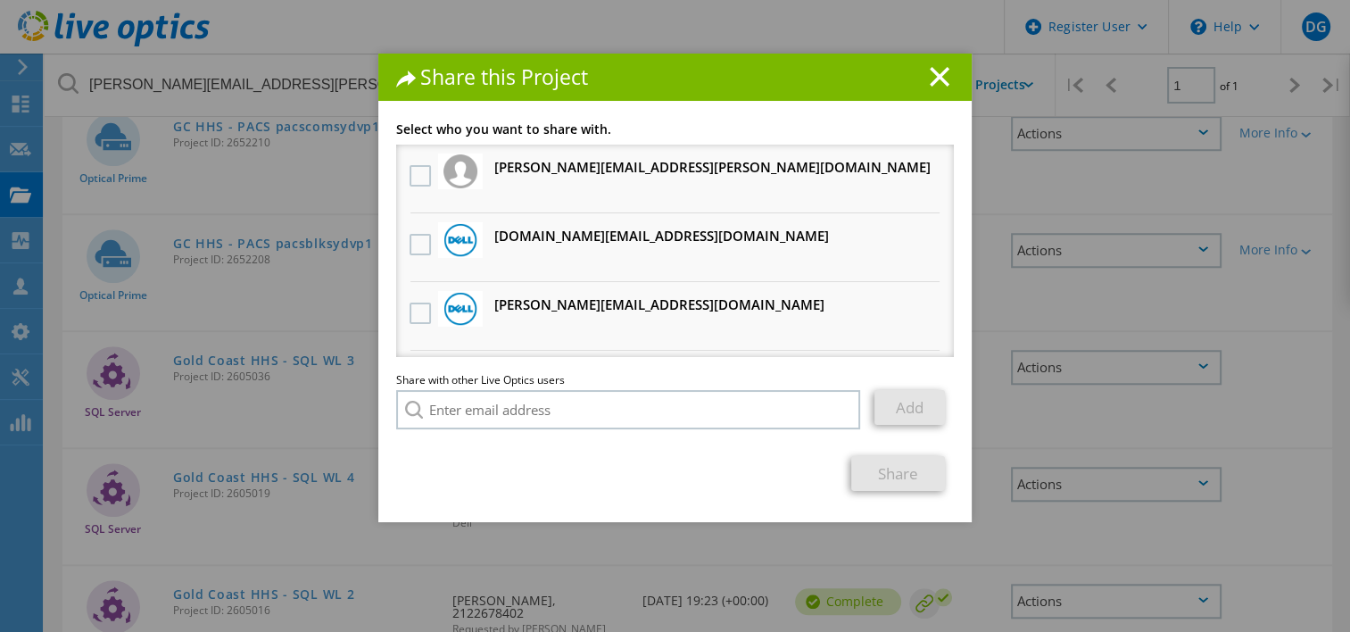
click at [505, 239] on h3 "[DOMAIN_NAME][EMAIL_ADDRESS][DOMAIN_NAME] Will receive an anonymous copy" at bounding box center [661, 236] width 335 height 22
click at [423, 243] on label at bounding box center [423, 244] width 26 height 21
click at [0, 0] on input "checkbox" at bounding box center [0, 0] width 0 height 0
click at [885, 472] on link "Share" at bounding box center [898, 473] width 94 height 35
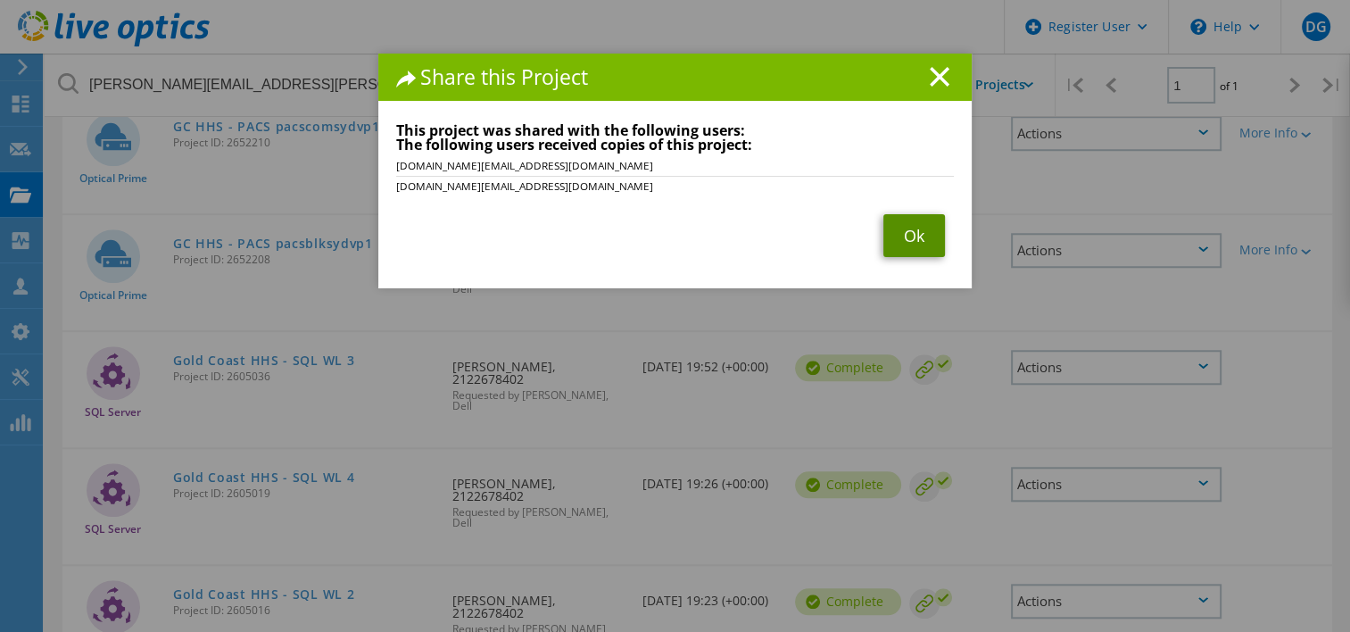
click at [916, 237] on link "Ok" at bounding box center [914, 235] width 62 height 43
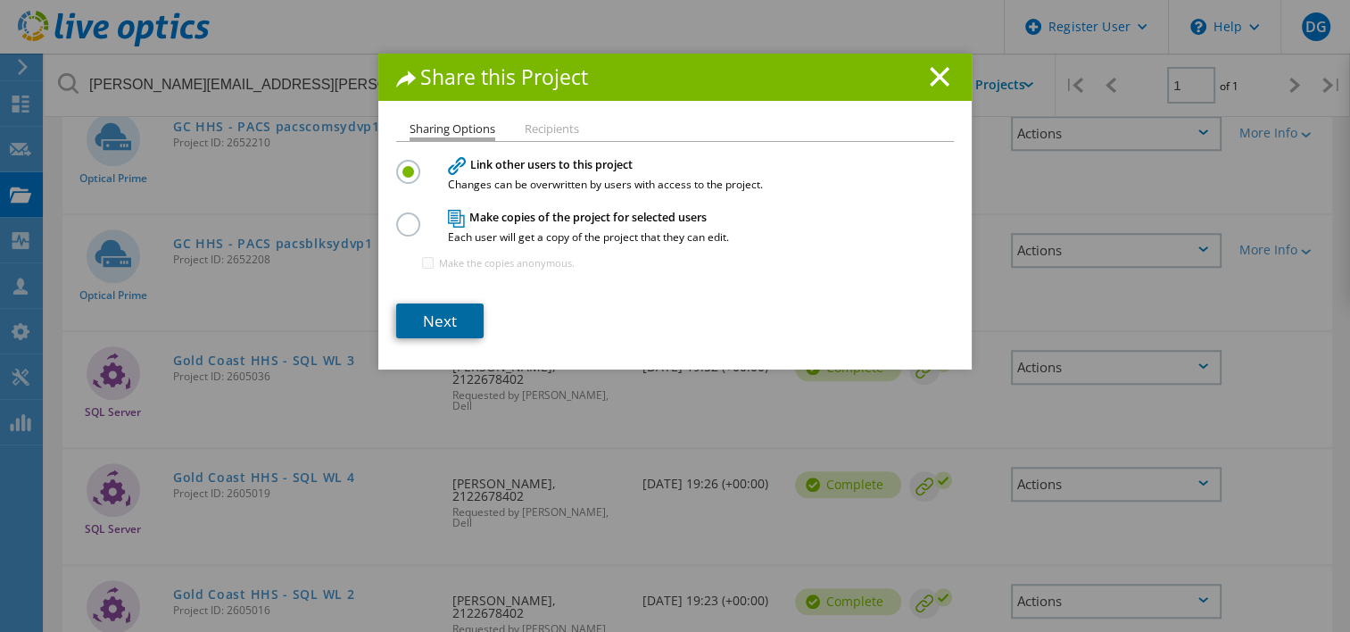
click at [441, 317] on link "Next" at bounding box center [439, 320] width 87 height 35
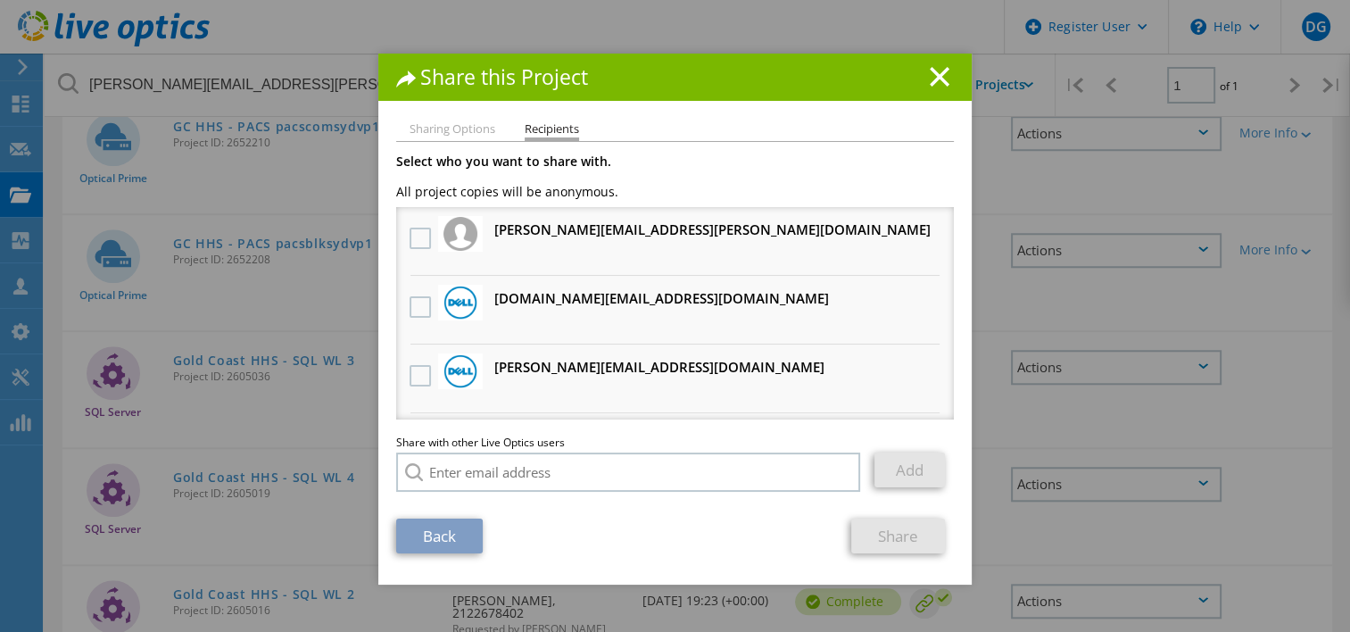
click at [501, 287] on h3 "[DOMAIN_NAME][EMAIL_ADDRESS][DOMAIN_NAME] Will receive an anonymous copy" at bounding box center [661, 298] width 335 height 22
click at [410, 313] on label at bounding box center [423, 306] width 26 height 21
click at [0, 0] on input "checkbox" at bounding box center [0, 0] width 0 height 0
click at [910, 546] on link "Share" at bounding box center [898, 535] width 94 height 35
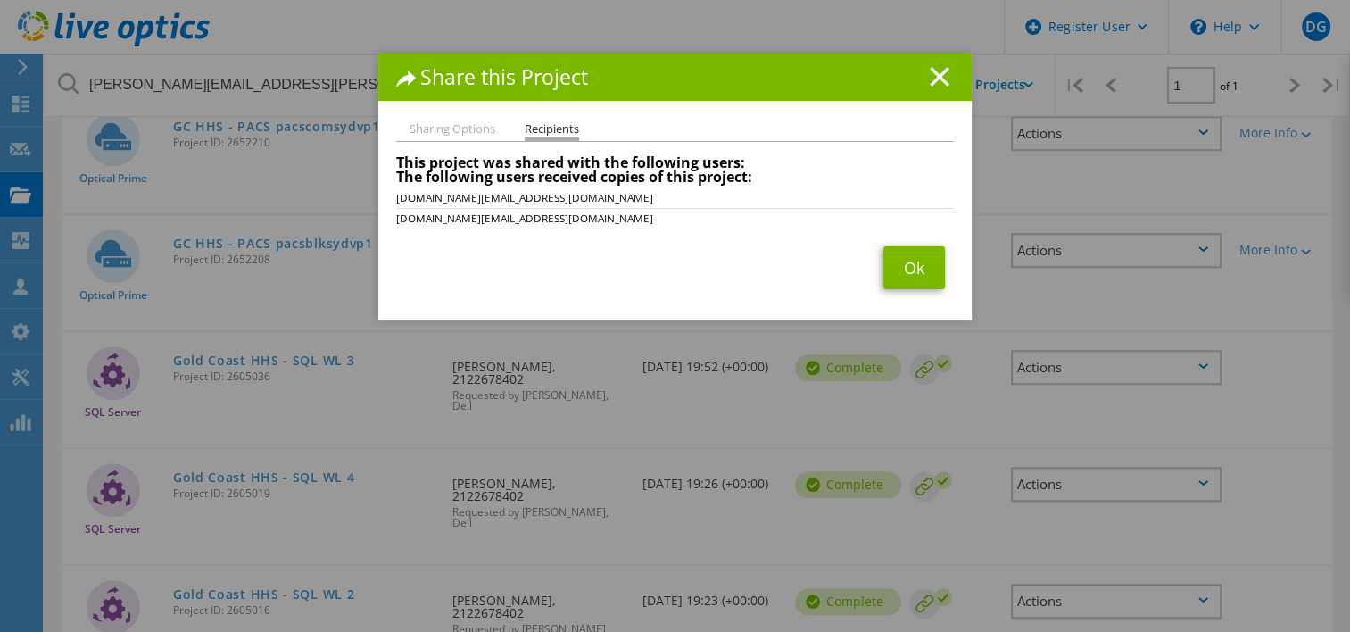
click at [931, 75] on line at bounding box center [940, 77] width 18 height 18
